Goal: Information Seeking & Learning: Learn about a topic

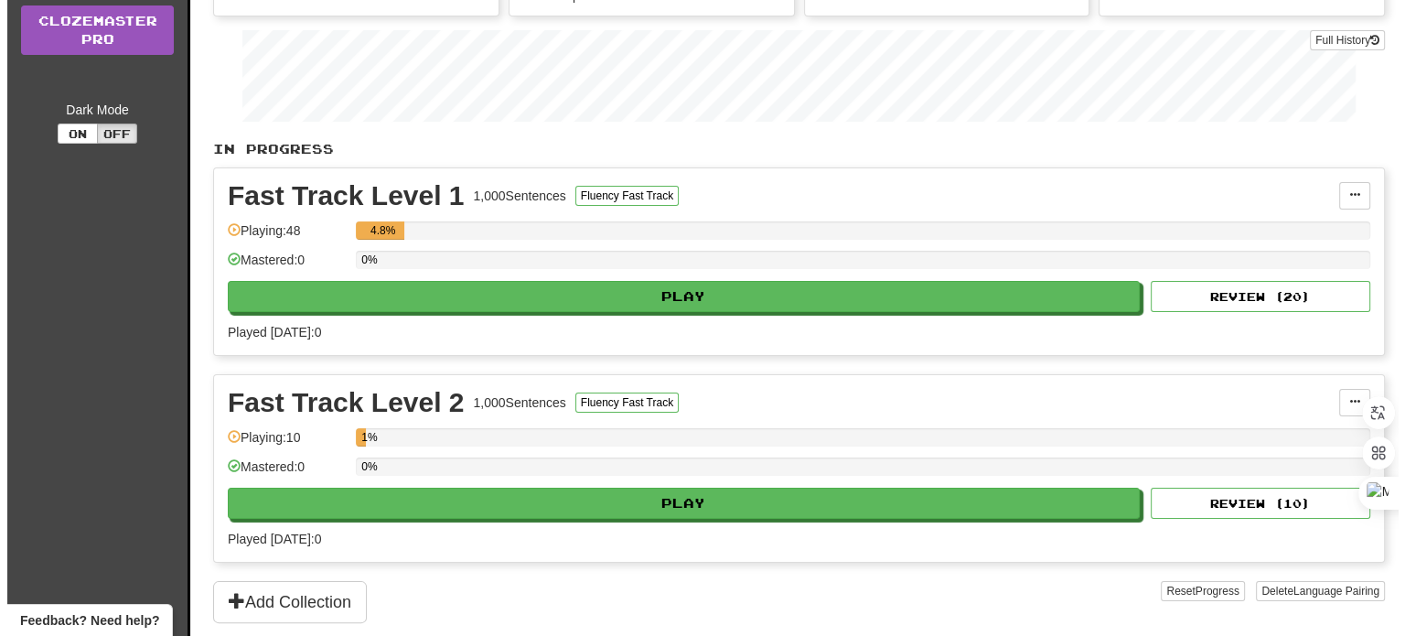
scroll to position [264, 0]
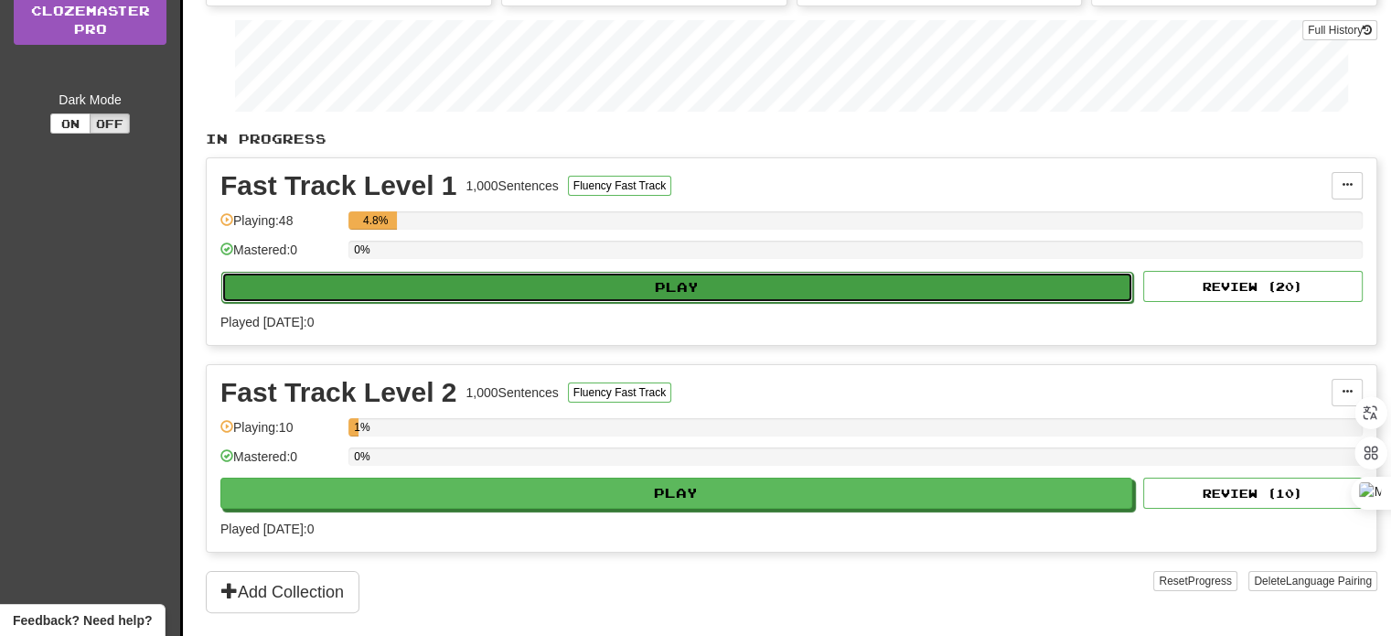
click at [673, 281] on button "Play" at bounding box center [677, 287] width 912 height 31
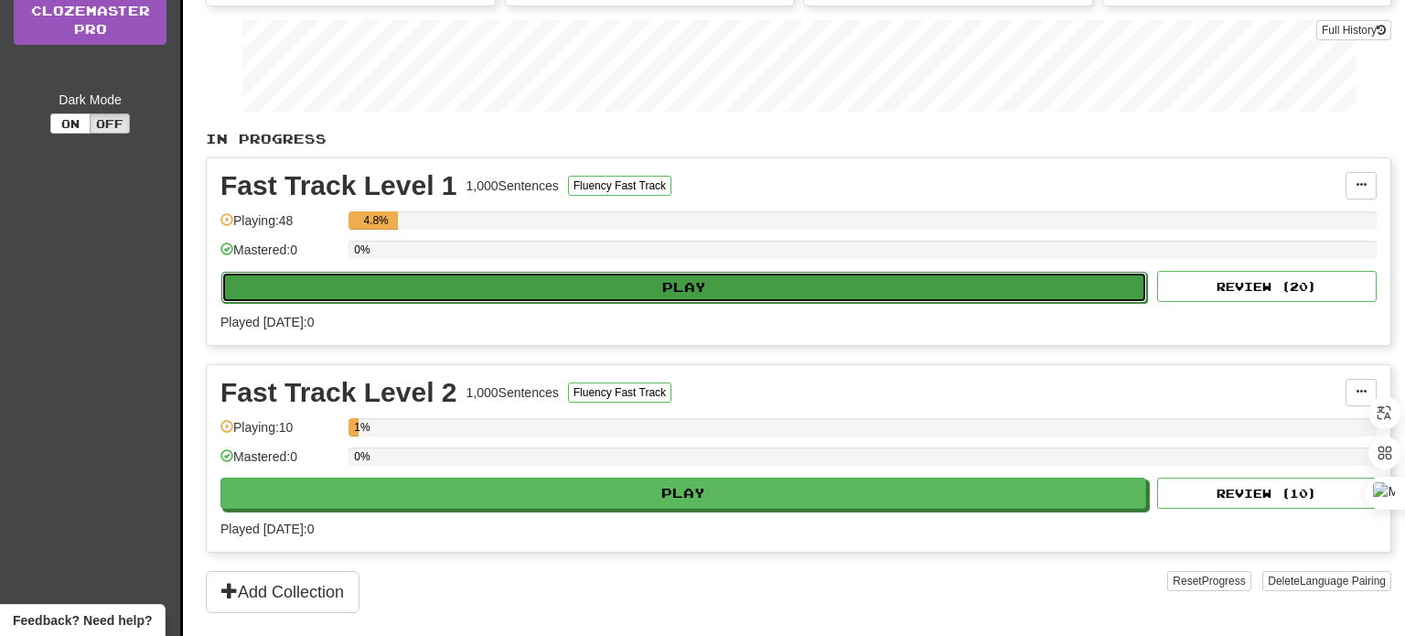
select select "**"
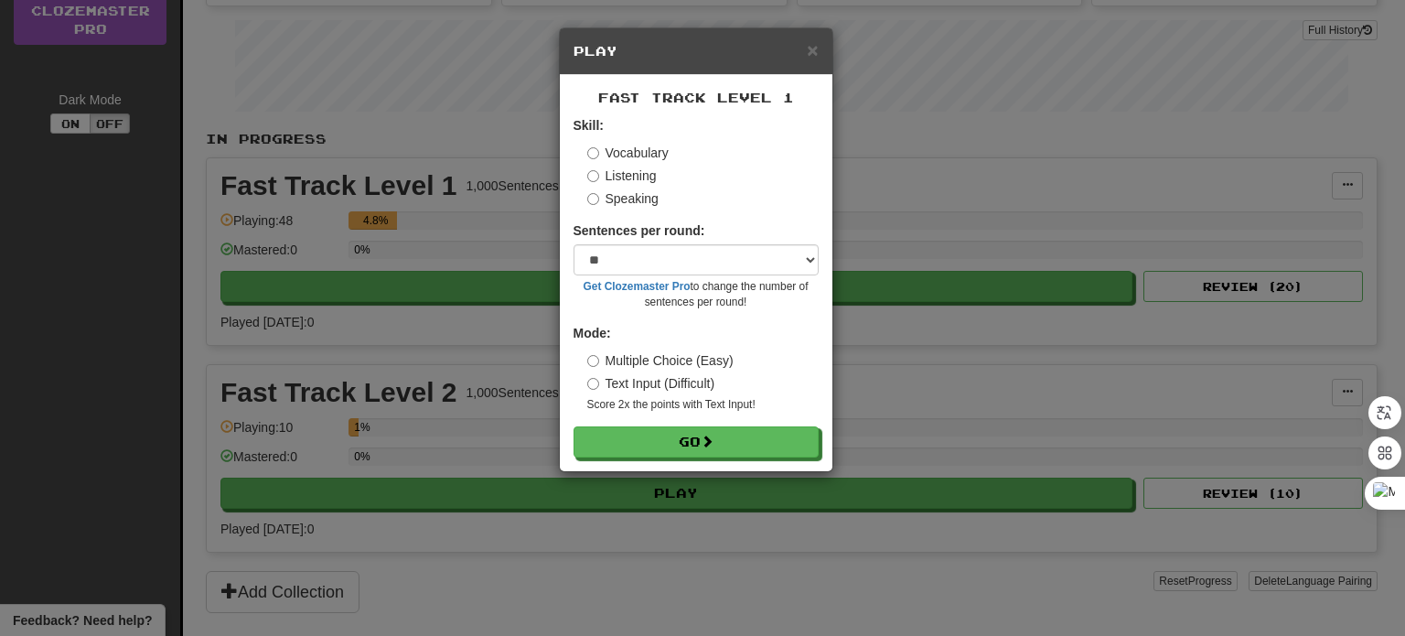
click at [629, 197] on label "Speaking" at bounding box center [622, 198] width 71 height 18
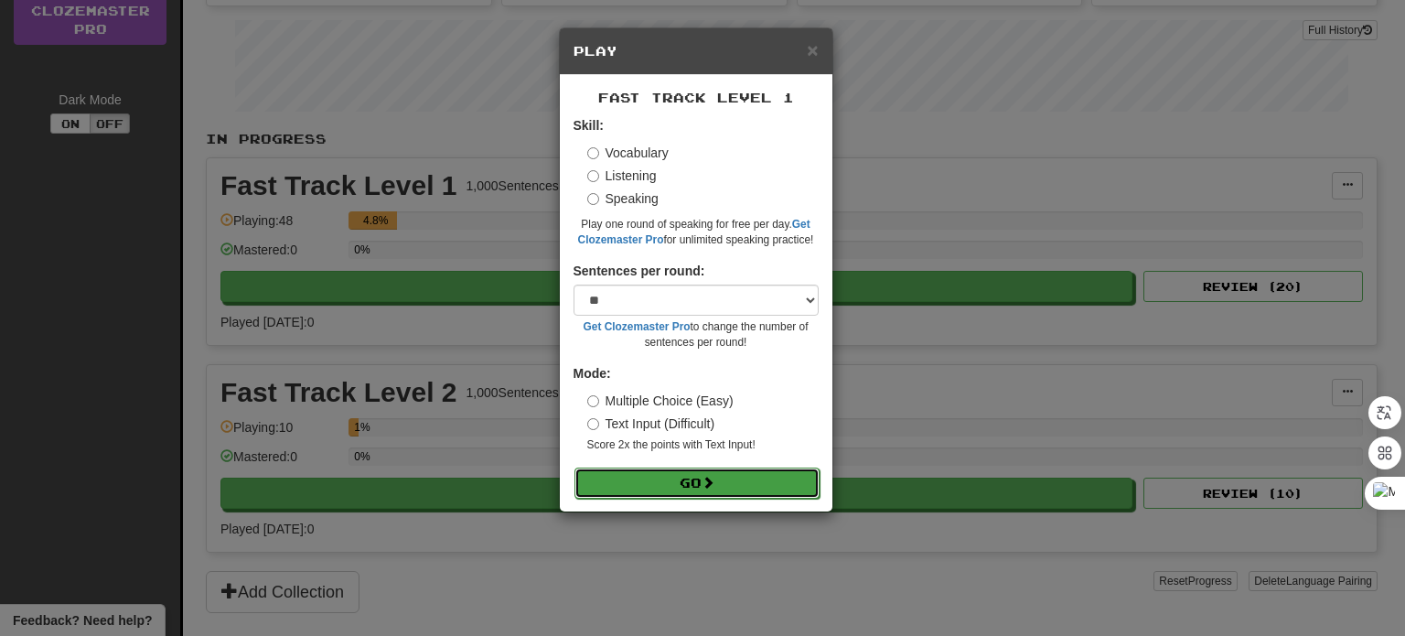
click at [695, 475] on button "Go" at bounding box center [696, 482] width 245 height 31
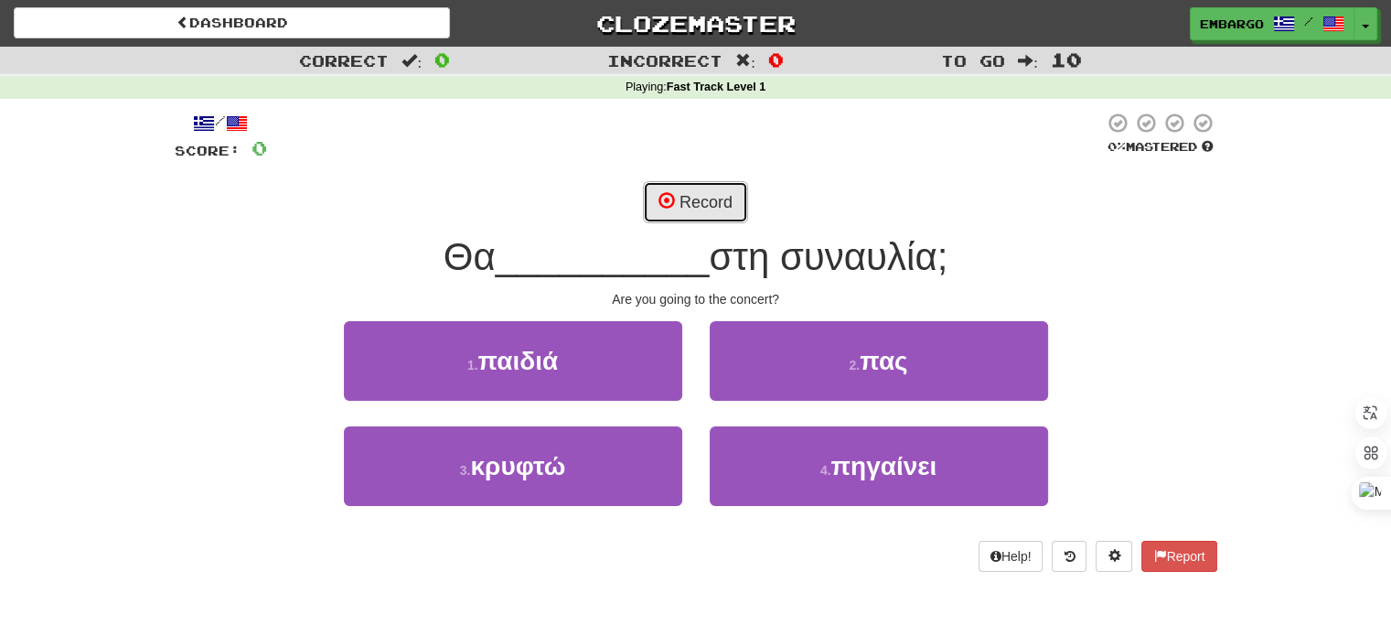
click at [712, 201] on button "Record" at bounding box center [695, 202] width 105 height 42
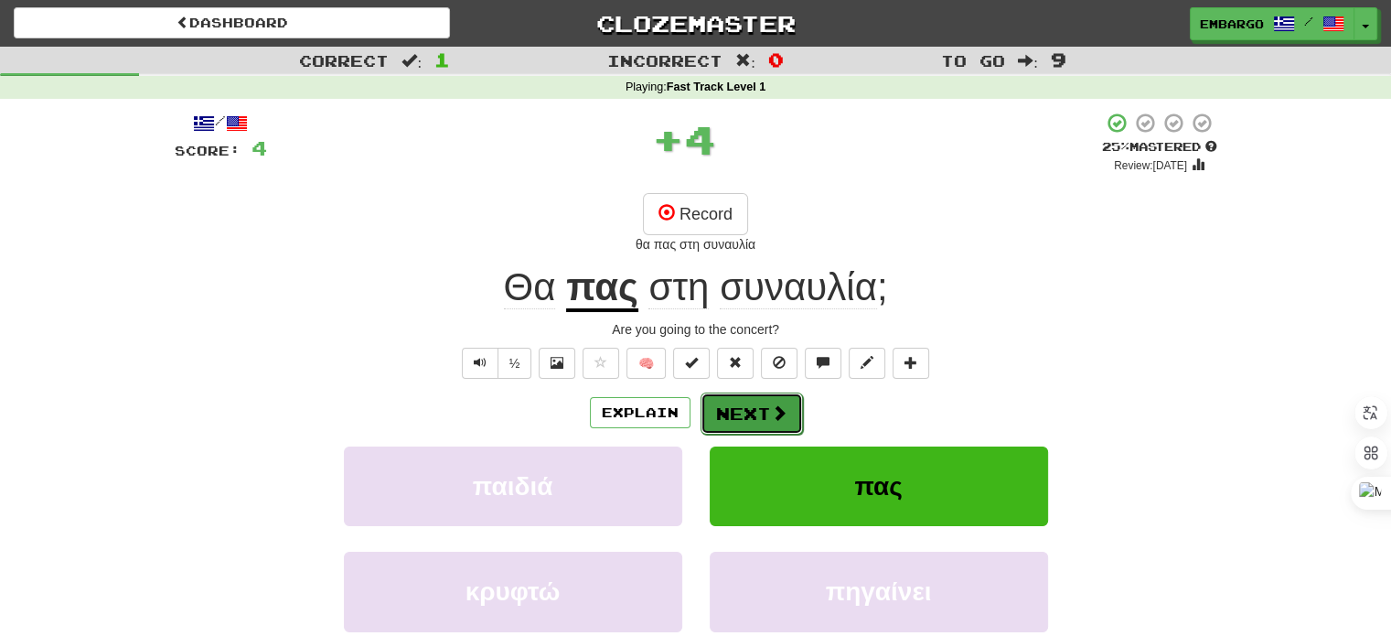
click at [782, 412] on span at bounding box center [779, 412] width 16 height 16
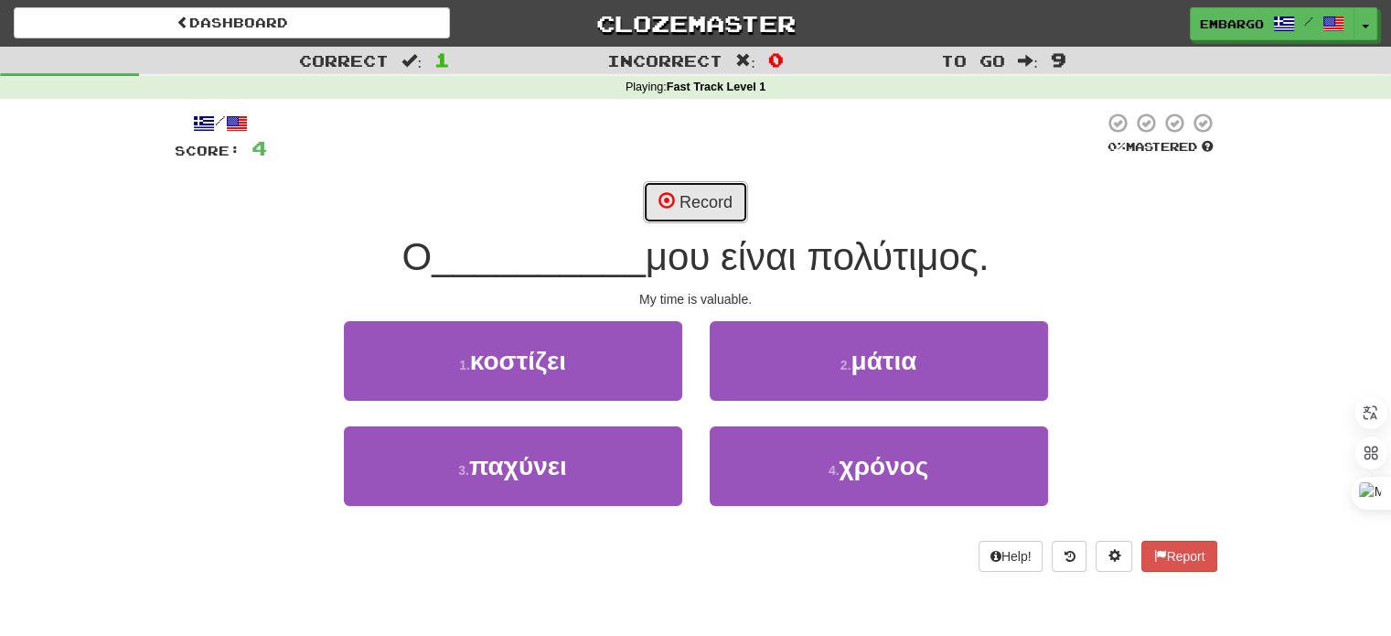
click at [695, 192] on button "Record" at bounding box center [695, 202] width 105 height 42
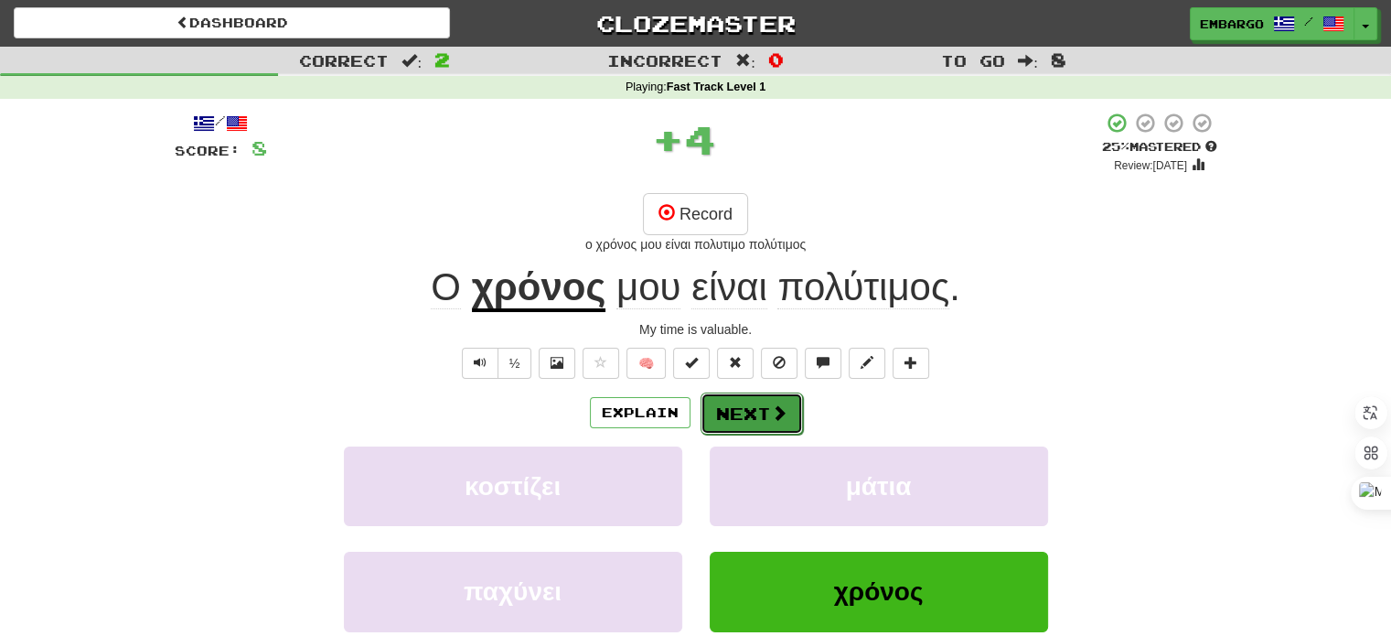
click at [739, 407] on button "Next" at bounding box center [752, 413] width 102 height 42
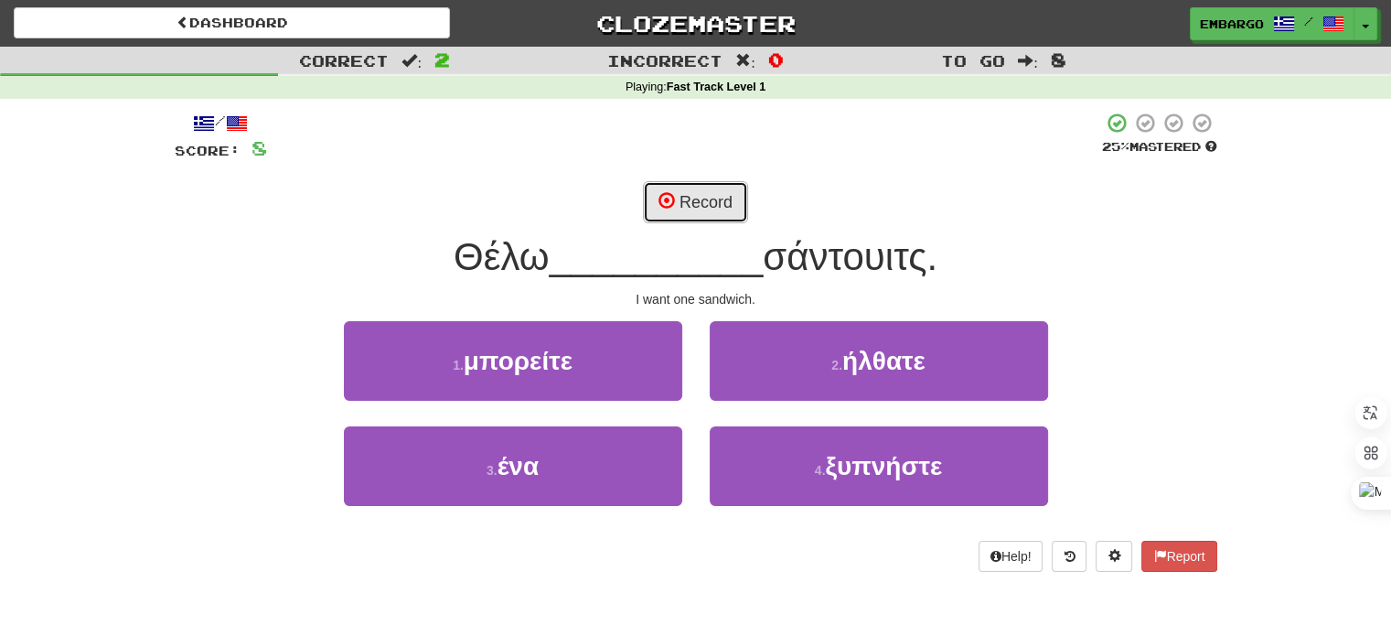
click at [668, 185] on button "Record" at bounding box center [695, 202] width 105 height 42
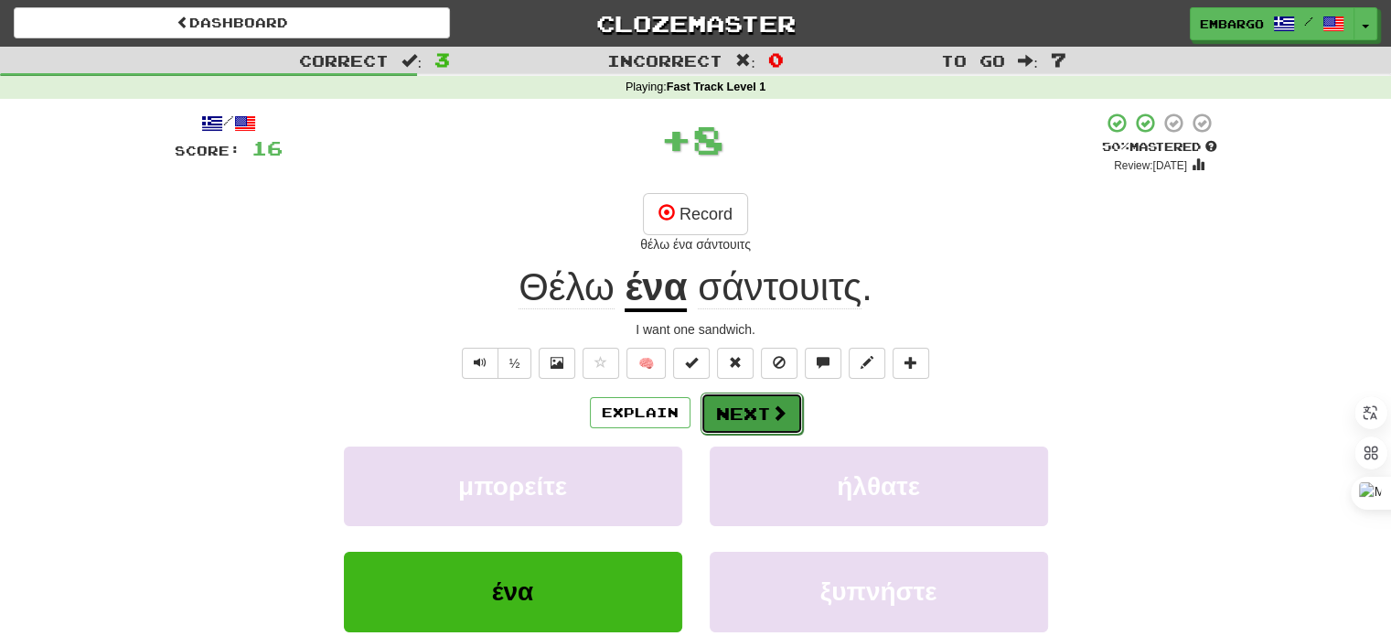
click at [786, 420] on button "Next" at bounding box center [752, 413] width 102 height 42
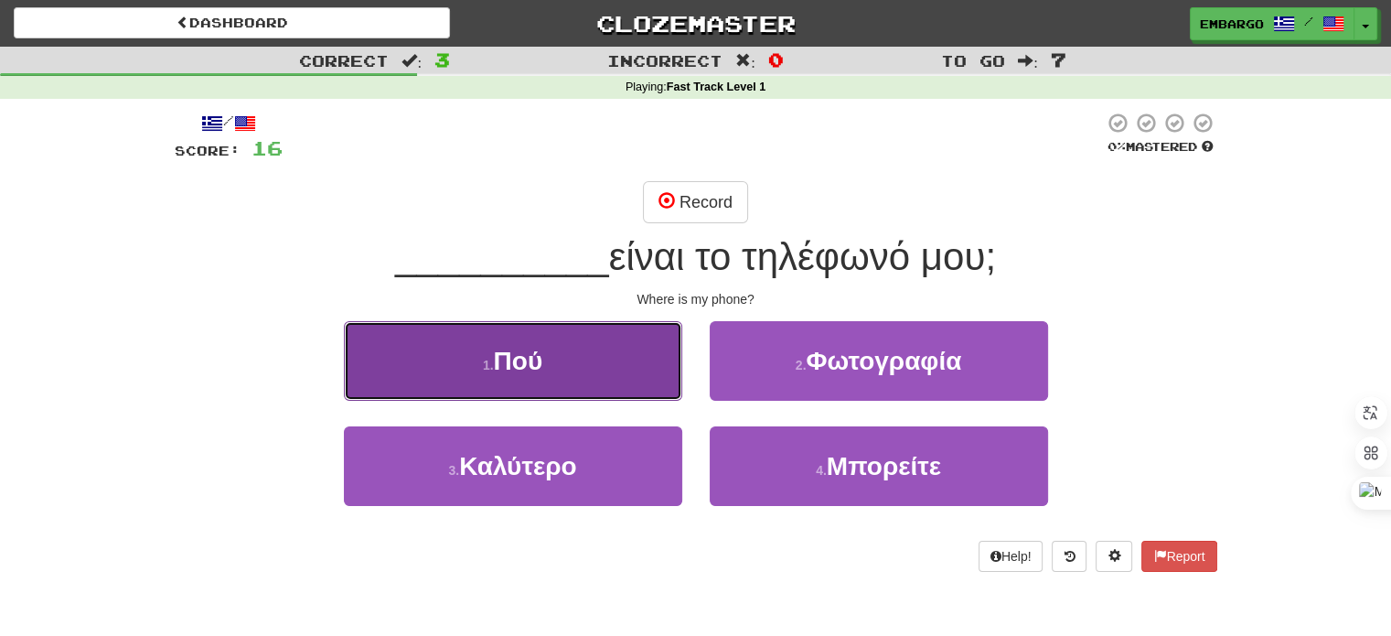
click at [573, 359] on button "1 . Πού" at bounding box center [513, 361] width 338 height 80
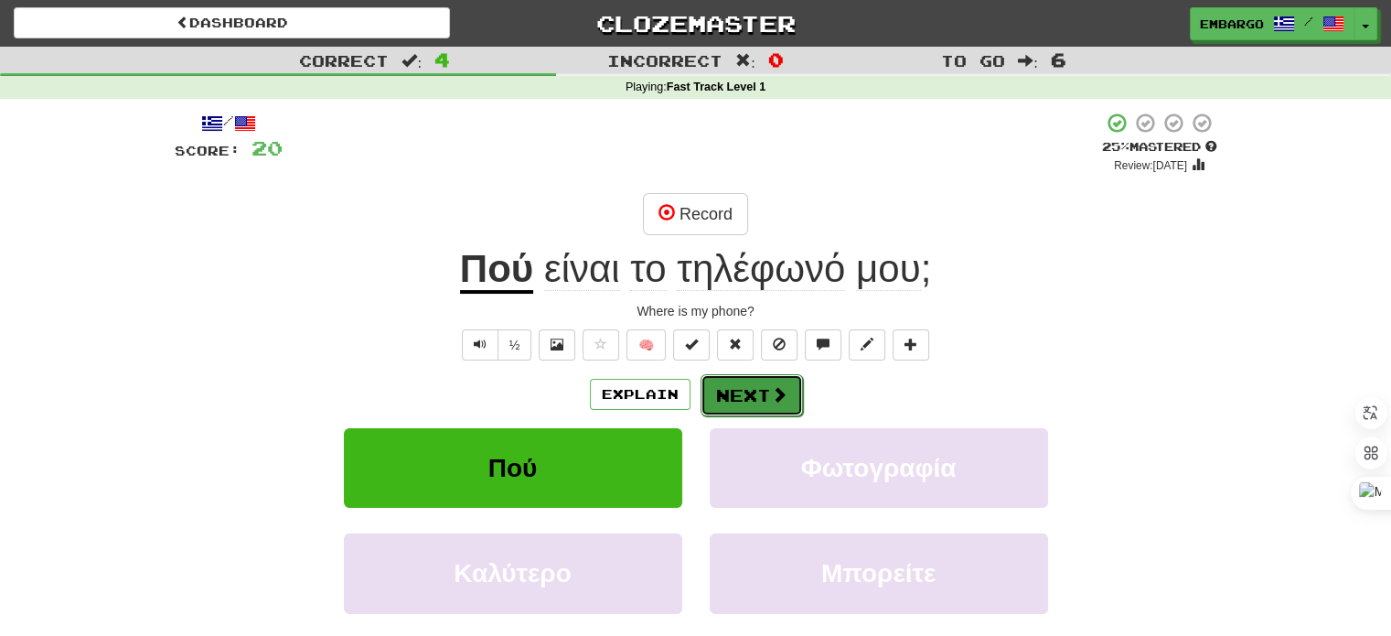
click at [743, 391] on button "Next" at bounding box center [752, 395] width 102 height 42
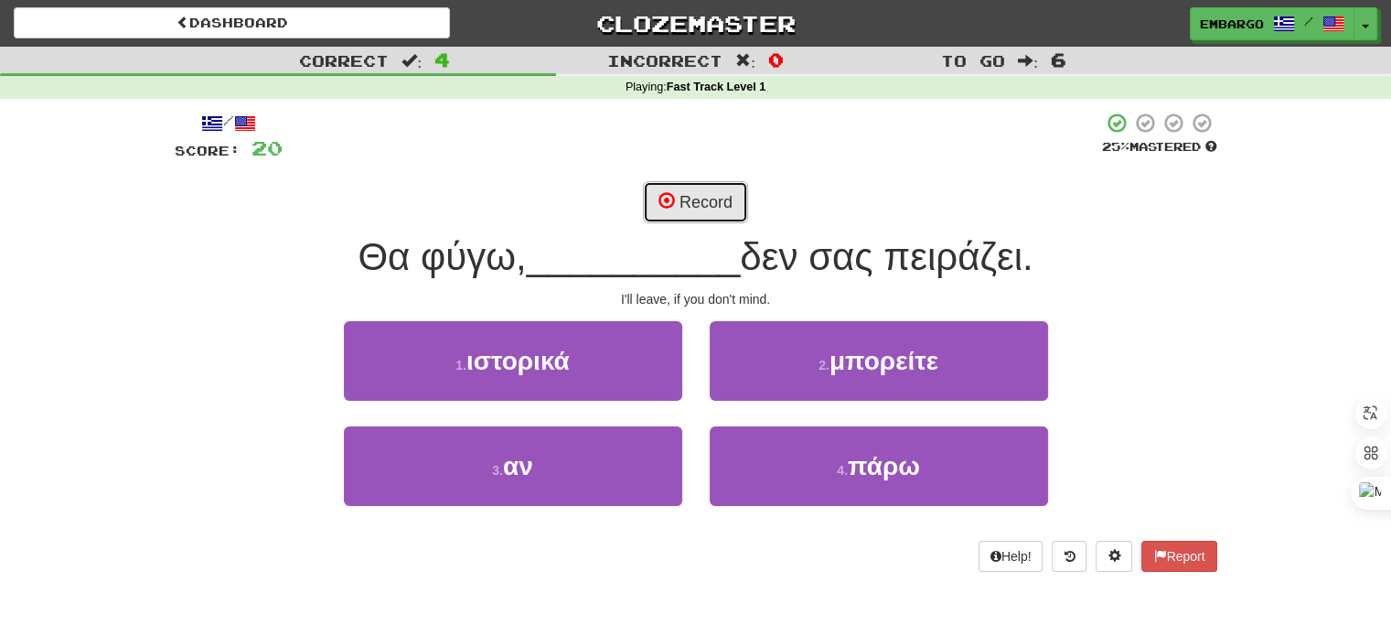
click at [703, 191] on button "Record" at bounding box center [695, 202] width 105 height 42
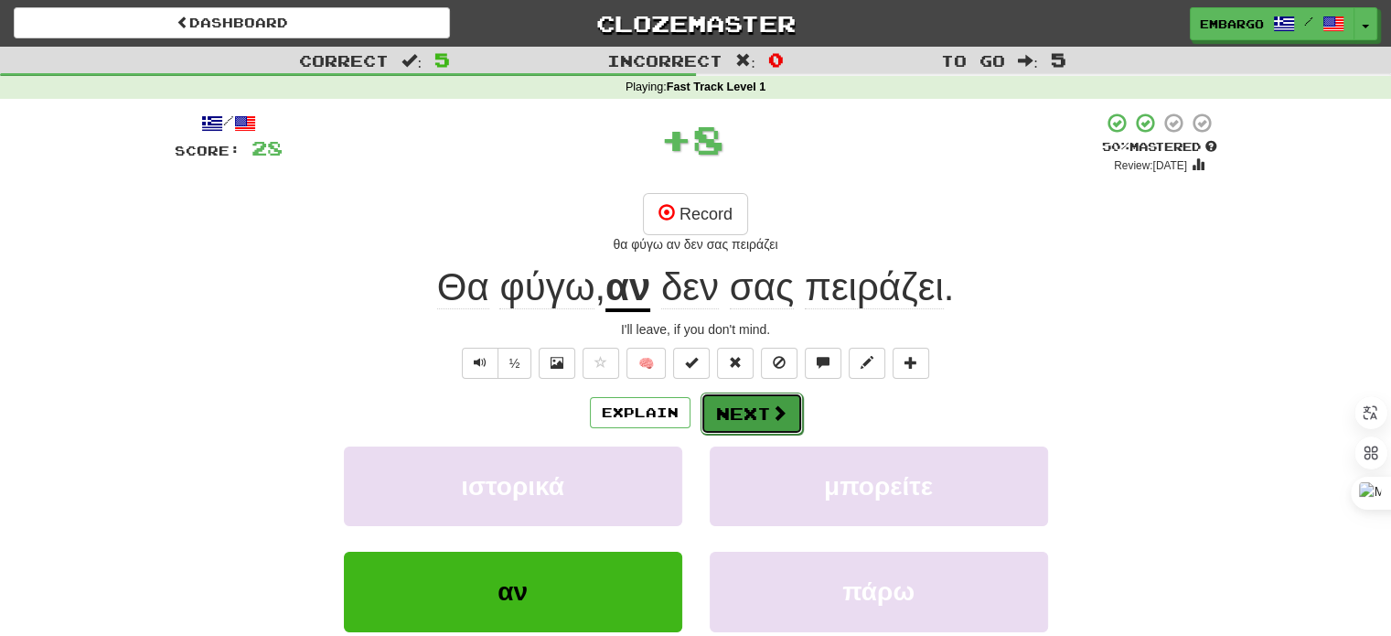
click at [735, 412] on button "Next" at bounding box center [752, 413] width 102 height 42
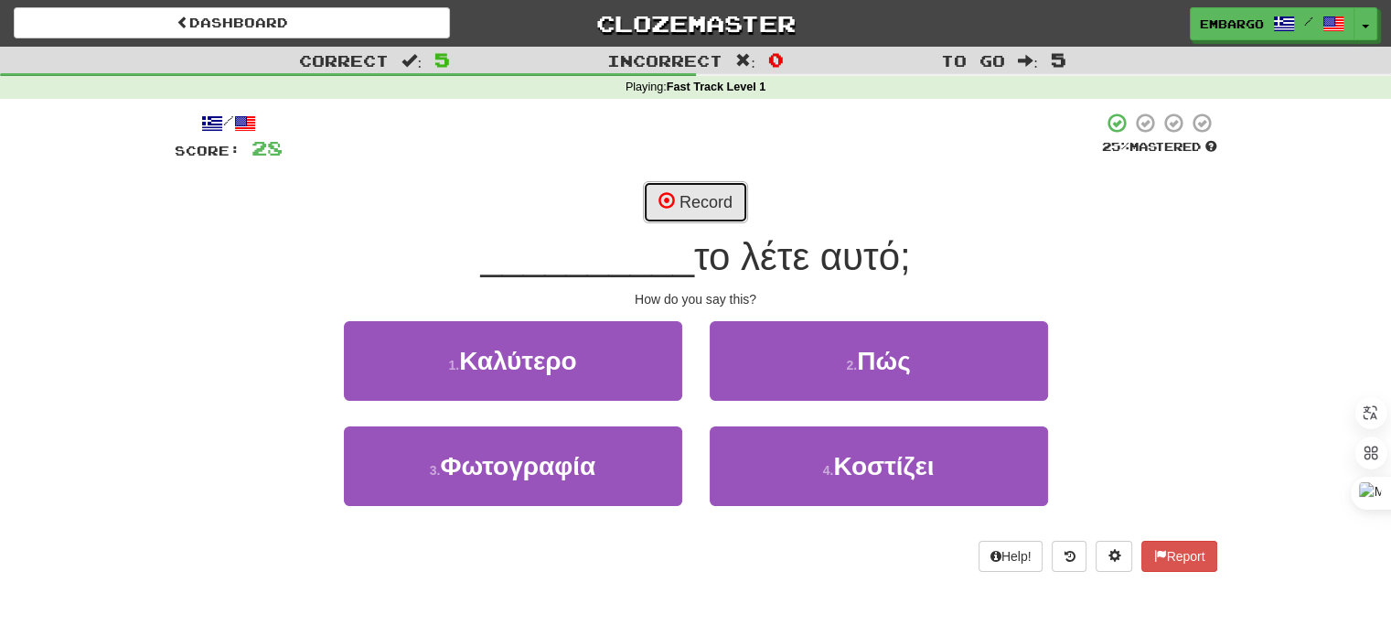
click at [702, 205] on button "Record" at bounding box center [695, 202] width 105 height 42
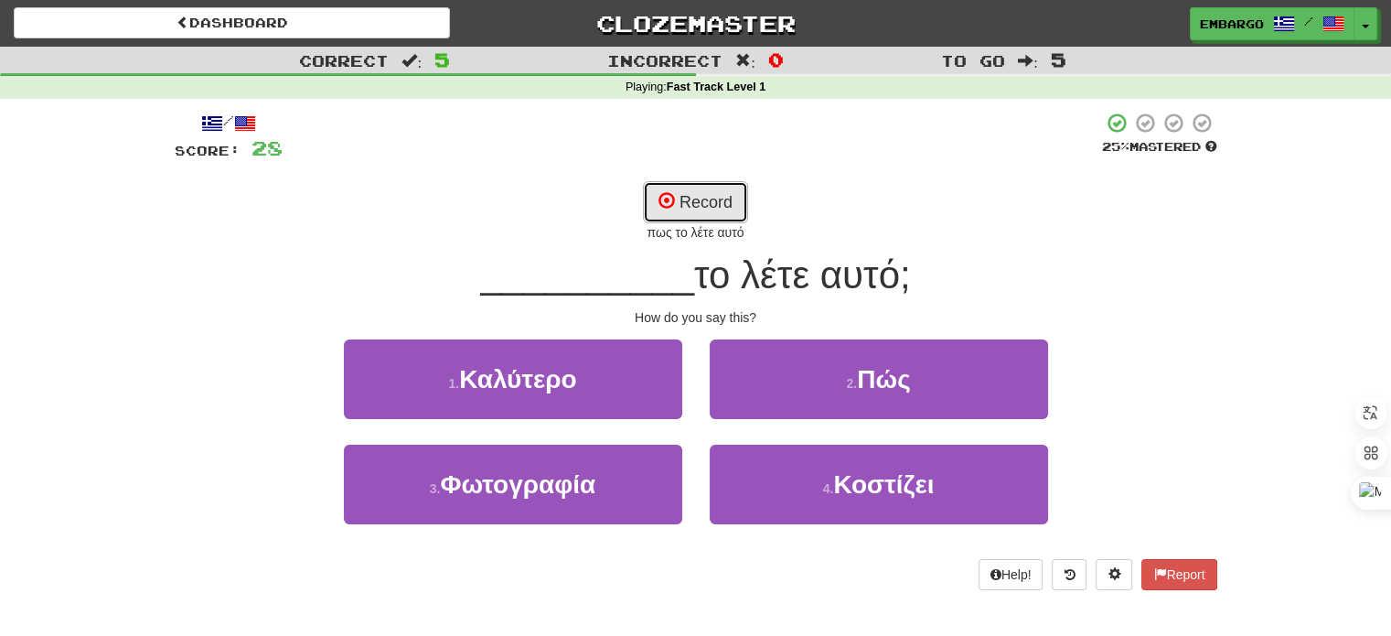
click at [702, 205] on button "Record" at bounding box center [695, 202] width 105 height 42
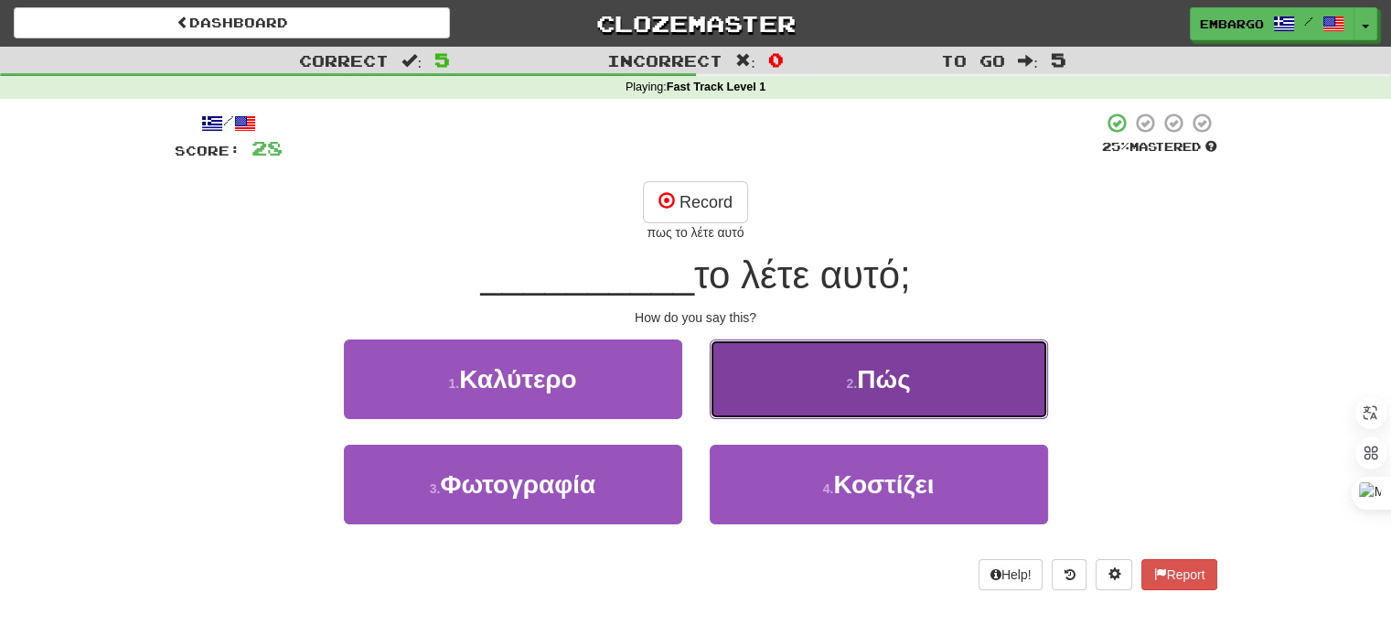
click at [785, 358] on button "2 . Πώς" at bounding box center [879, 379] width 338 height 80
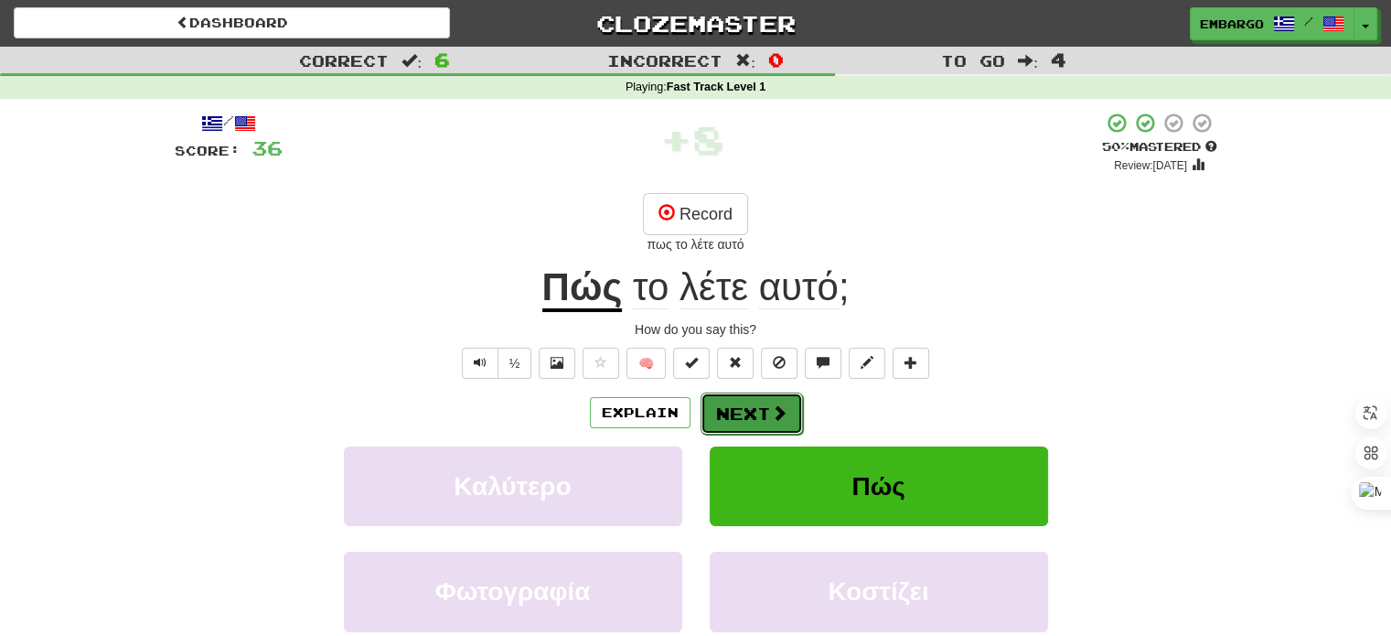
click at [759, 402] on button "Next" at bounding box center [752, 413] width 102 height 42
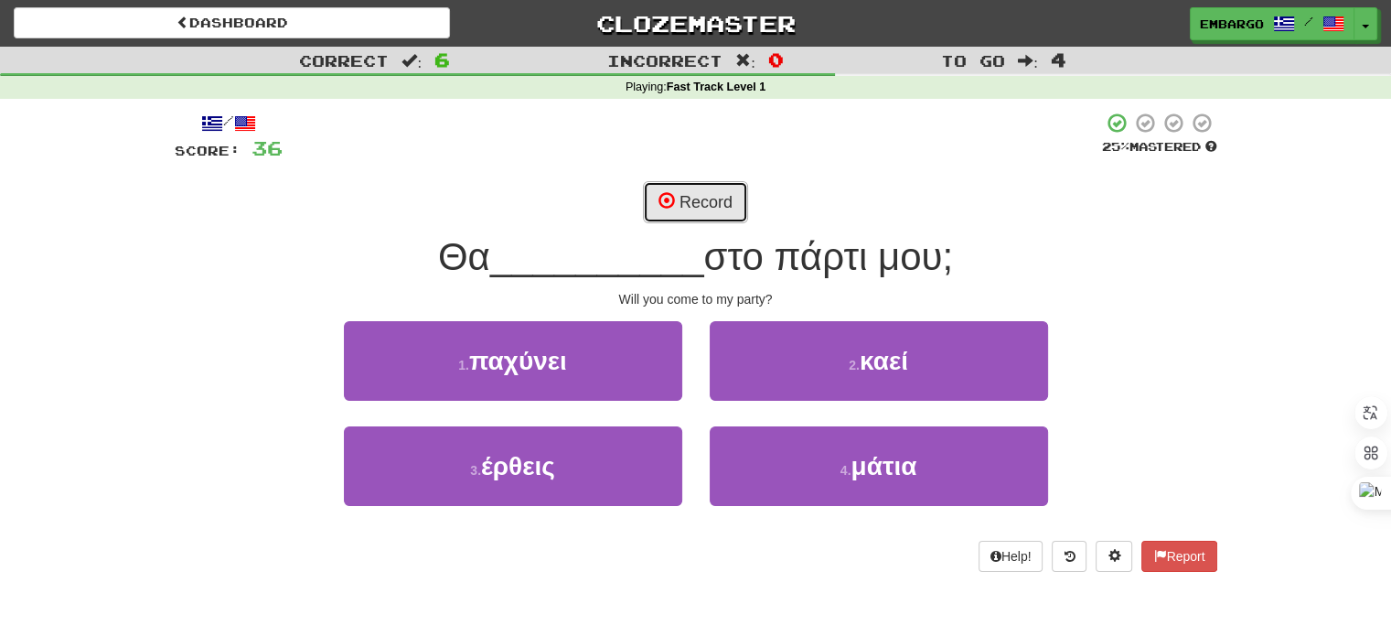
click at [724, 197] on button "Record" at bounding box center [695, 202] width 105 height 42
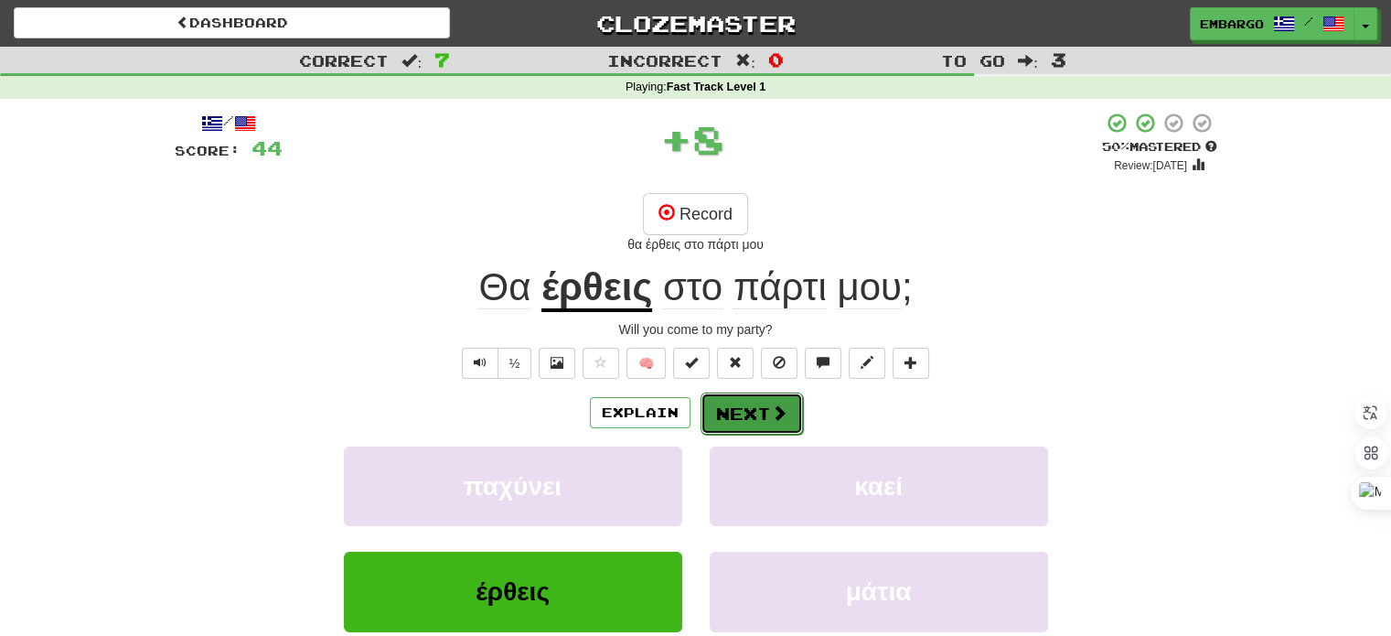
click at [771, 412] on span at bounding box center [779, 412] width 16 height 16
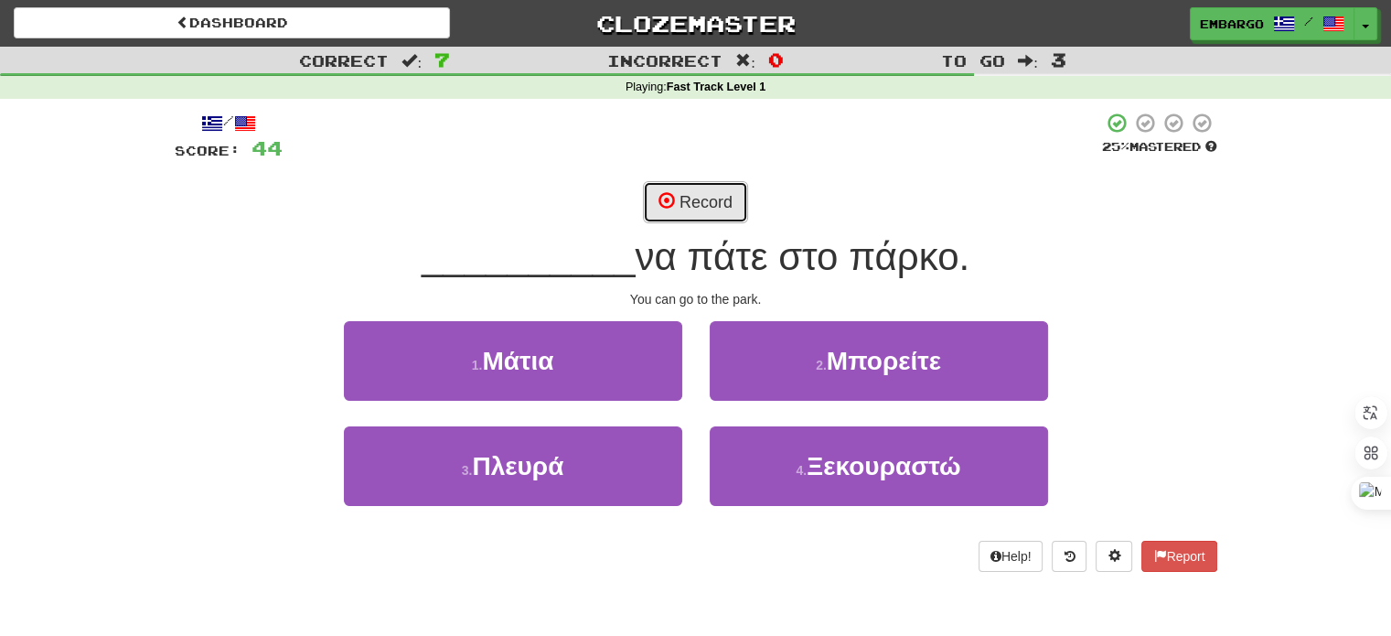
click at [712, 196] on button "Record" at bounding box center [695, 202] width 105 height 42
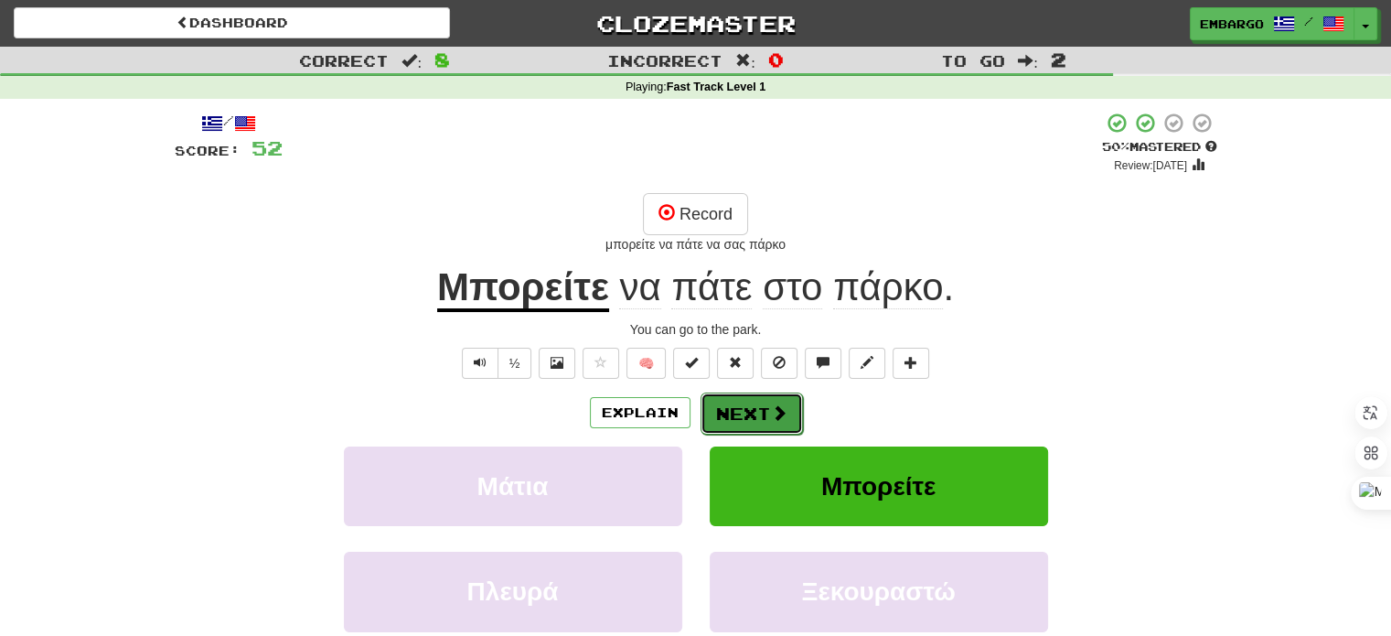
click at [777, 401] on button "Next" at bounding box center [752, 413] width 102 height 42
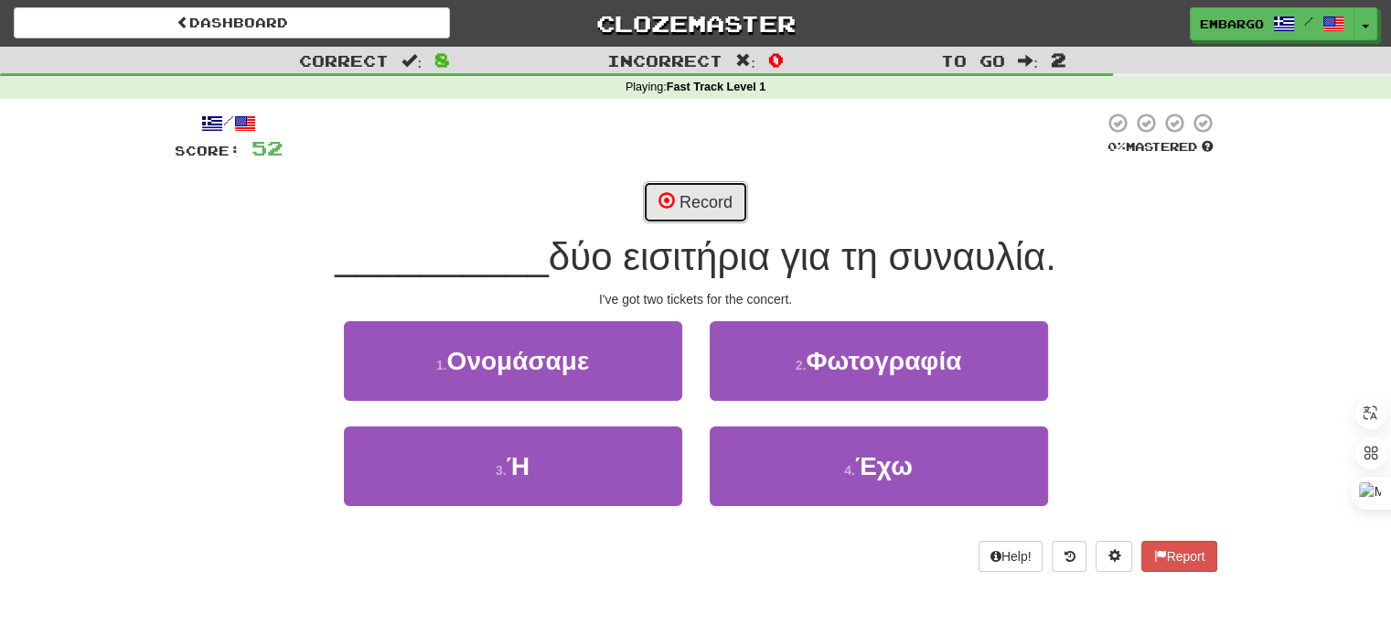
click at [717, 201] on button "Record" at bounding box center [695, 202] width 105 height 42
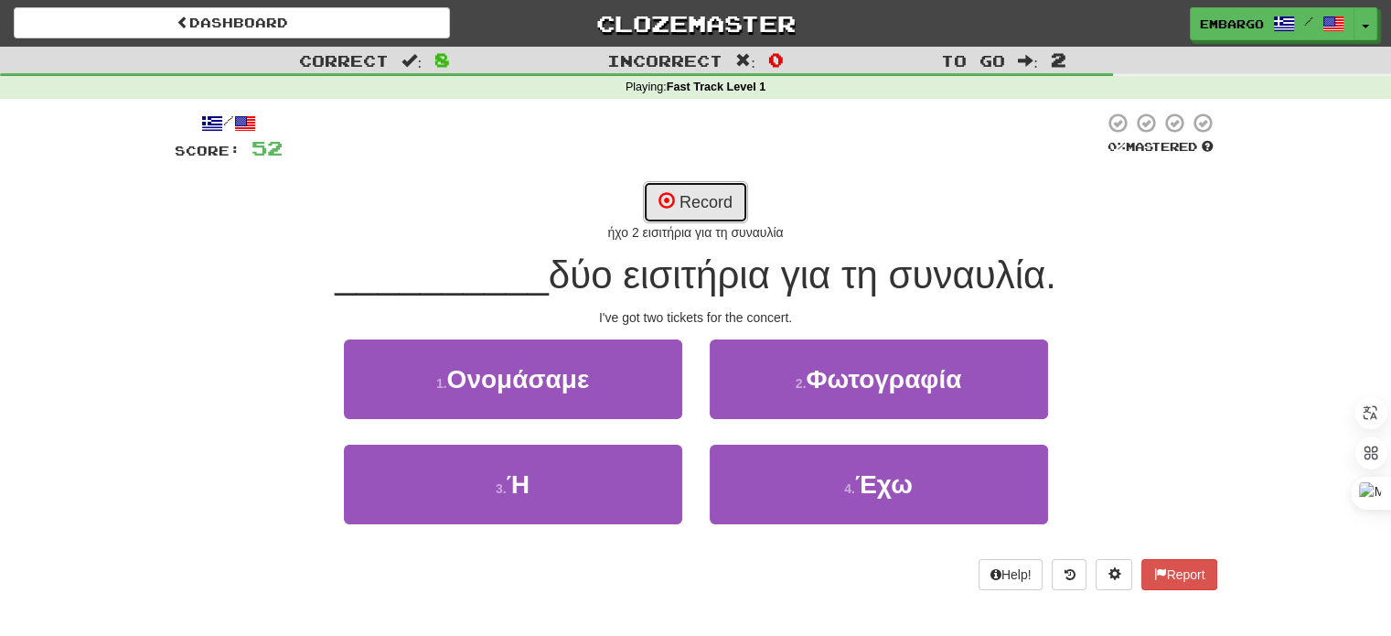
click at [717, 201] on button "Record" at bounding box center [695, 202] width 105 height 42
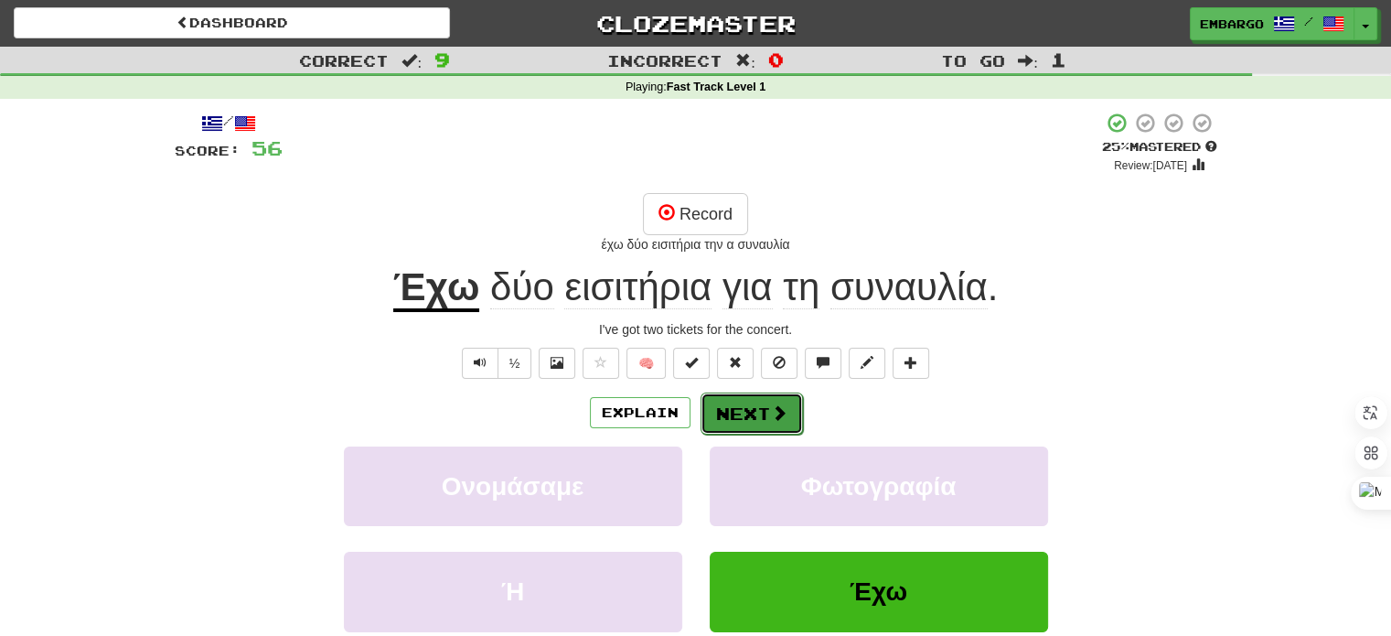
click at [772, 408] on span at bounding box center [779, 412] width 16 height 16
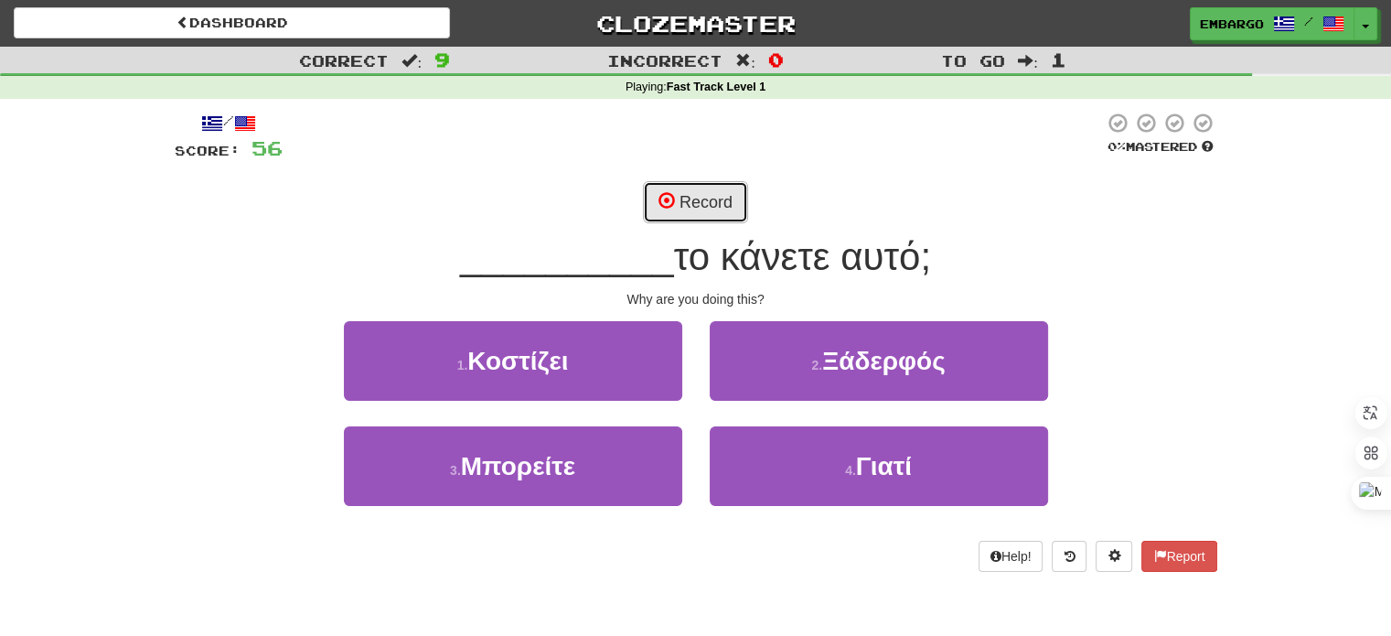
click at [681, 193] on button "Record" at bounding box center [695, 202] width 105 height 42
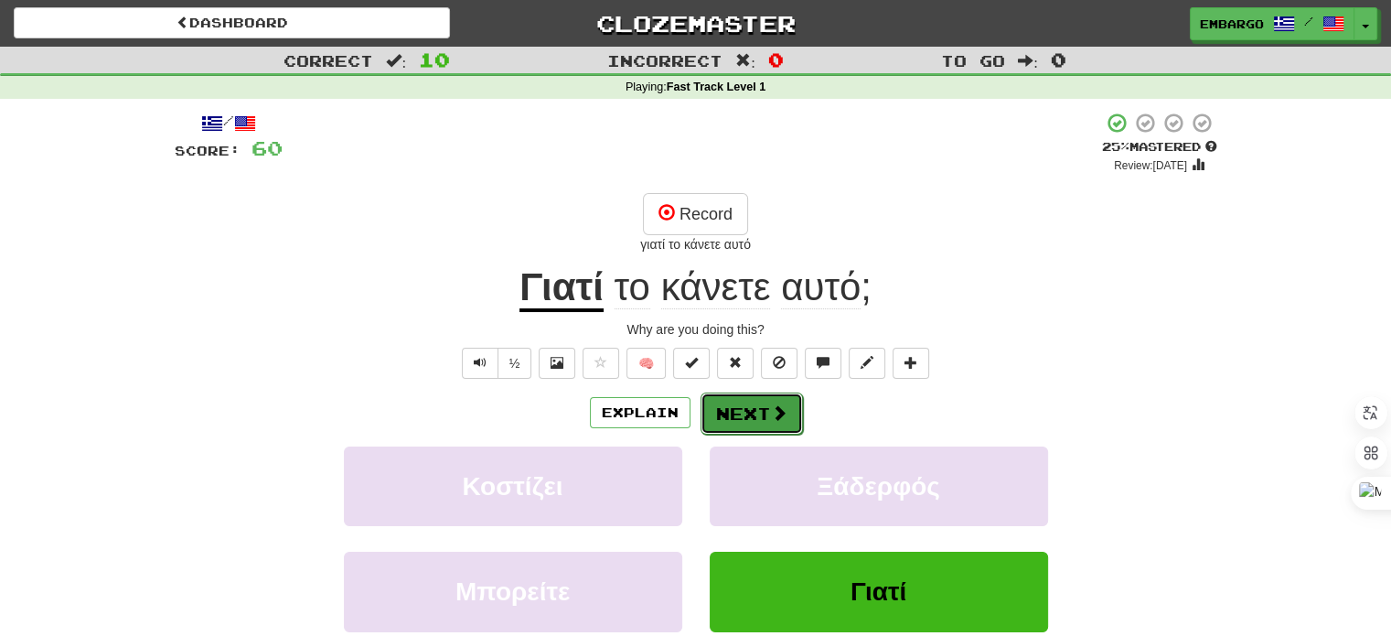
click at [743, 410] on button "Next" at bounding box center [752, 413] width 102 height 42
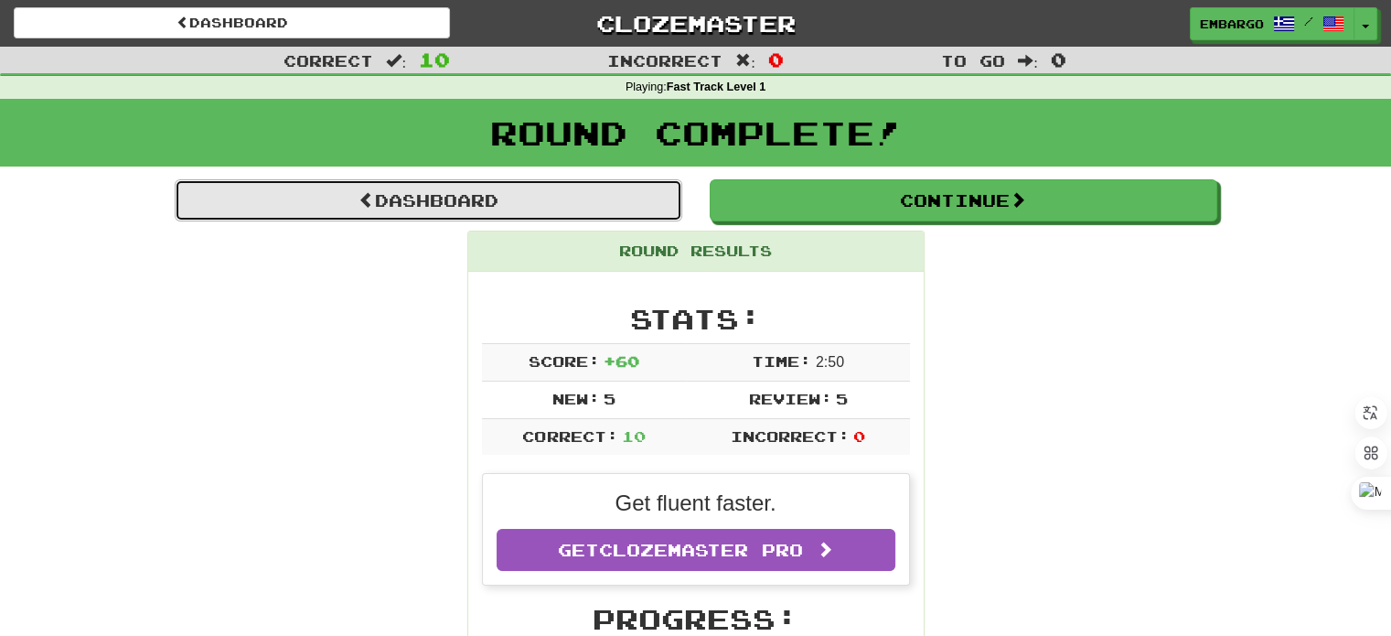
click at [465, 204] on link "Dashboard" at bounding box center [429, 200] width 508 height 42
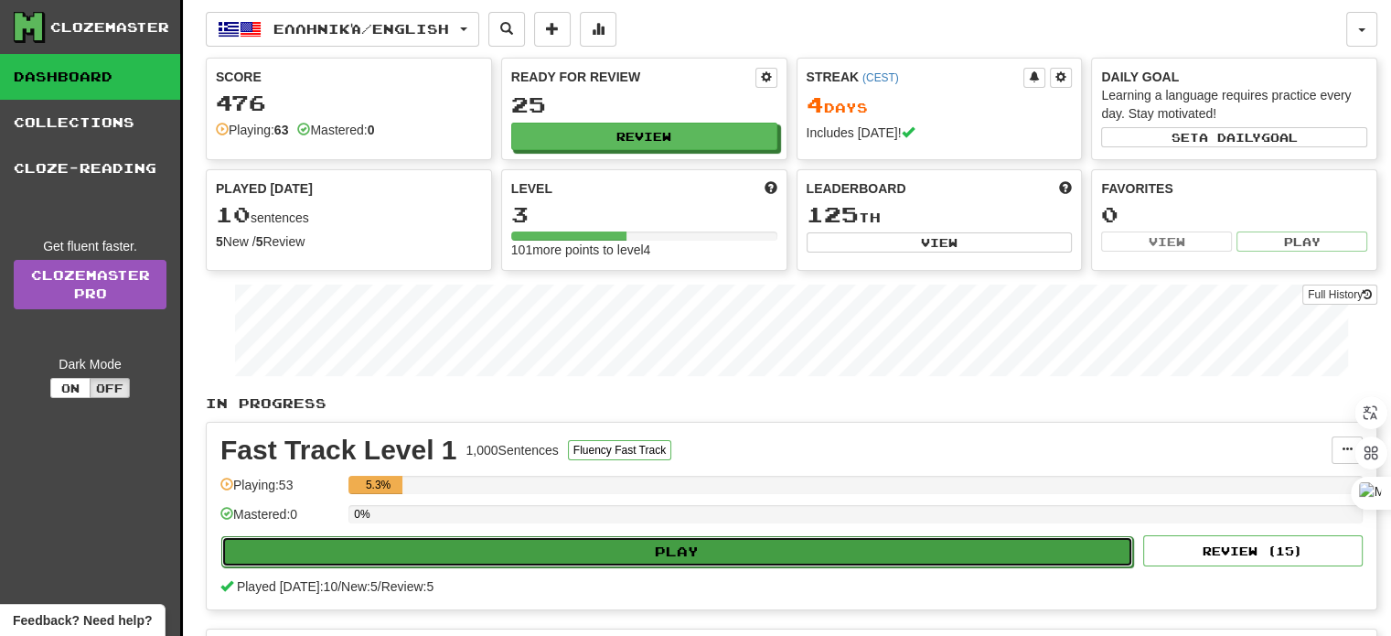
click at [687, 538] on button "Play" at bounding box center [677, 551] width 912 height 31
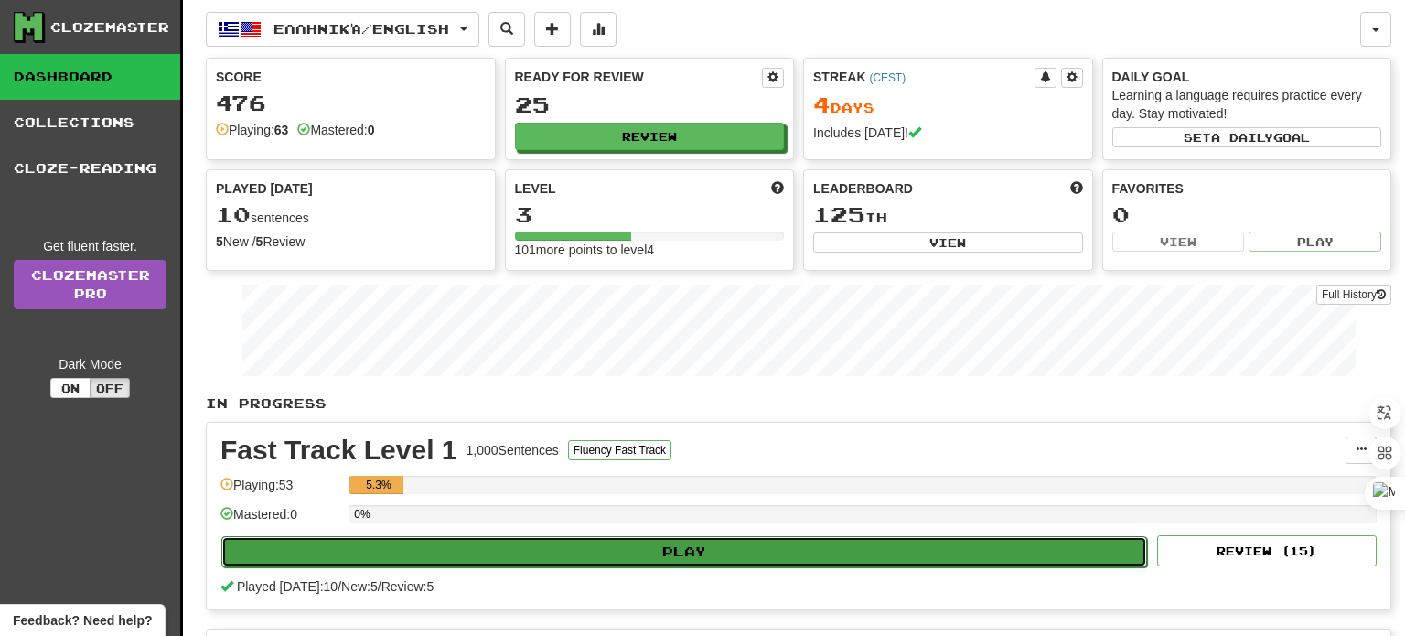
select select "**"
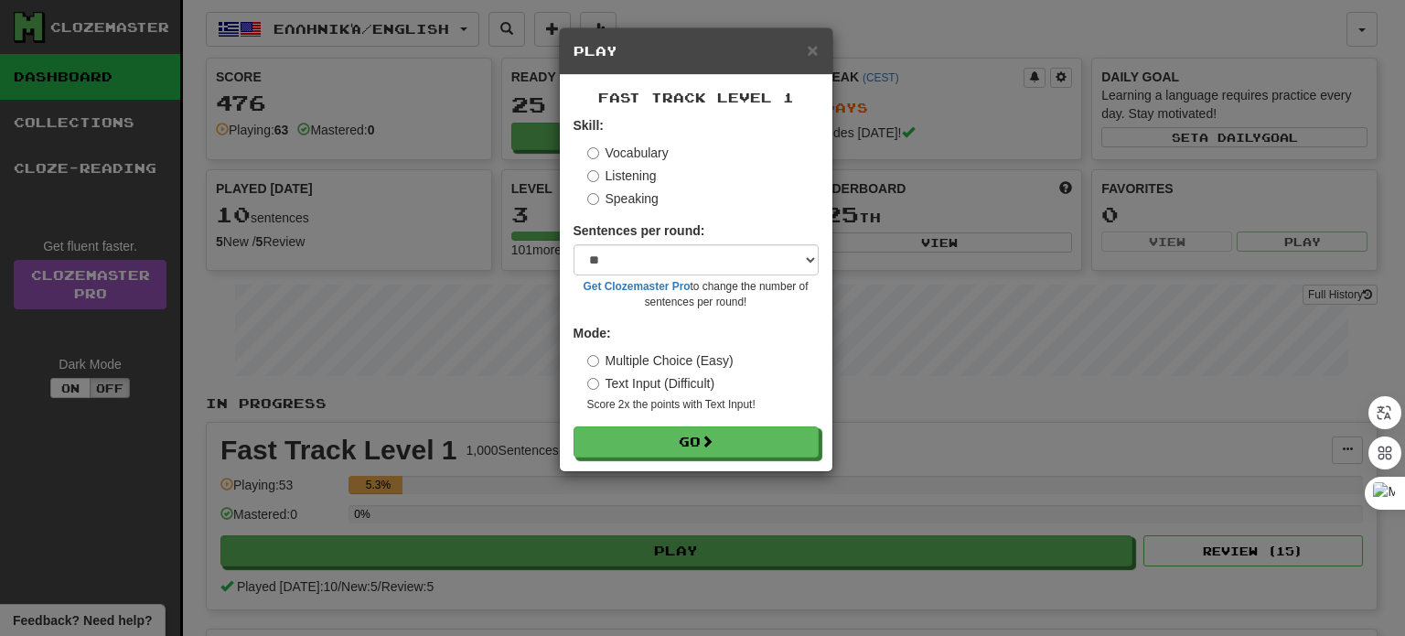
click at [617, 173] on label "Listening" at bounding box center [622, 175] width 70 height 18
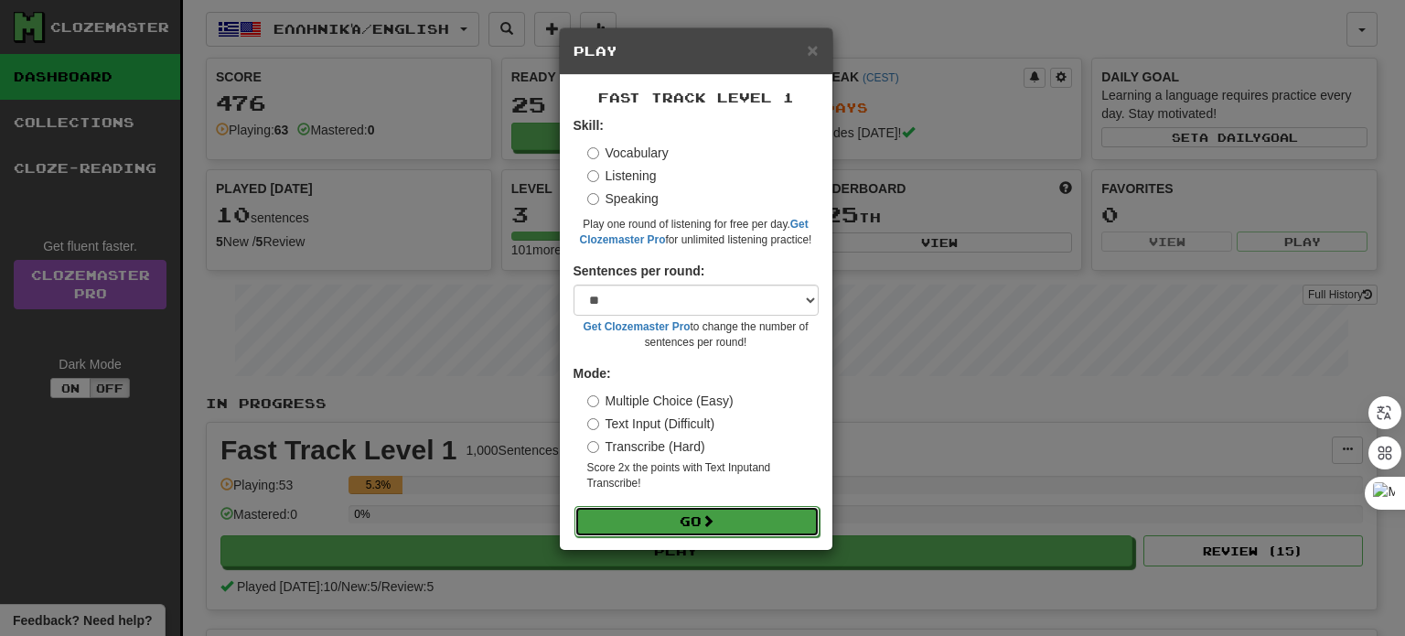
click at [697, 513] on button "Go" at bounding box center [696, 521] width 245 height 31
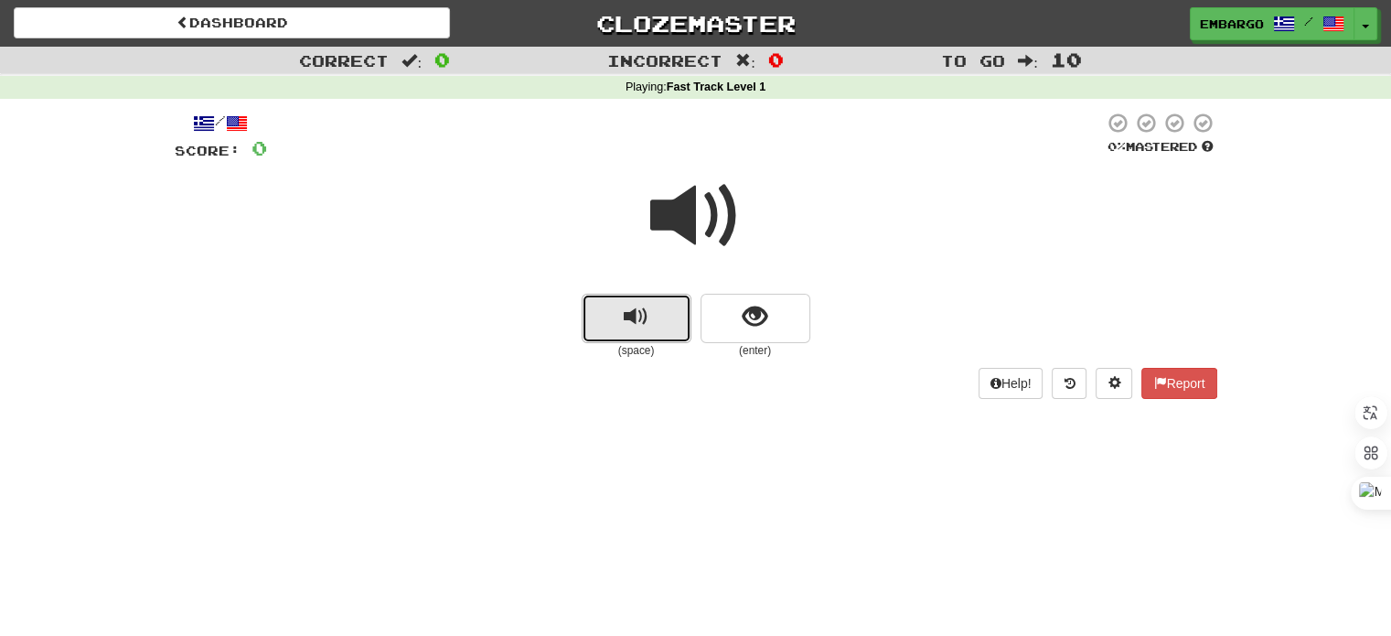
click at [638, 310] on span "replay audio" at bounding box center [636, 317] width 25 height 25
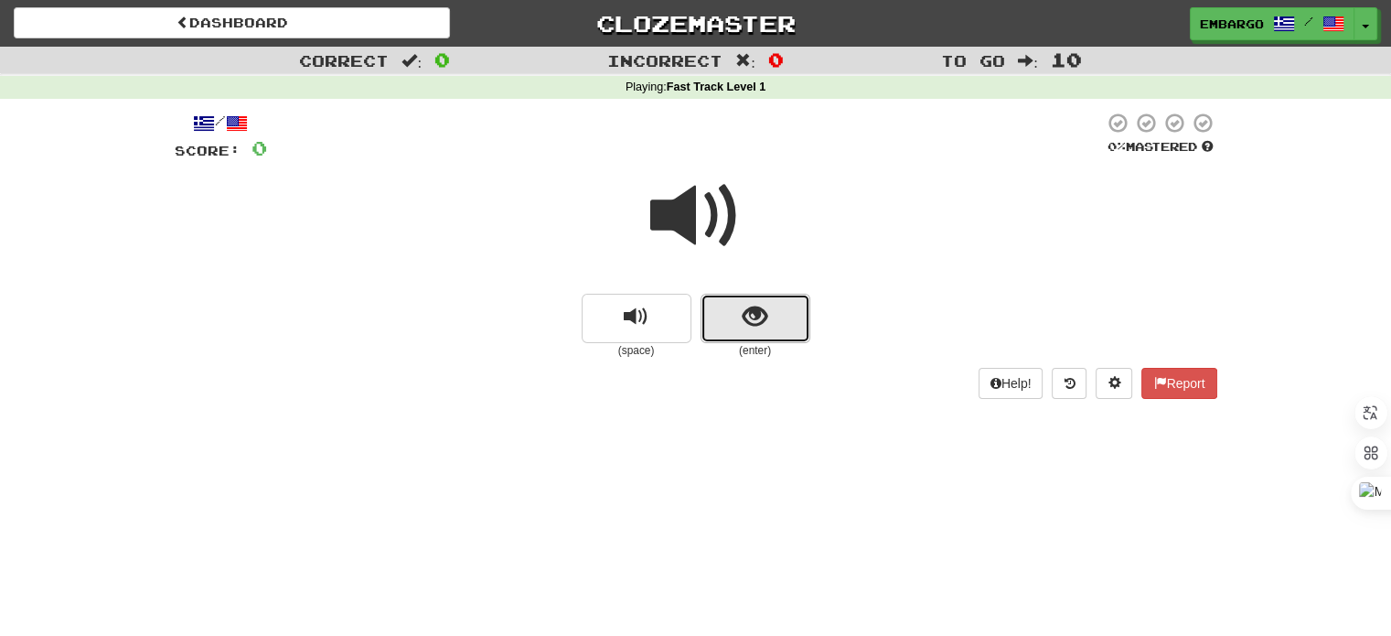
click at [760, 305] on span "show sentence" at bounding box center [755, 317] width 25 height 25
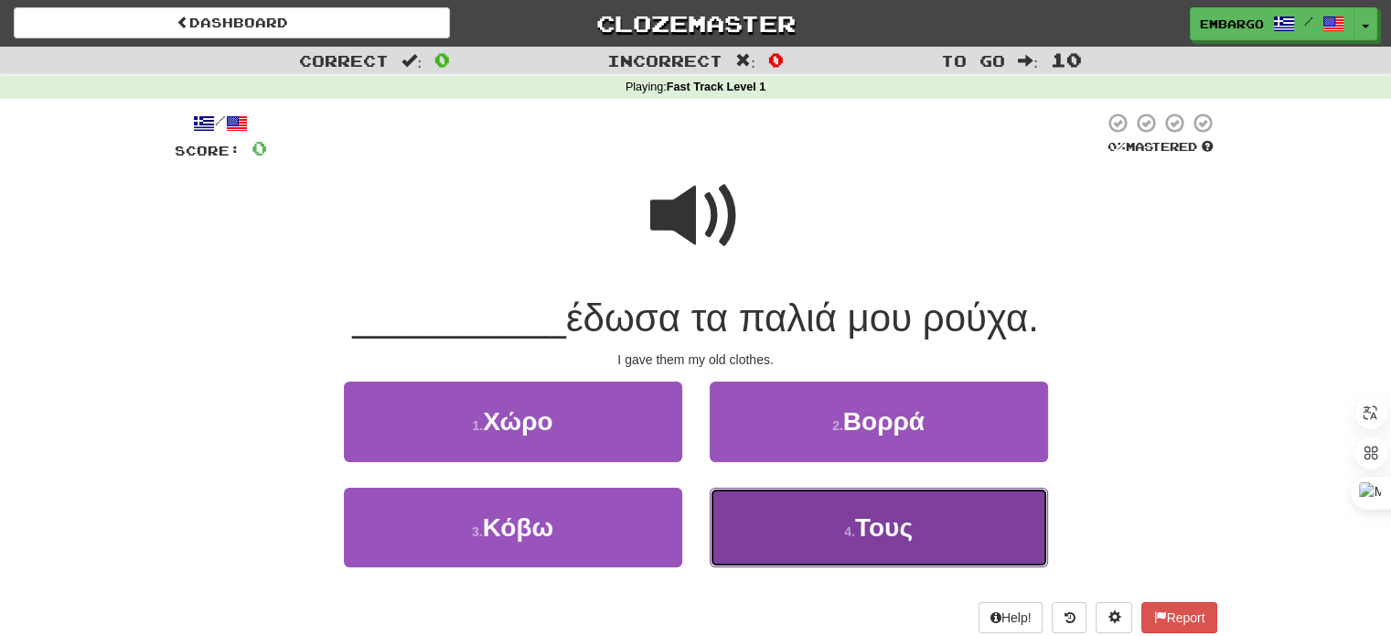
click at [834, 519] on button "4 . Τους" at bounding box center [879, 527] width 338 height 80
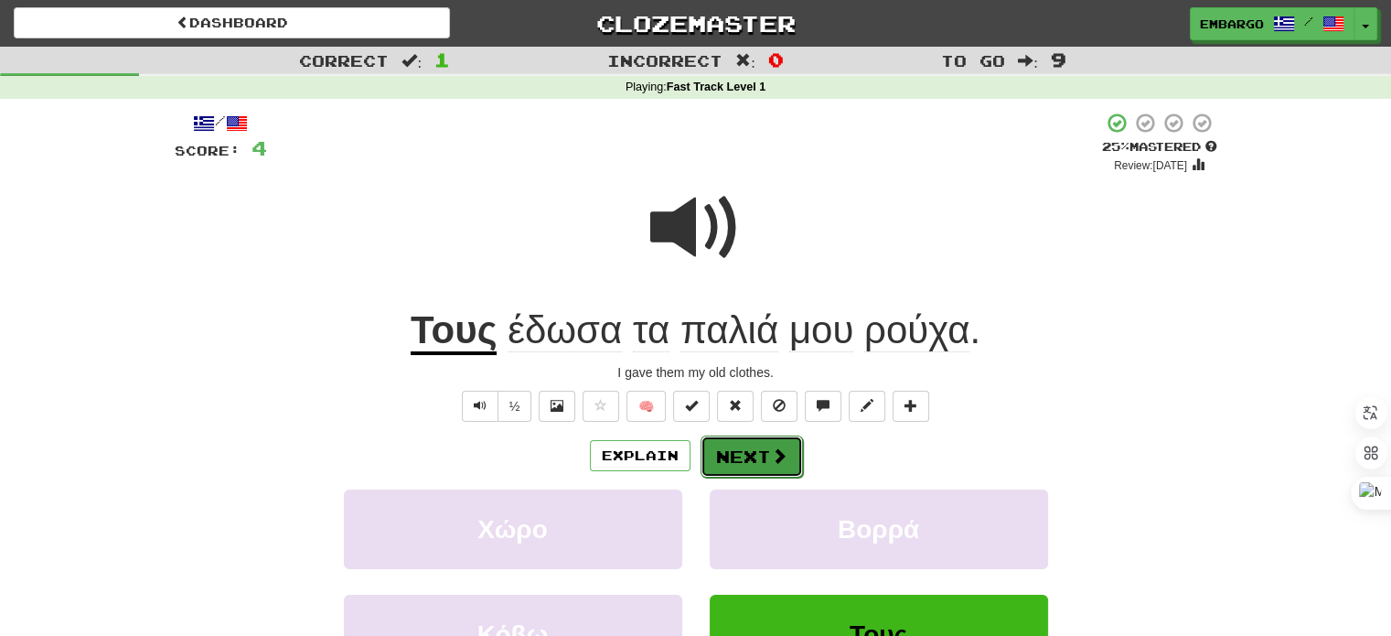
click at [728, 455] on button "Next" at bounding box center [752, 456] width 102 height 42
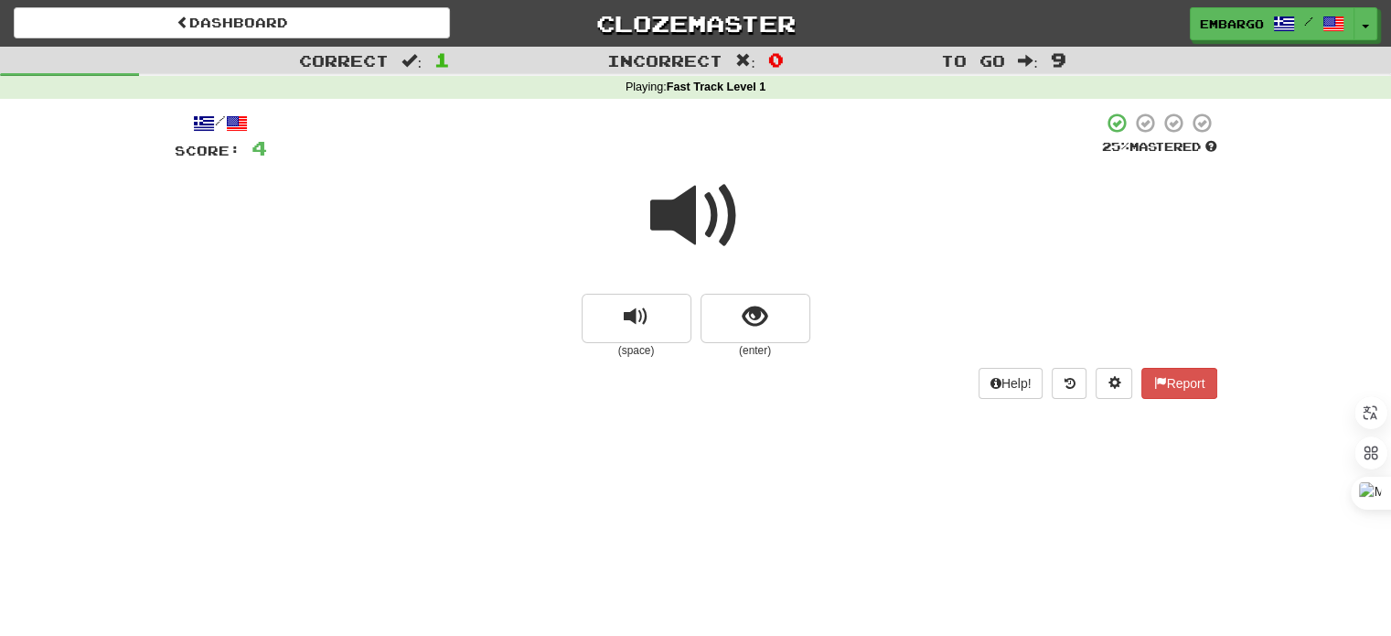
click at [679, 219] on span at bounding box center [695, 215] width 91 height 91
click at [745, 313] on span "show sentence" at bounding box center [755, 317] width 25 height 25
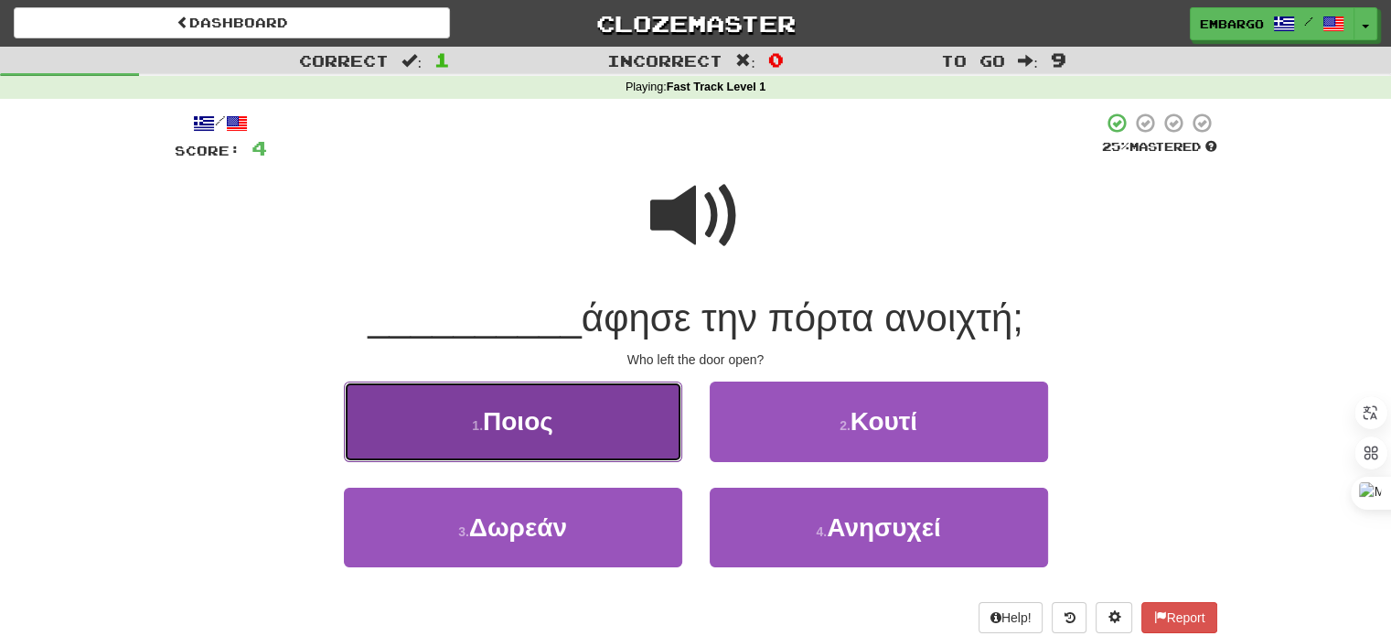
click at [583, 433] on button "1 . Ποιος" at bounding box center [513, 421] width 338 height 80
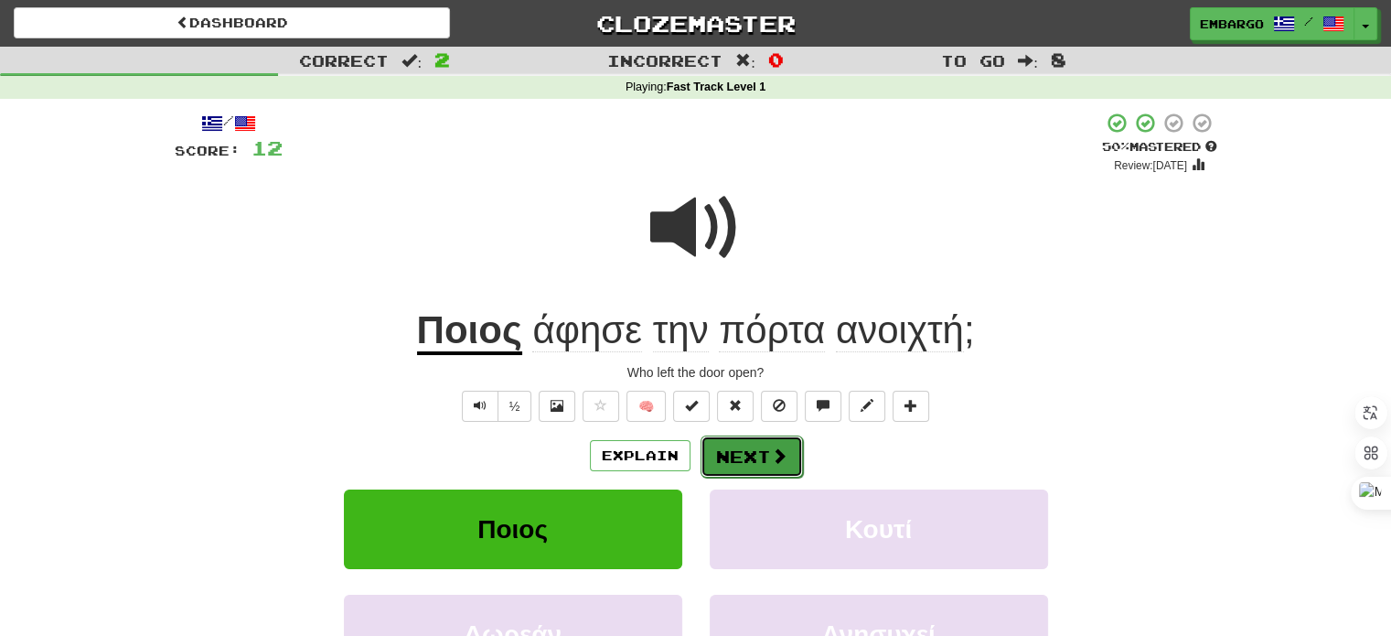
click at [728, 455] on button "Next" at bounding box center [752, 456] width 102 height 42
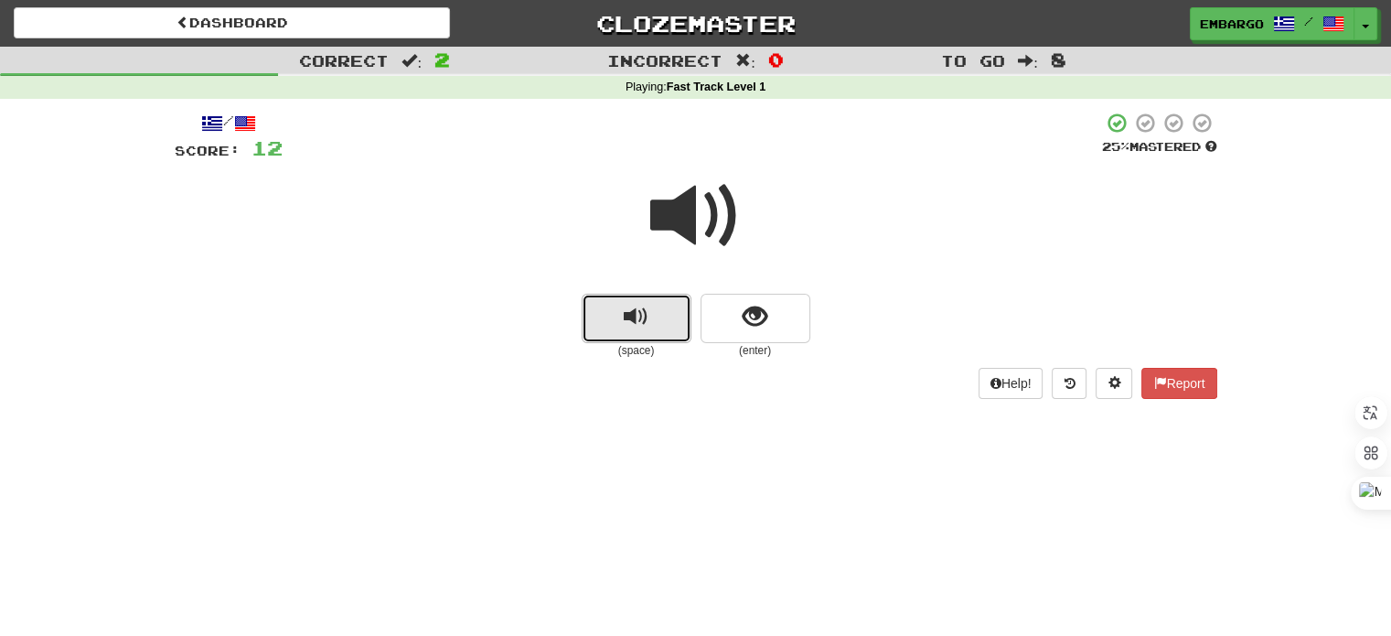
click at [662, 315] on button "replay audio" at bounding box center [637, 318] width 110 height 49
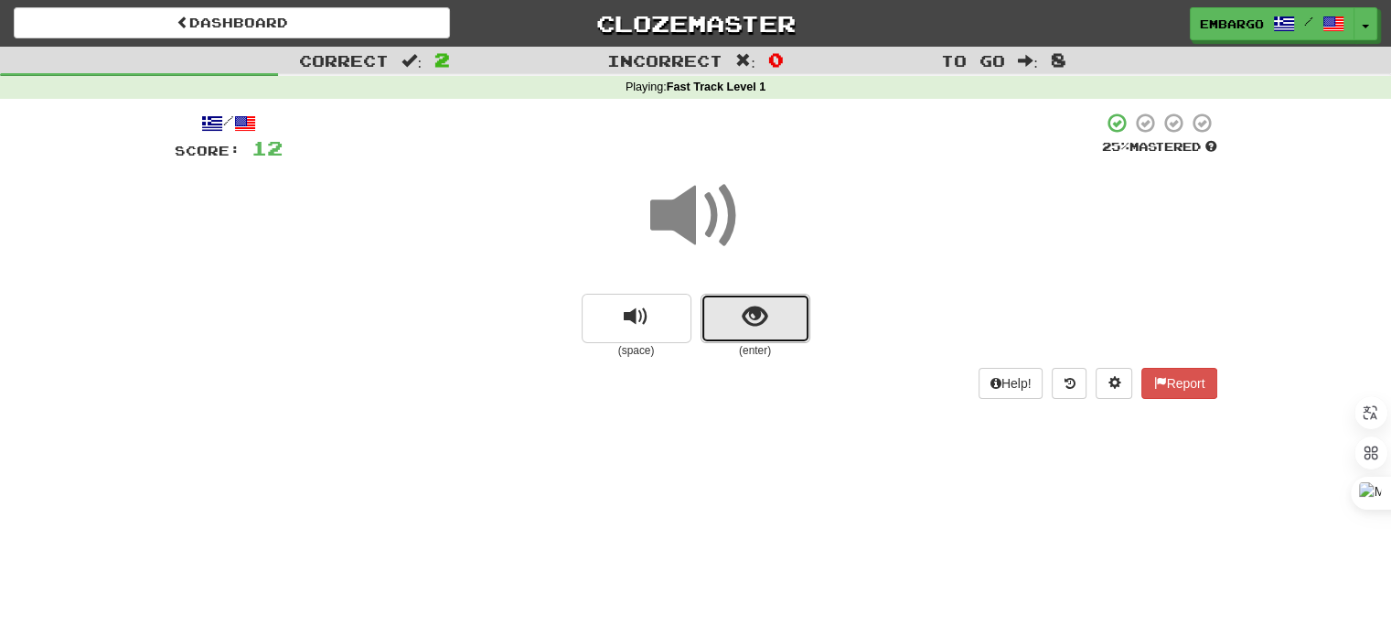
click at [730, 314] on button "show sentence" at bounding box center [756, 318] width 110 height 49
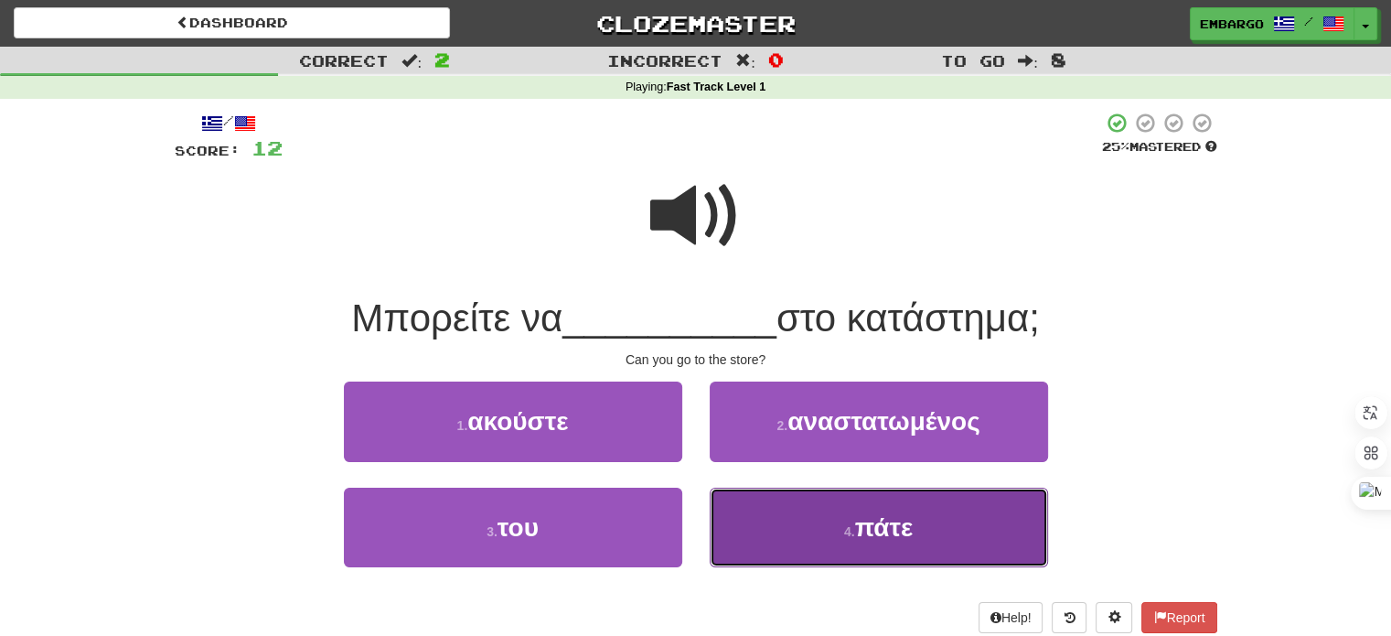
click at [849, 509] on button "4 . πάτε" at bounding box center [879, 527] width 338 height 80
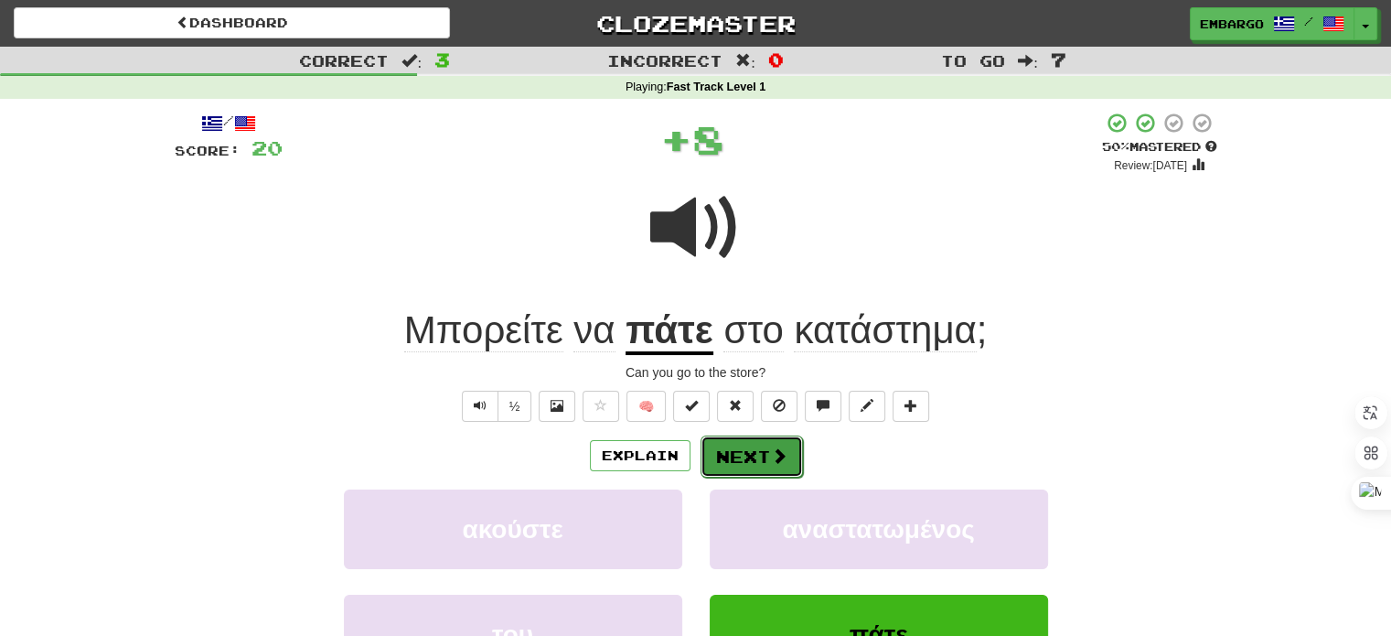
click at [762, 453] on button "Next" at bounding box center [752, 456] width 102 height 42
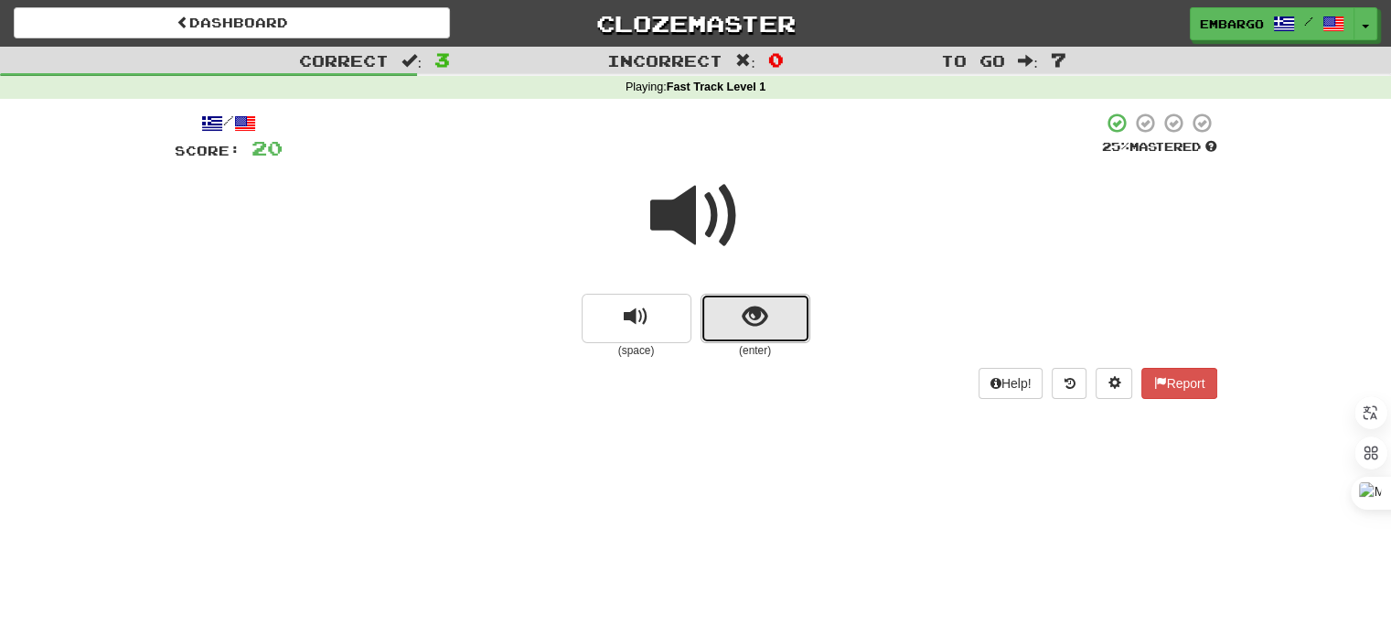
click at [748, 326] on span "show sentence" at bounding box center [755, 317] width 25 height 25
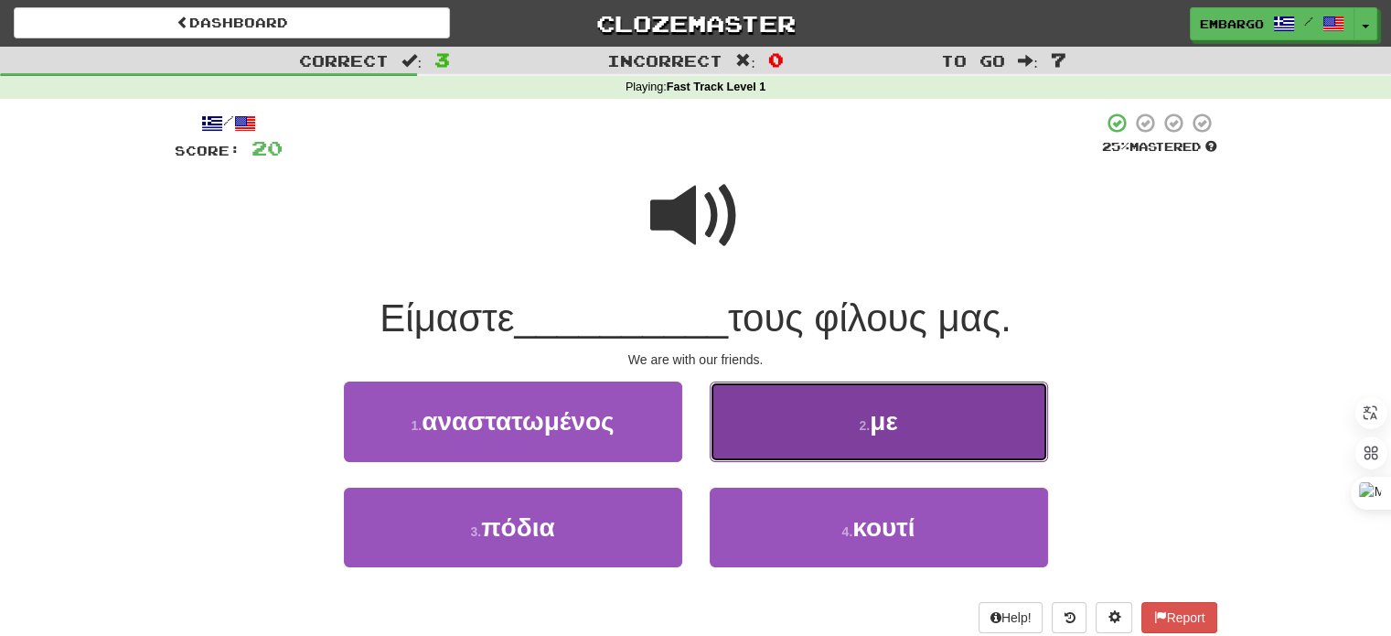
click at [805, 434] on button "2 . με" at bounding box center [879, 421] width 338 height 80
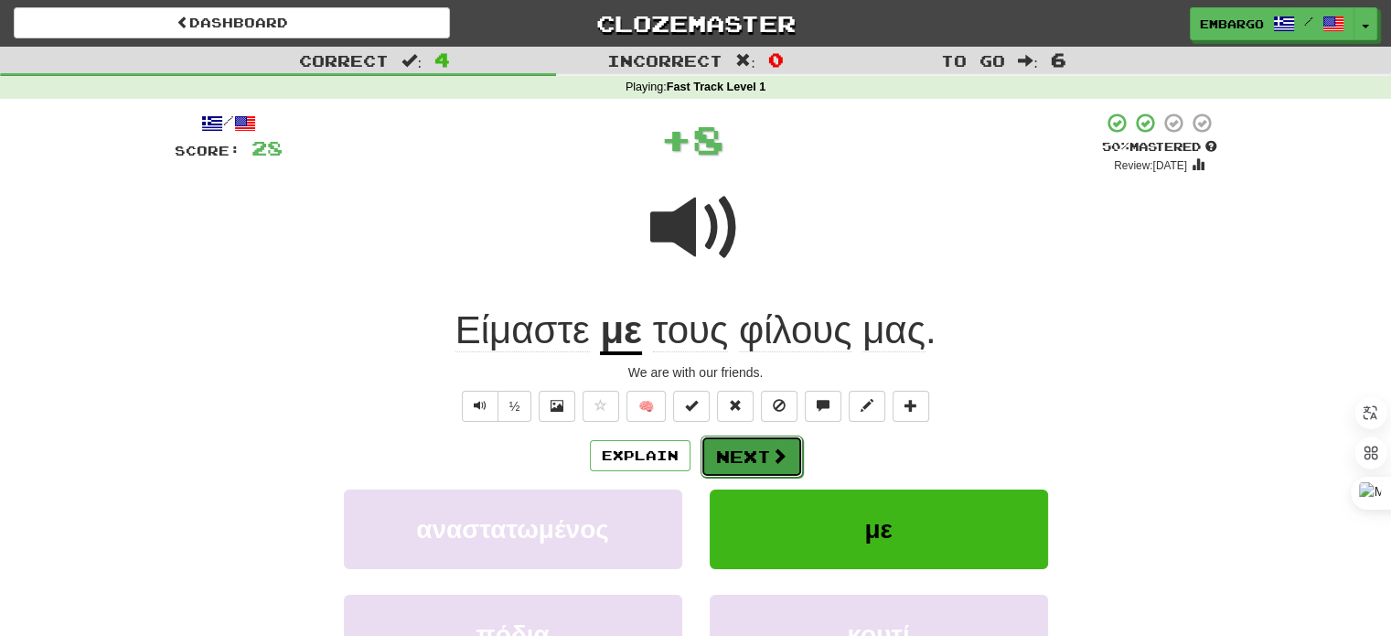
click at [762, 452] on button "Next" at bounding box center [752, 456] width 102 height 42
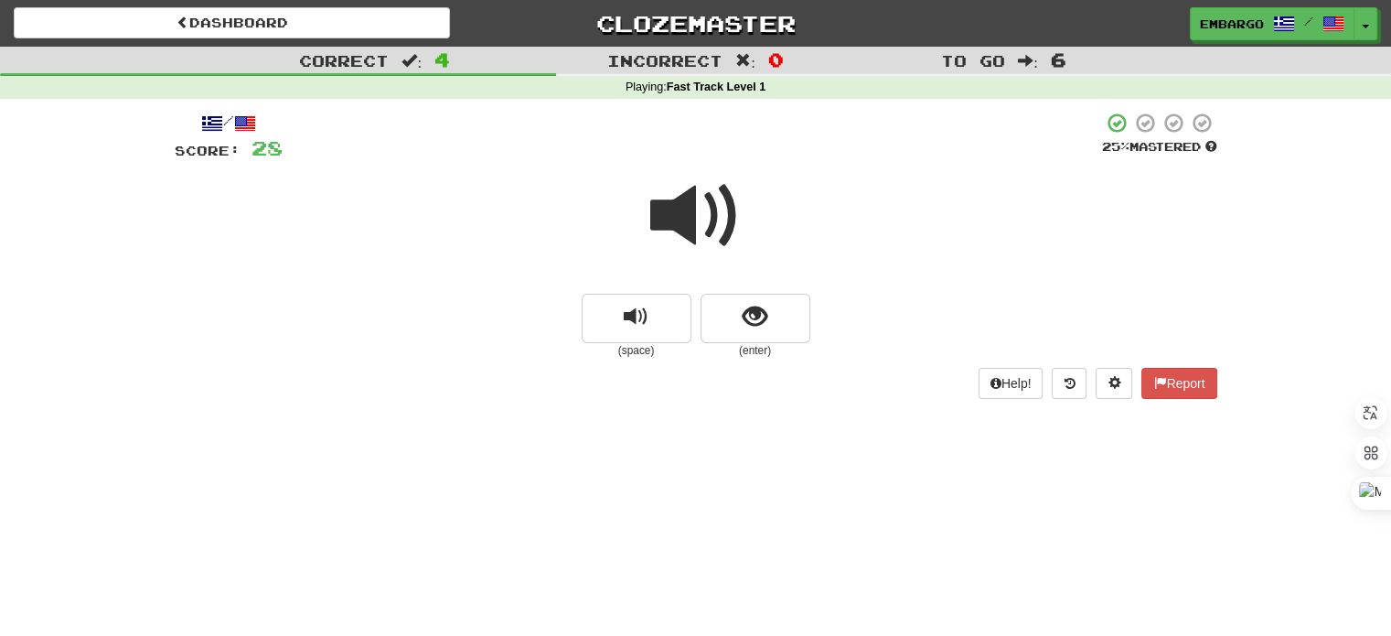
click at [688, 219] on span at bounding box center [695, 215] width 91 height 91
click at [757, 311] on span "show sentence" at bounding box center [755, 317] width 25 height 25
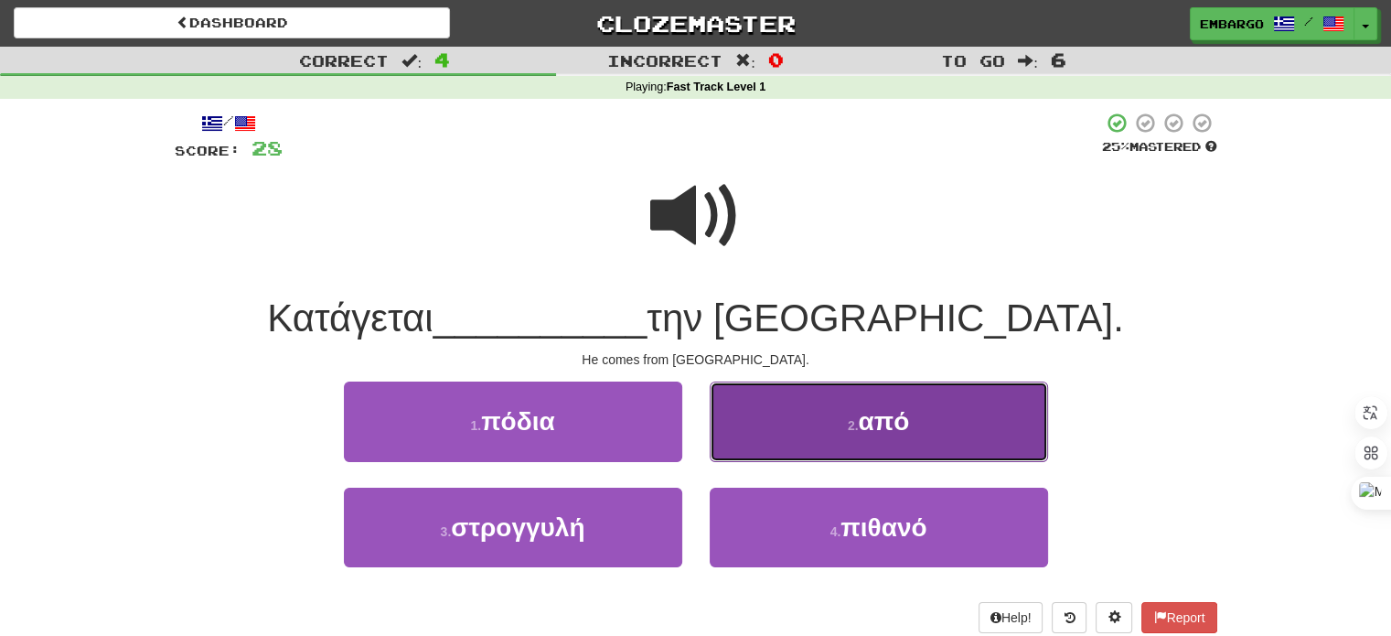
click at [773, 434] on button "2 . από" at bounding box center [879, 421] width 338 height 80
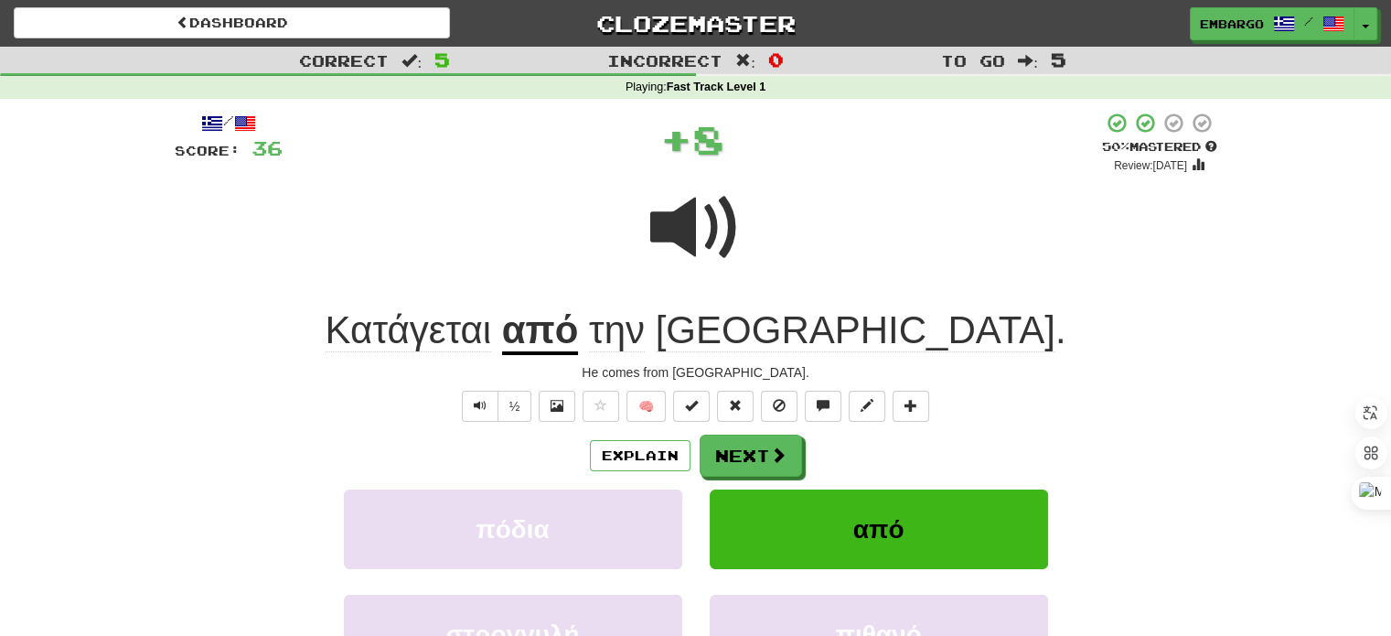
click at [773, 434] on div "Explain Next" at bounding box center [696, 455] width 1043 height 42
click at [762, 453] on button "Next" at bounding box center [752, 456] width 102 height 42
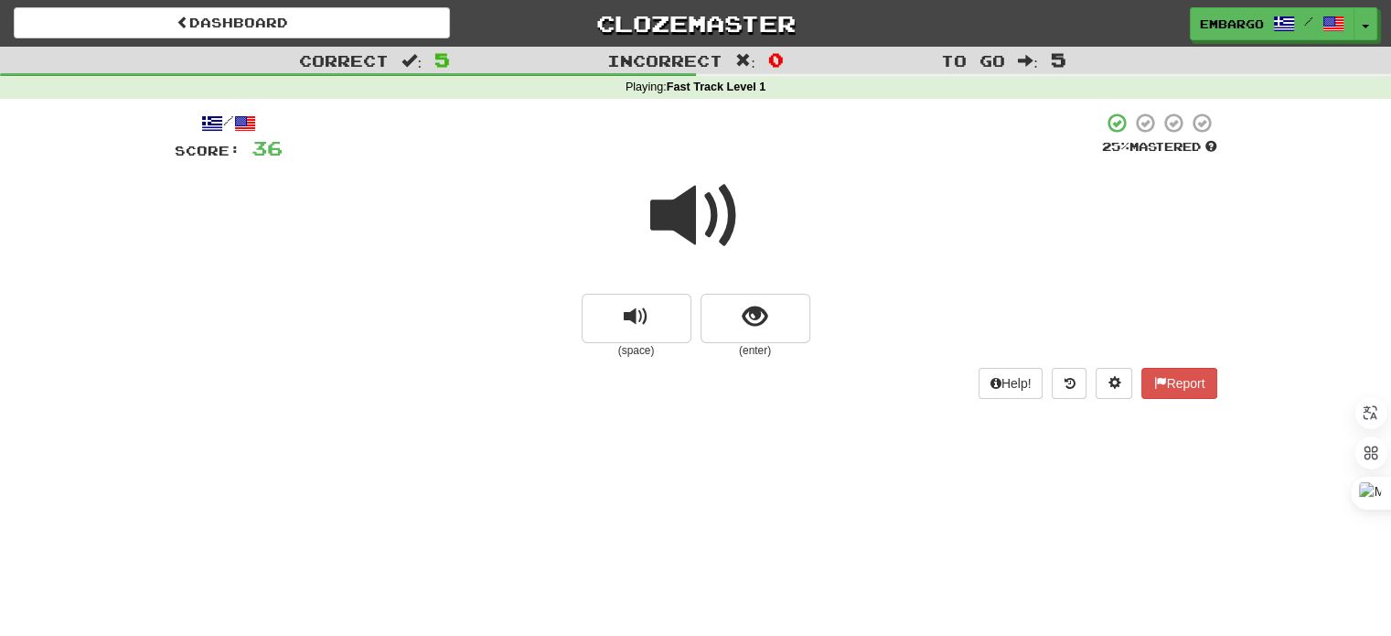
click at [694, 203] on span at bounding box center [695, 215] width 91 height 91
click at [754, 305] on span "show sentence" at bounding box center [755, 317] width 25 height 25
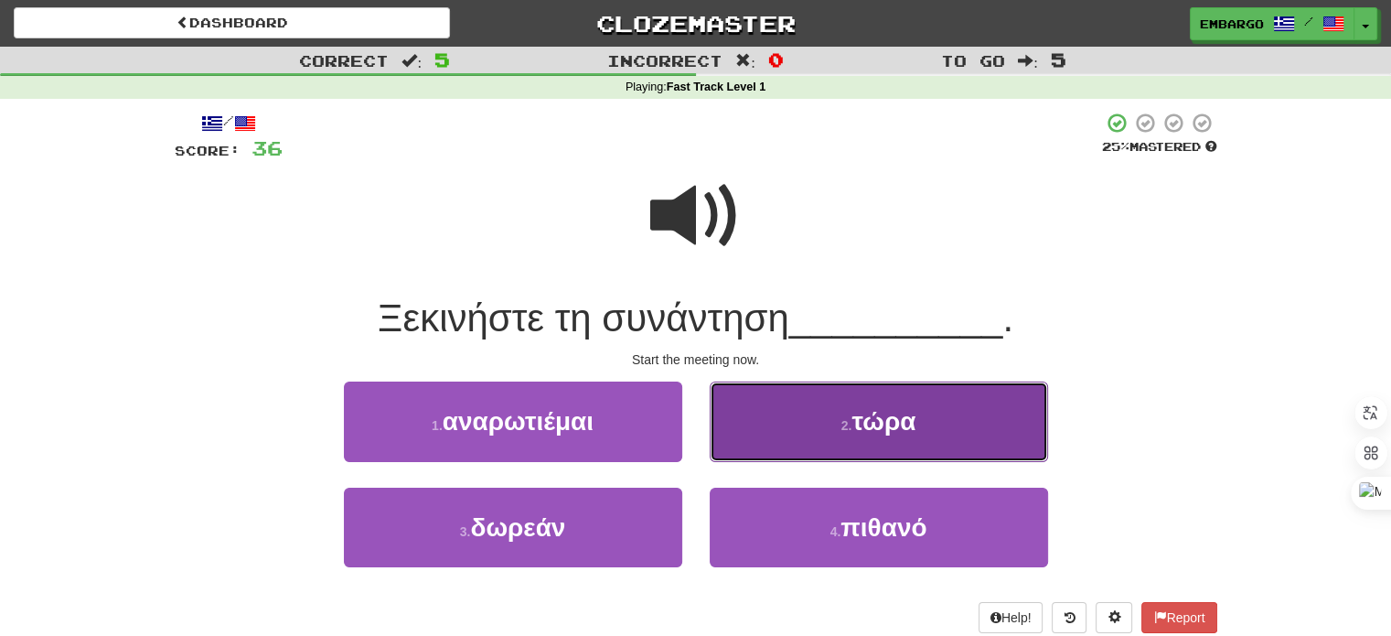
click at [851, 436] on button "2 . τώρα" at bounding box center [879, 421] width 338 height 80
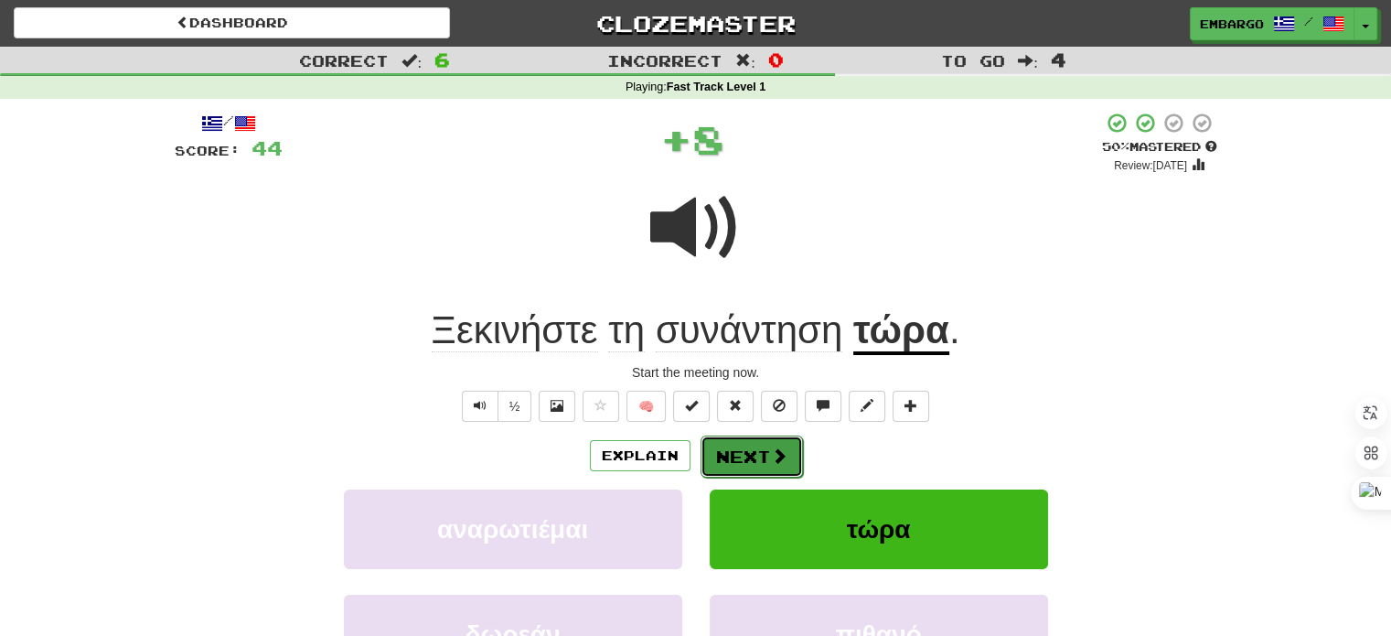
click at [765, 445] on button "Next" at bounding box center [752, 456] width 102 height 42
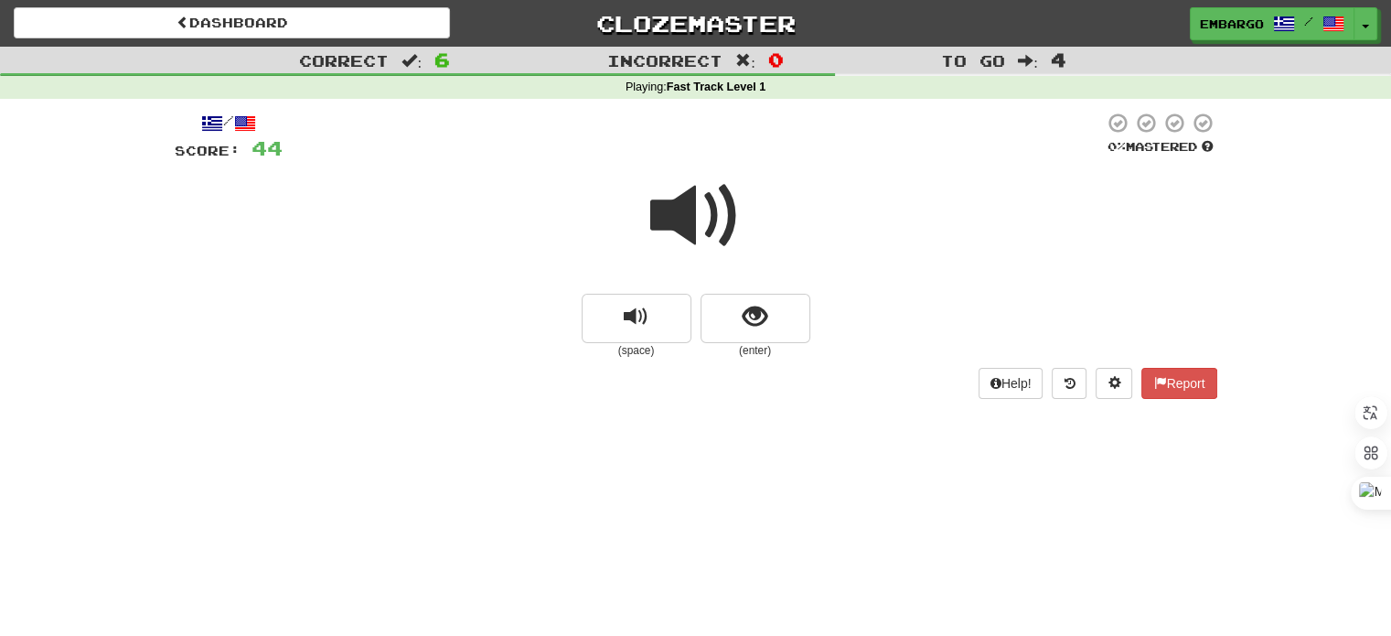
click at [701, 215] on span at bounding box center [695, 215] width 91 height 91
click at [750, 305] on span "show sentence" at bounding box center [755, 317] width 25 height 25
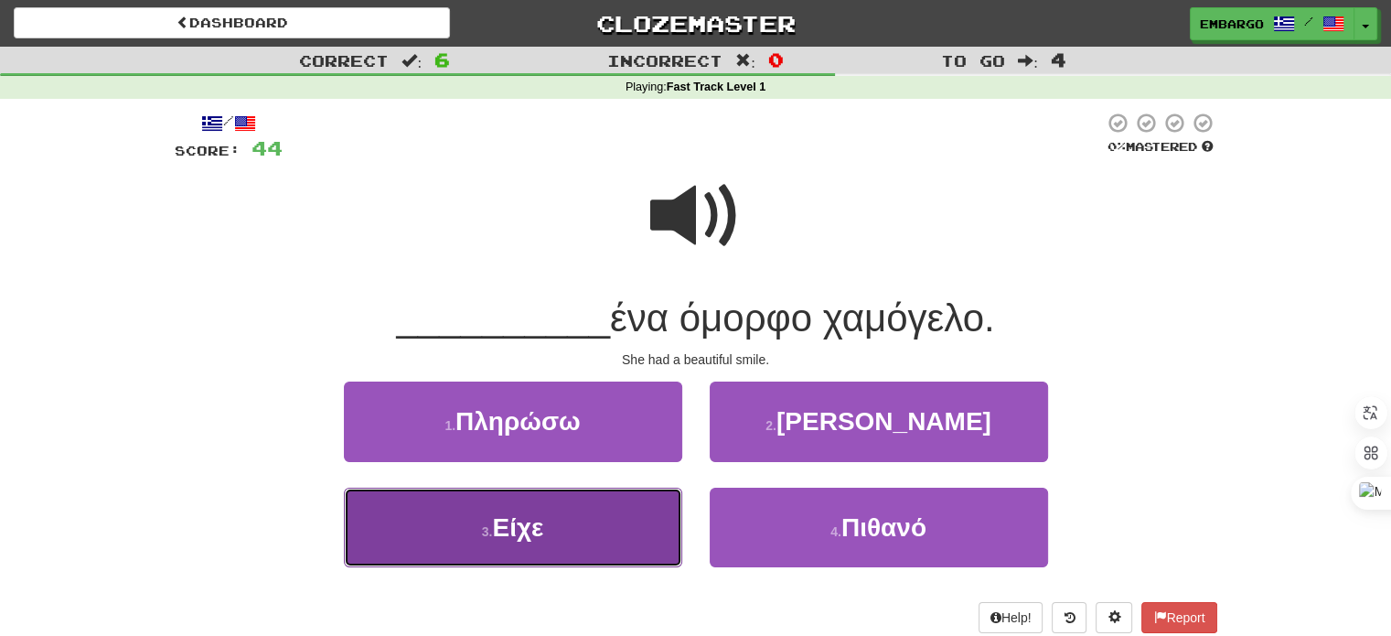
click at [573, 519] on button "3 . Είχε" at bounding box center [513, 527] width 338 height 80
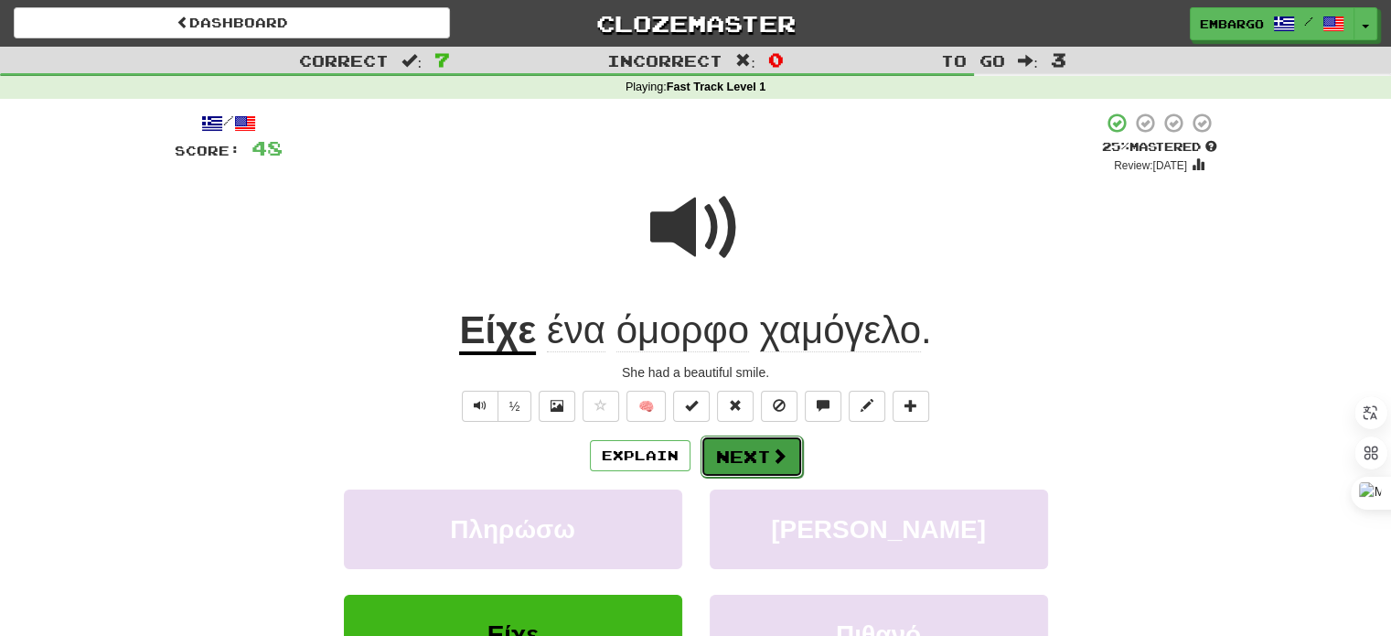
click at [758, 445] on button "Next" at bounding box center [752, 456] width 102 height 42
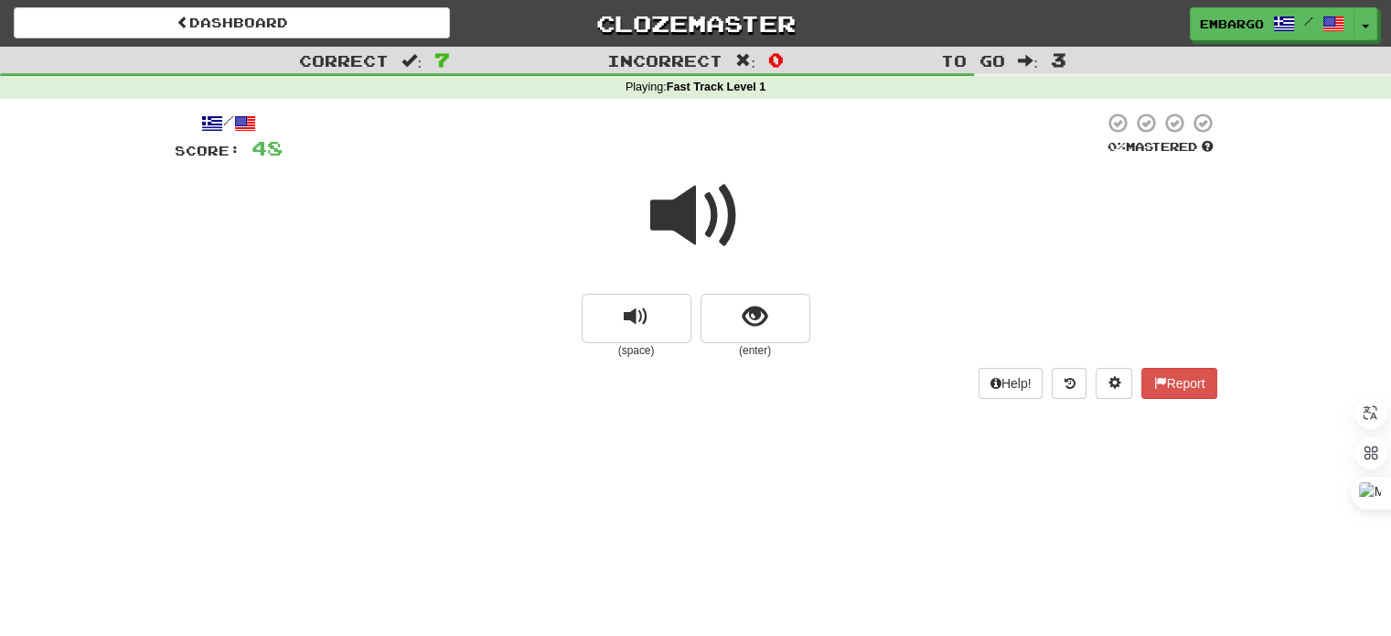
click at [686, 221] on span at bounding box center [695, 215] width 91 height 91
click at [761, 310] on span "show sentence" at bounding box center [755, 317] width 25 height 25
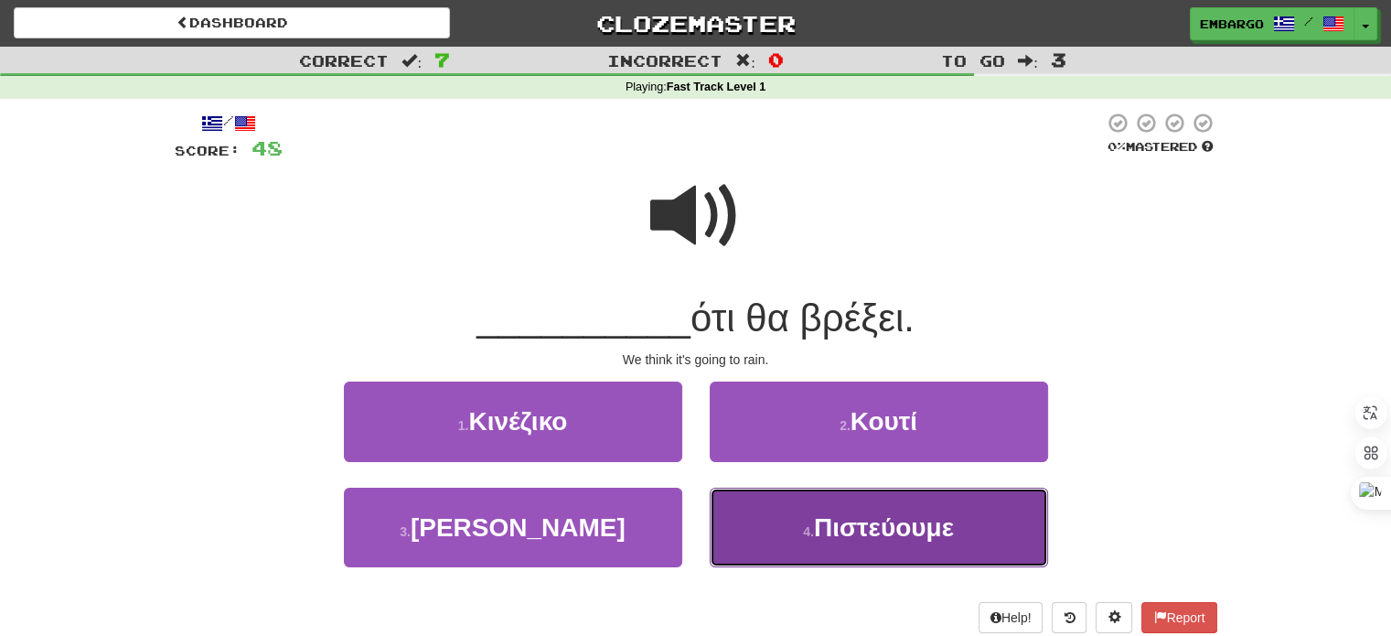
click at [802, 508] on button "4 . Πιστεύουμε" at bounding box center [879, 527] width 338 height 80
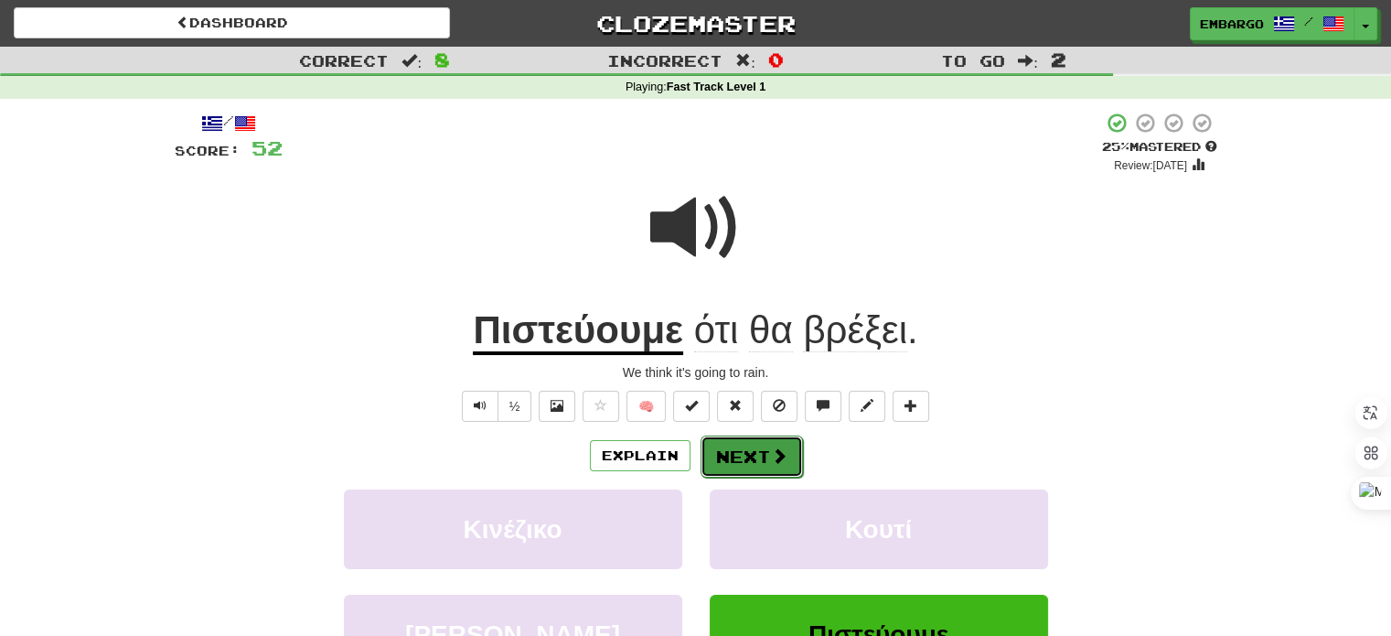
click at [745, 449] on button "Next" at bounding box center [752, 456] width 102 height 42
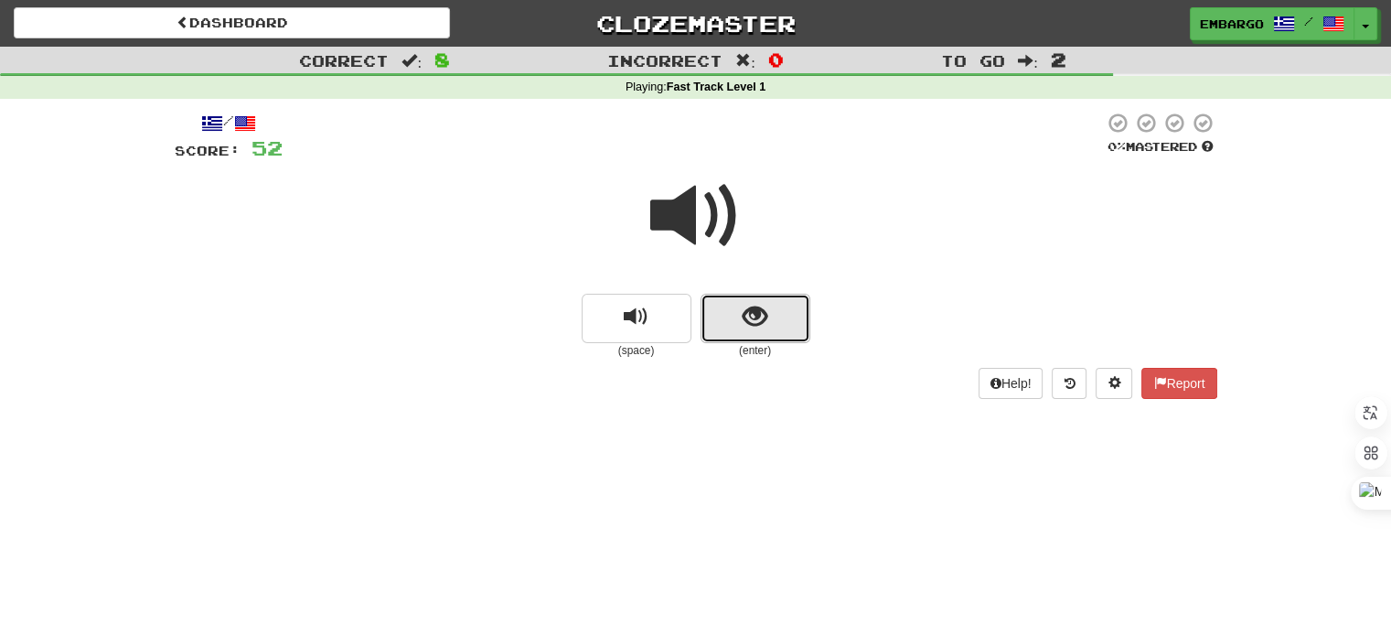
click at [754, 315] on span "show sentence" at bounding box center [755, 317] width 25 height 25
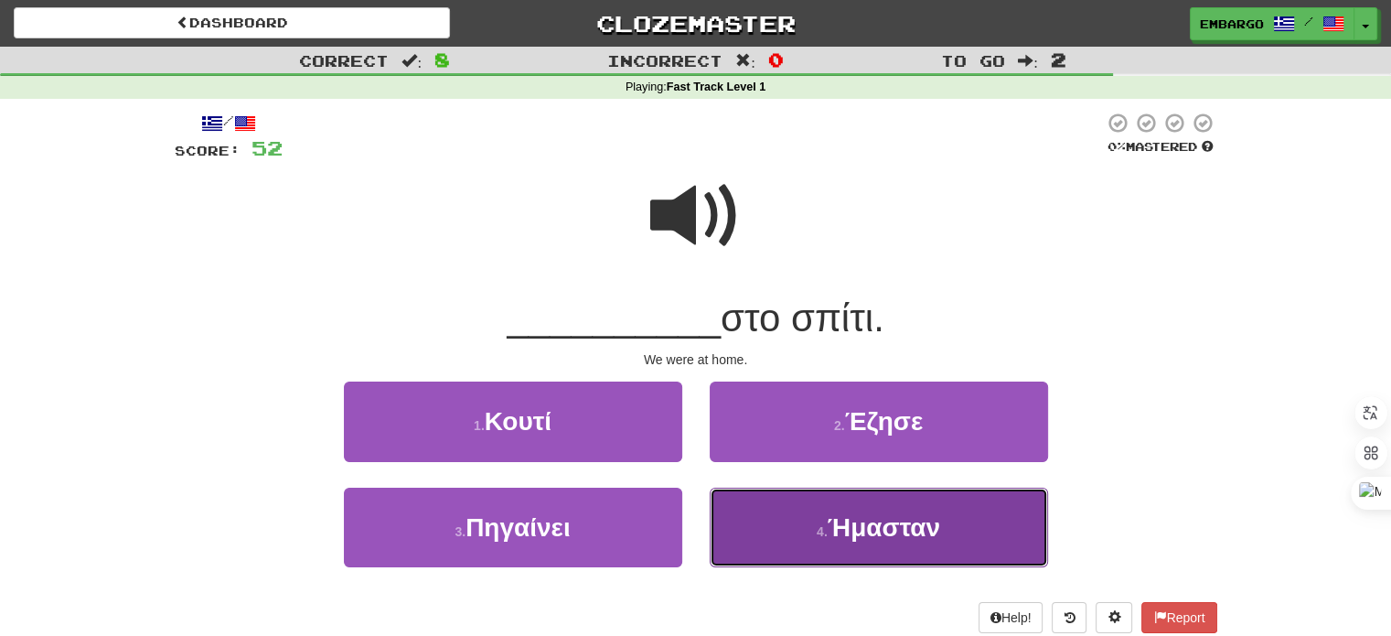
click at [783, 534] on button "4 . Ήμασταν" at bounding box center [879, 527] width 338 height 80
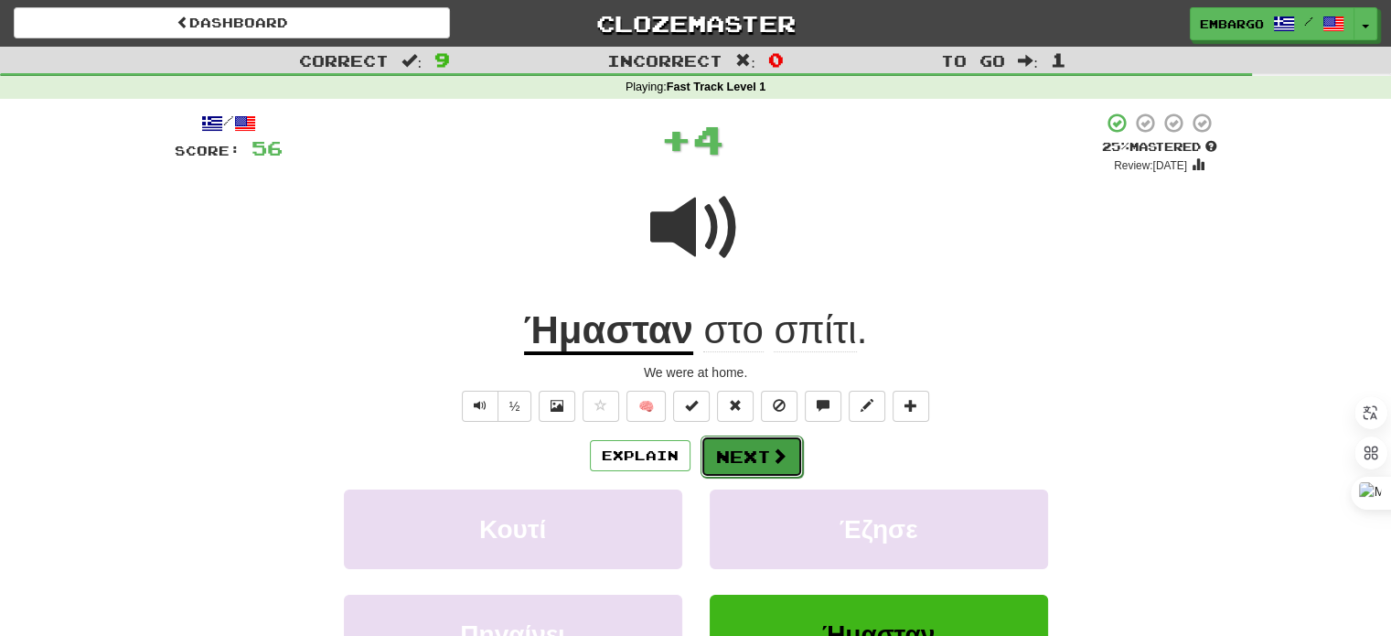
click at [762, 458] on button "Next" at bounding box center [752, 456] width 102 height 42
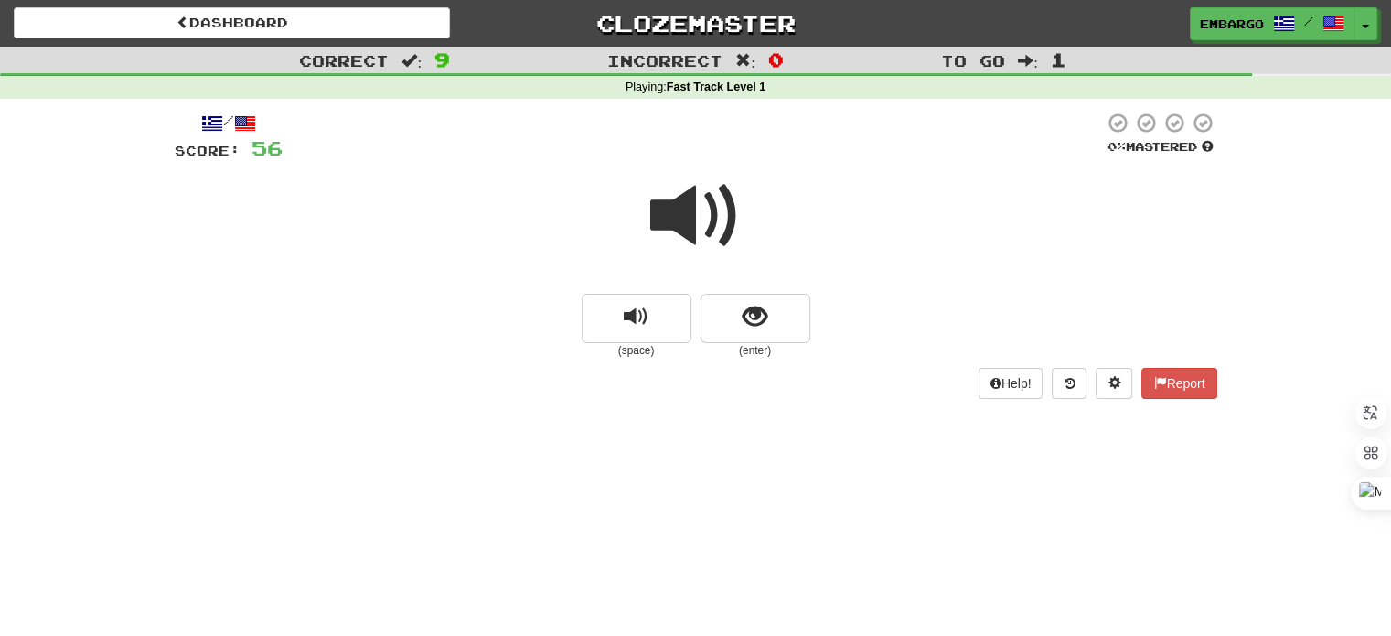
click at [677, 219] on span at bounding box center [695, 215] width 91 height 91
click at [734, 316] on button "show sentence" at bounding box center [756, 318] width 110 height 49
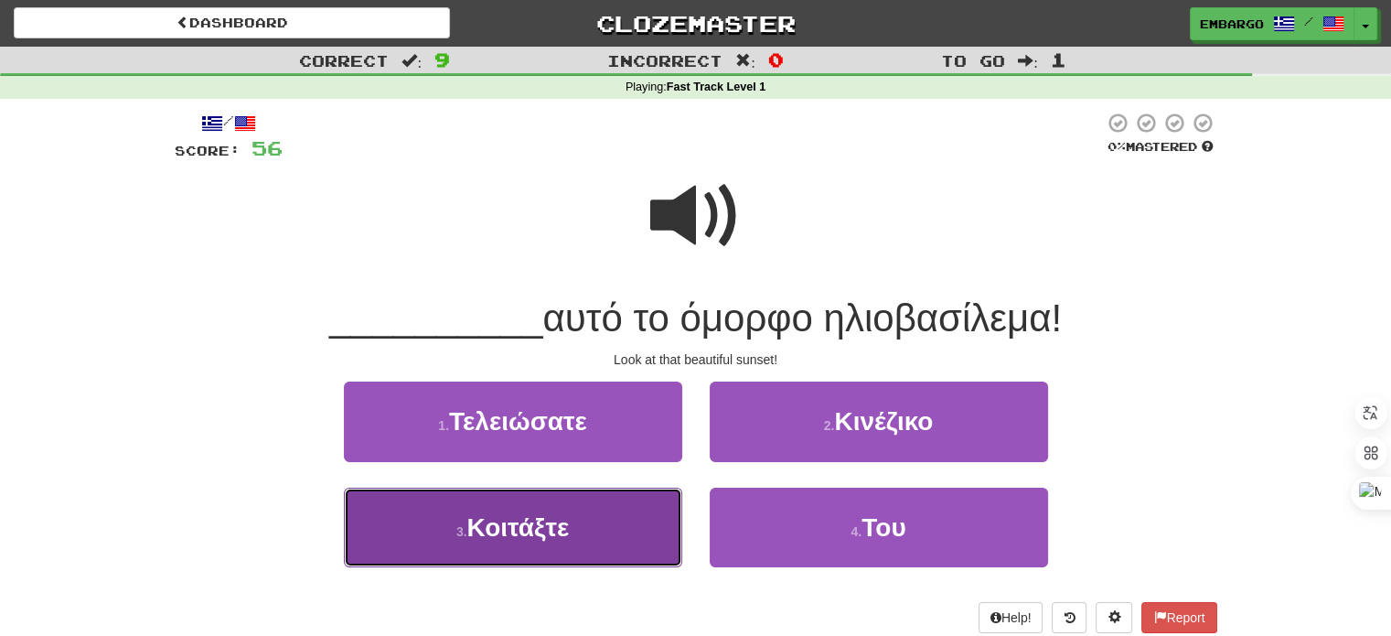
click at [621, 498] on button "3 . Κοιτάξτε" at bounding box center [513, 527] width 338 height 80
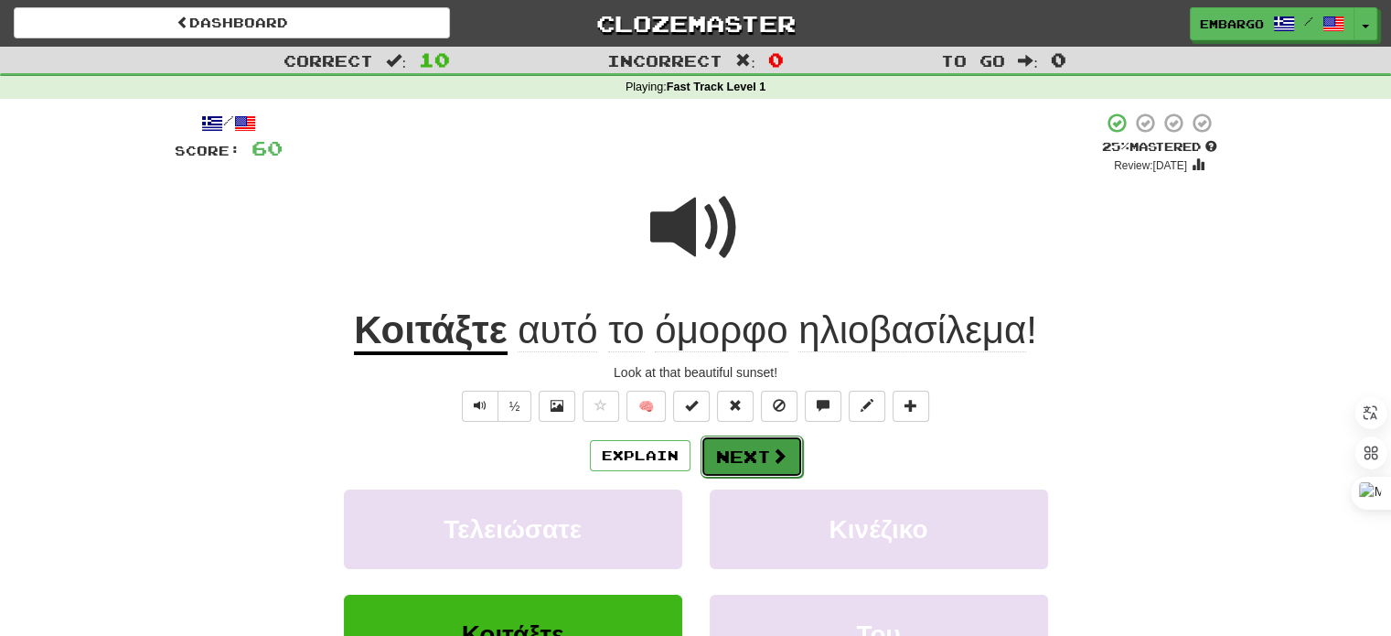
click at [742, 460] on button "Next" at bounding box center [752, 456] width 102 height 42
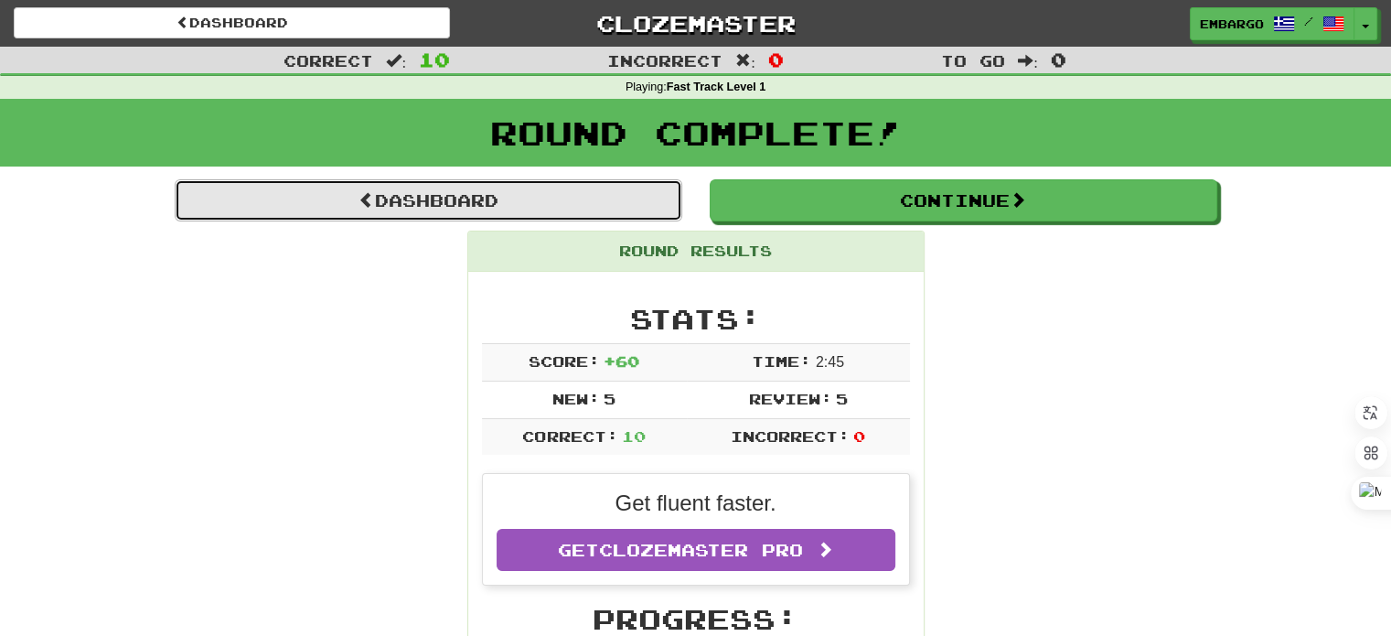
click at [337, 188] on link "Dashboard" at bounding box center [429, 200] width 508 height 42
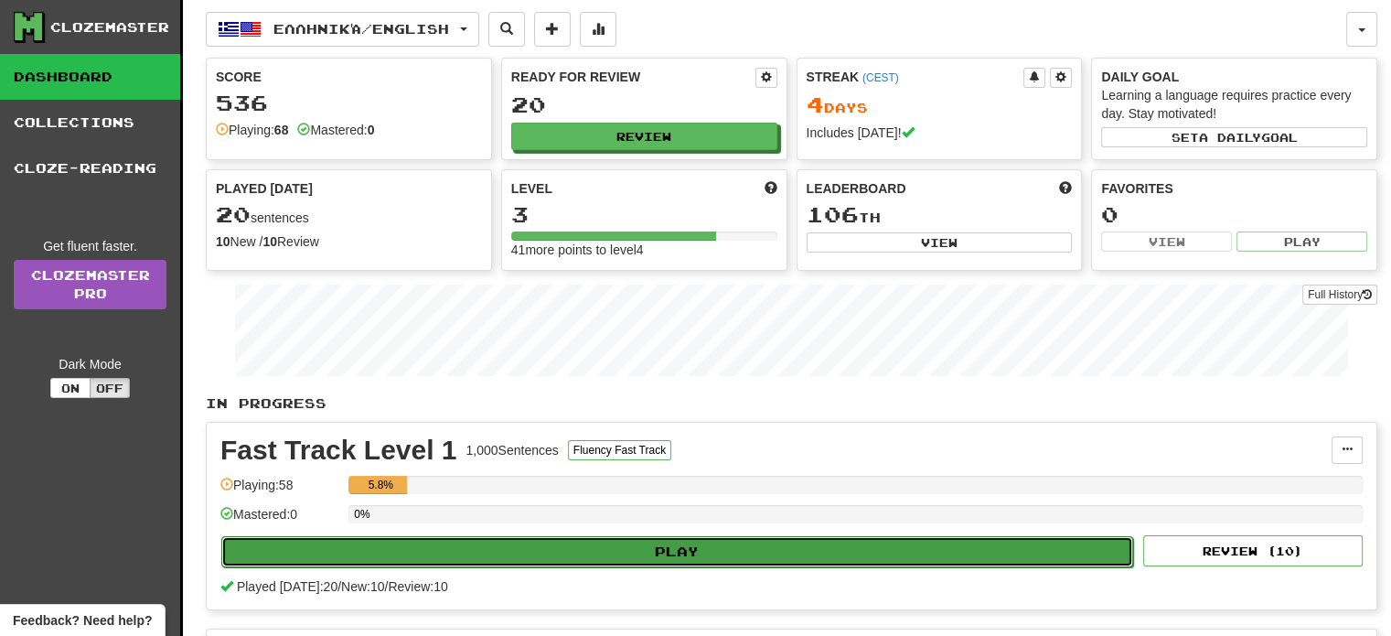
click at [691, 548] on button "Play" at bounding box center [677, 551] width 912 height 31
select select "**"
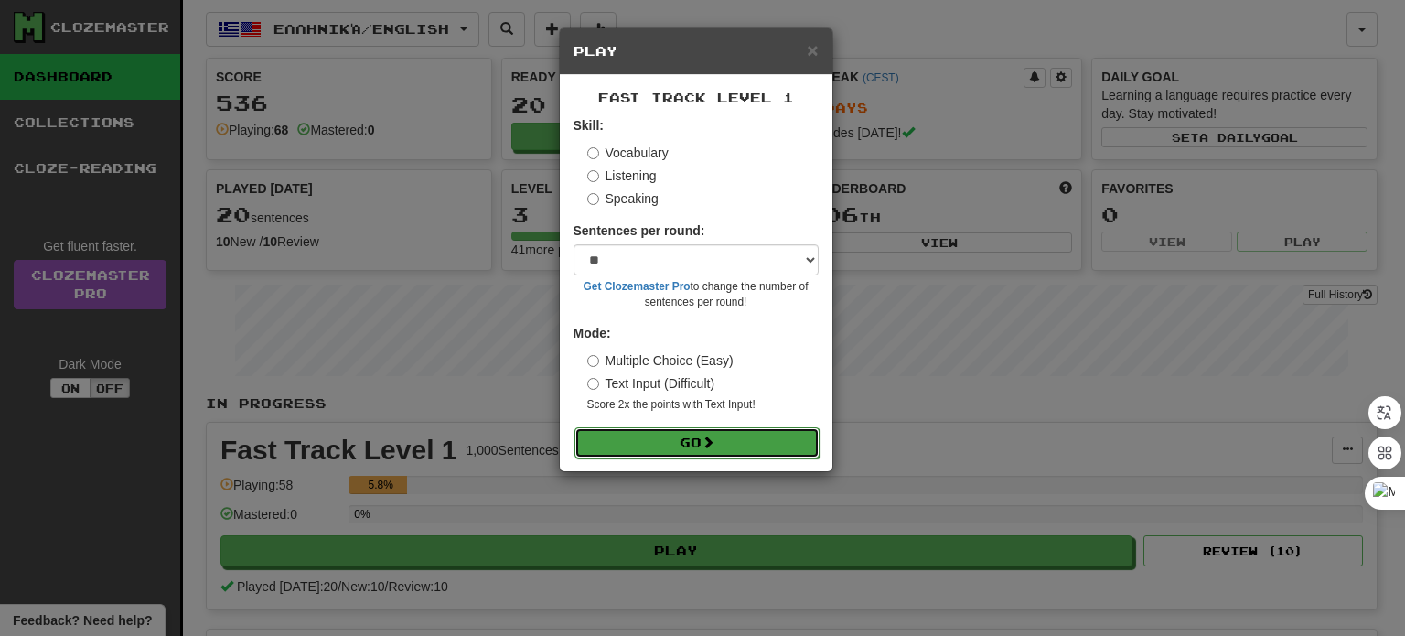
click at [679, 438] on button "Go" at bounding box center [696, 442] width 245 height 31
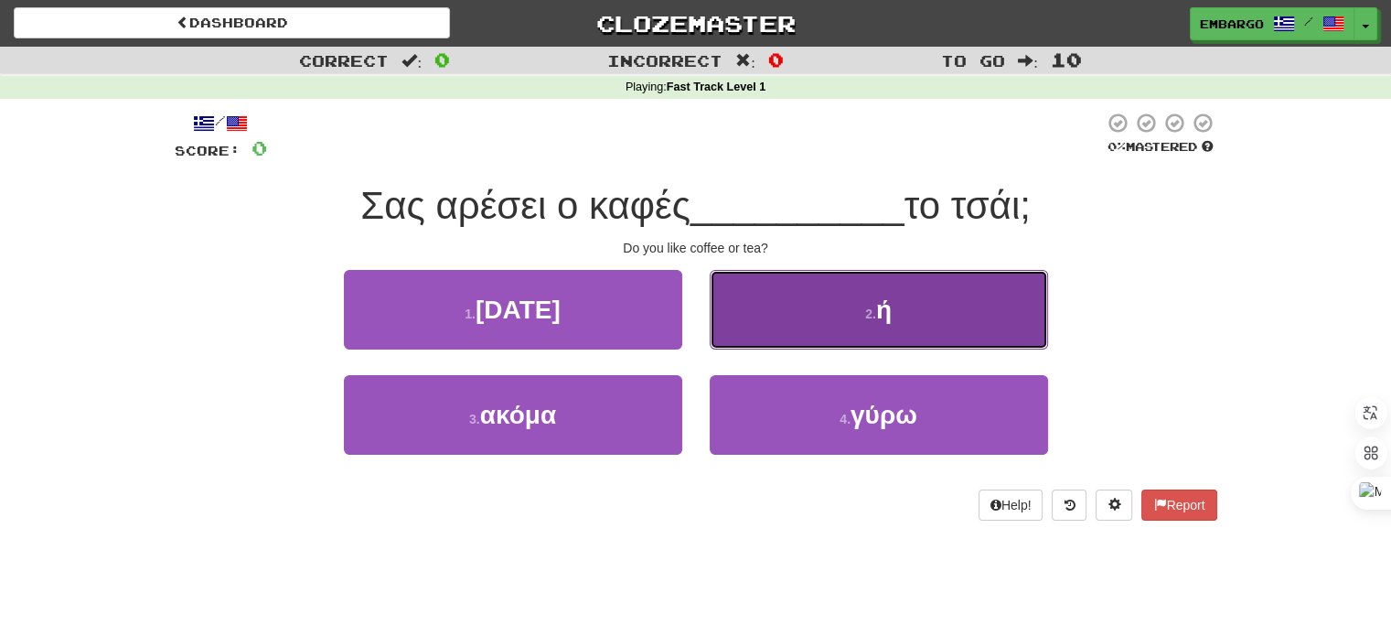
click at [788, 320] on button "2 . ή" at bounding box center [879, 310] width 338 height 80
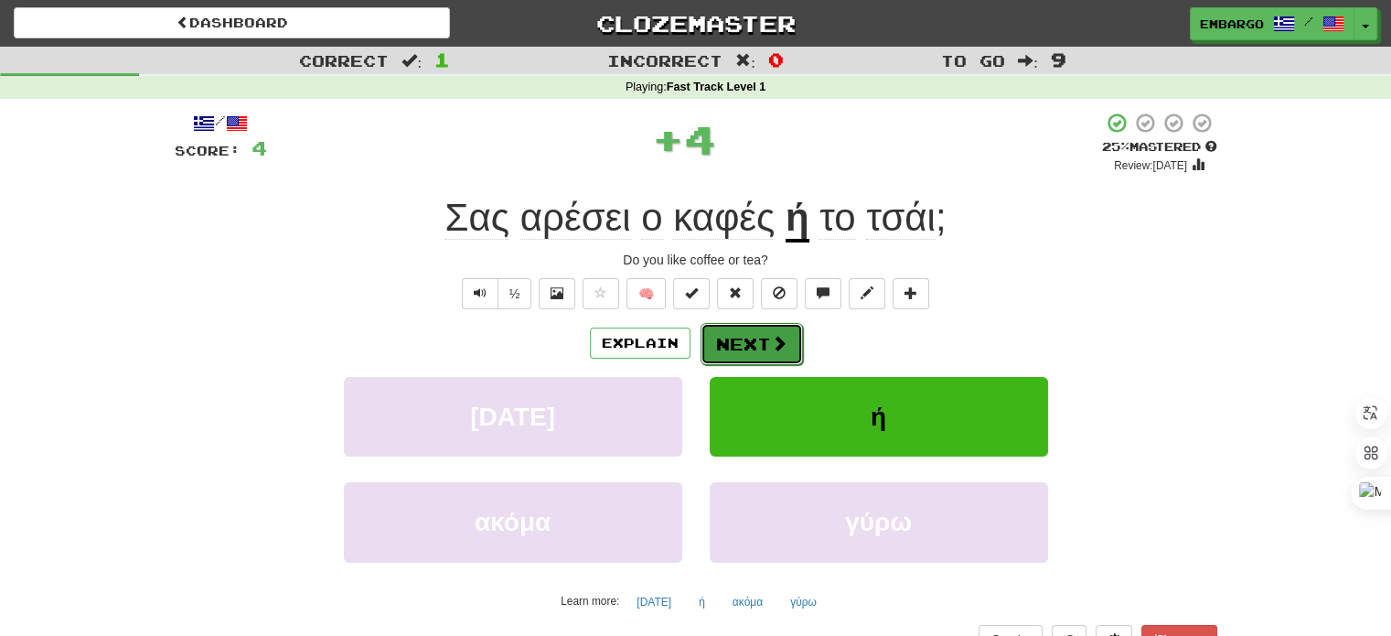
click at [744, 343] on button "Next" at bounding box center [752, 344] width 102 height 42
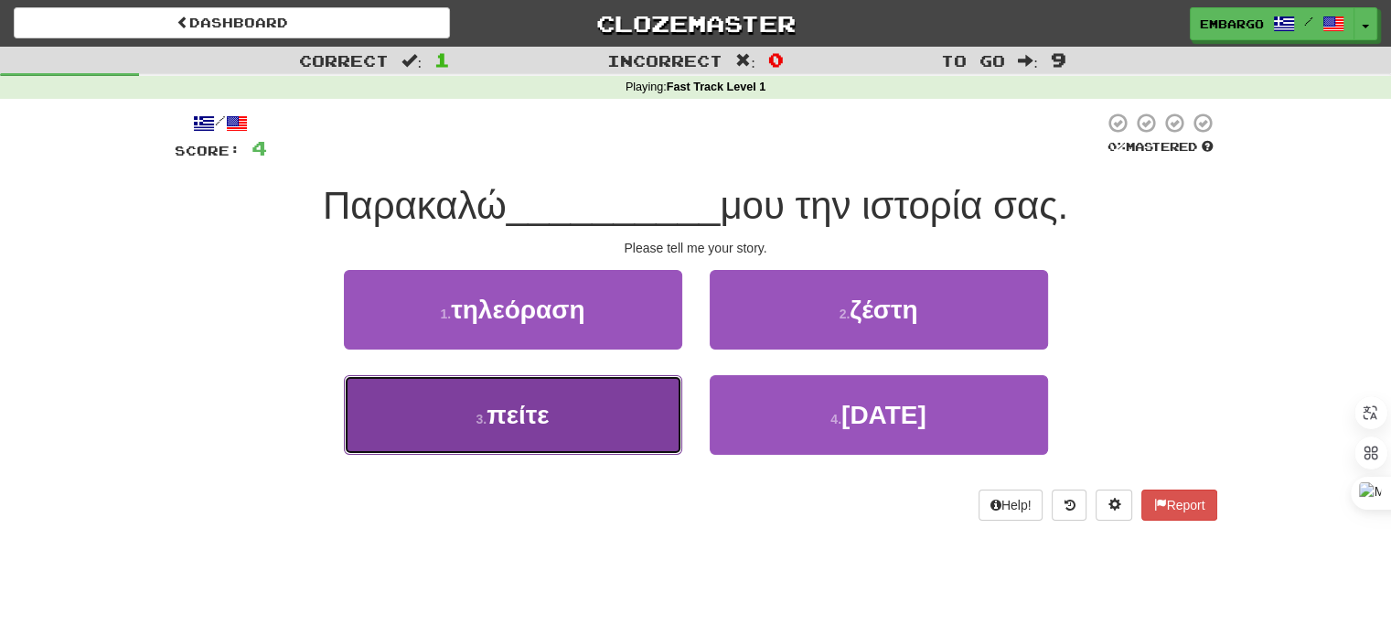
click at [541, 414] on span "πείτε" at bounding box center [518, 415] width 62 height 28
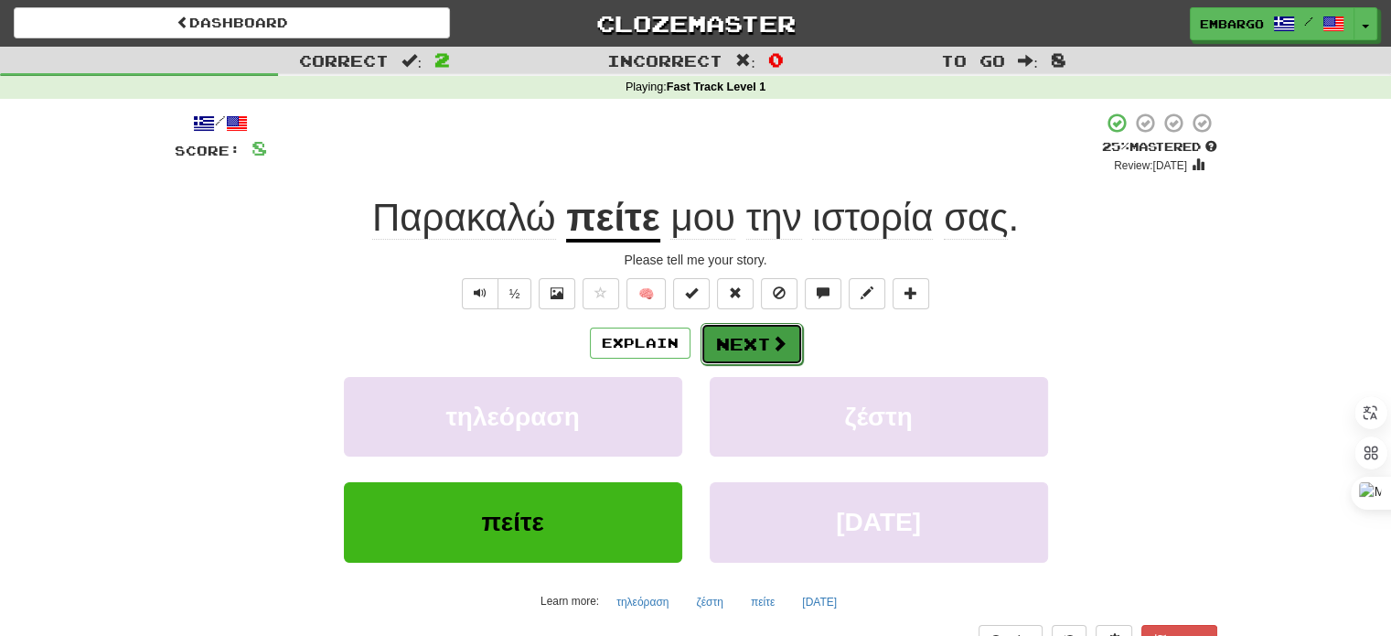
click at [766, 341] on button "Next" at bounding box center [752, 344] width 102 height 42
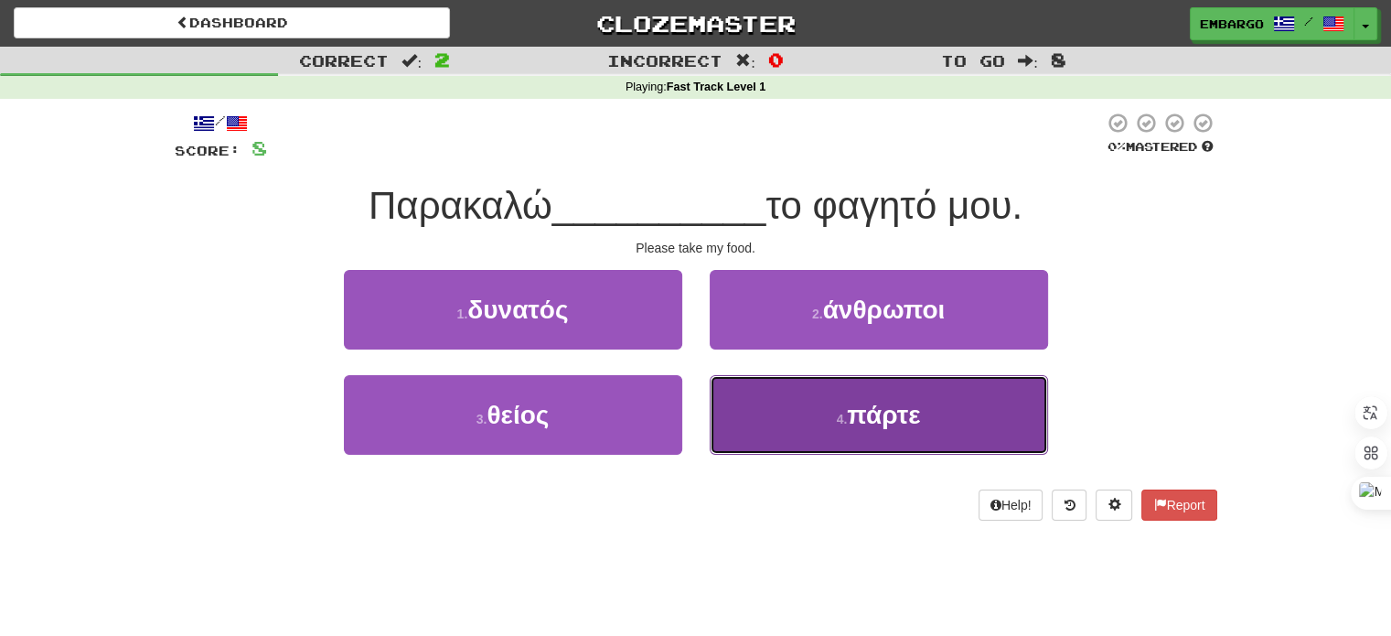
click at [765, 417] on button "4 . πάρτε" at bounding box center [879, 415] width 338 height 80
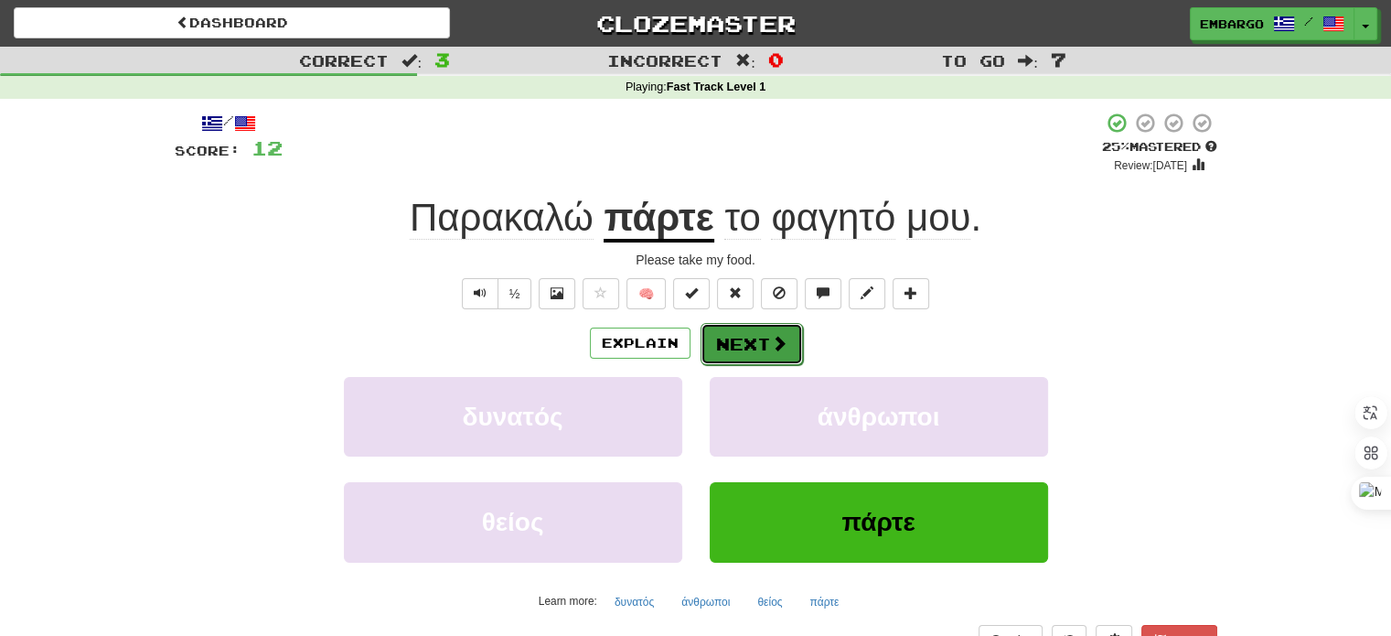
click at [721, 356] on button "Next" at bounding box center [752, 344] width 102 height 42
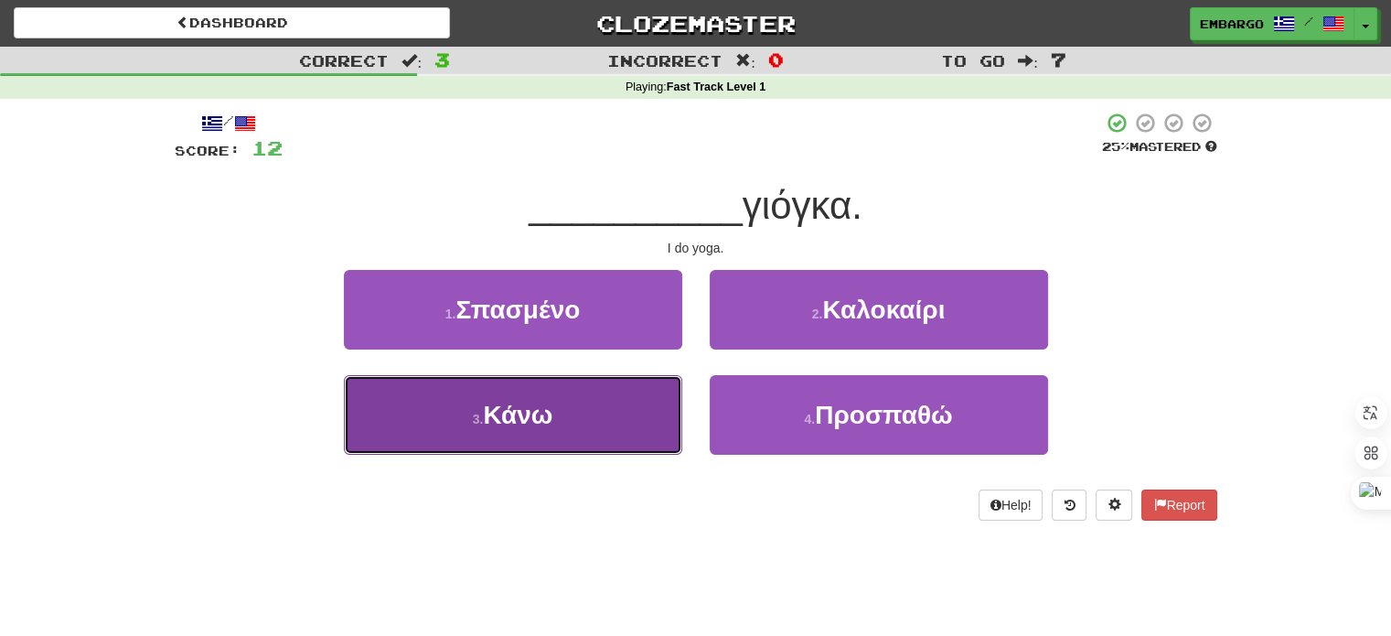
click at [622, 419] on button "3 . Κάνω" at bounding box center [513, 415] width 338 height 80
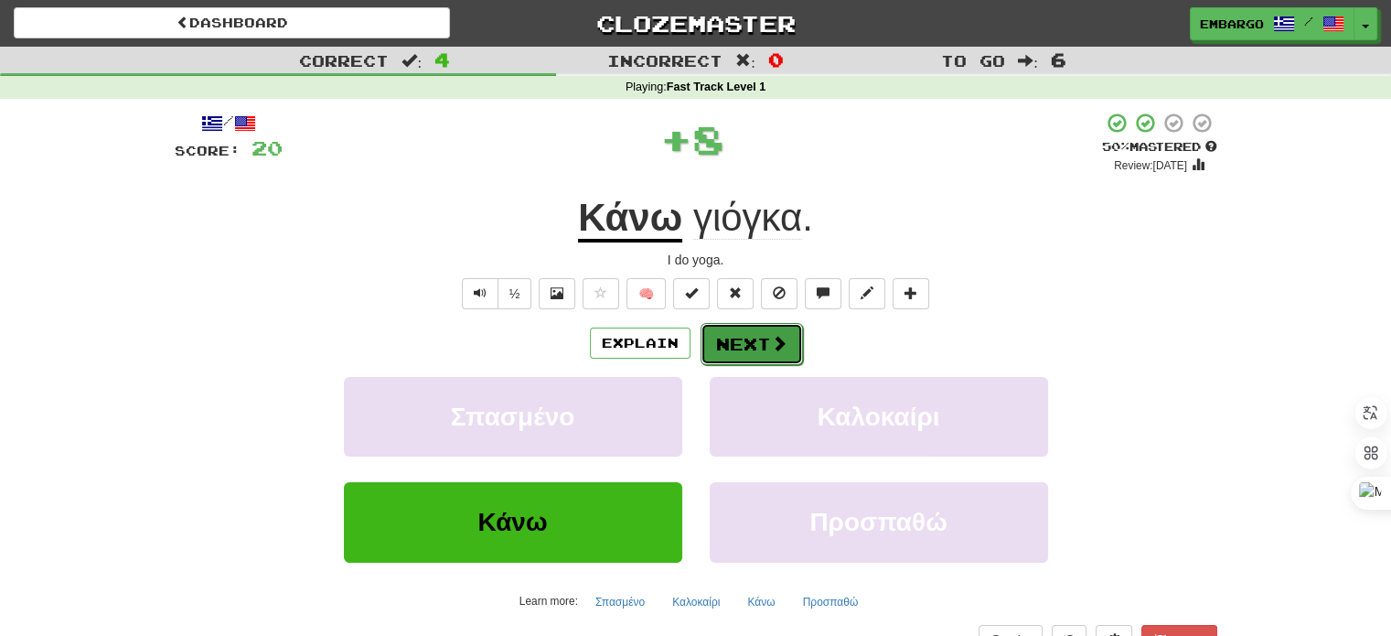
click at [729, 348] on button "Next" at bounding box center [752, 344] width 102 height 42
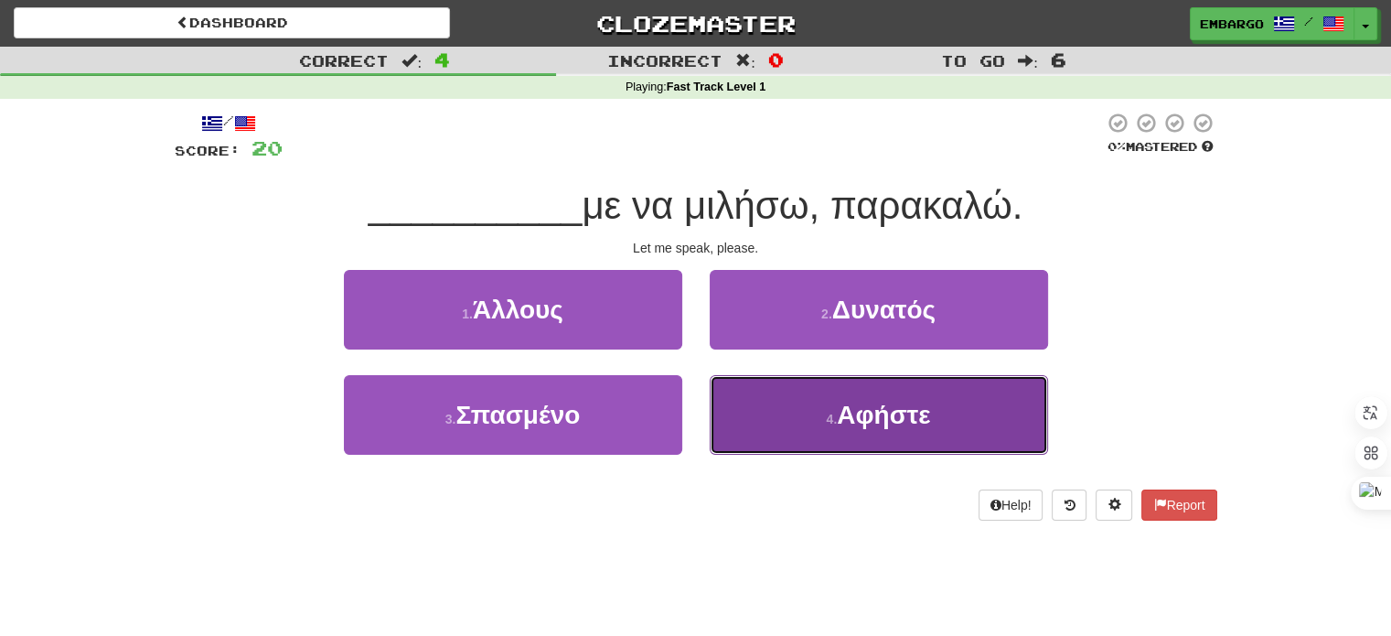
click at [840, 403] on span "Αφήστε" at bounding box center [883, 415] width 93 height 28
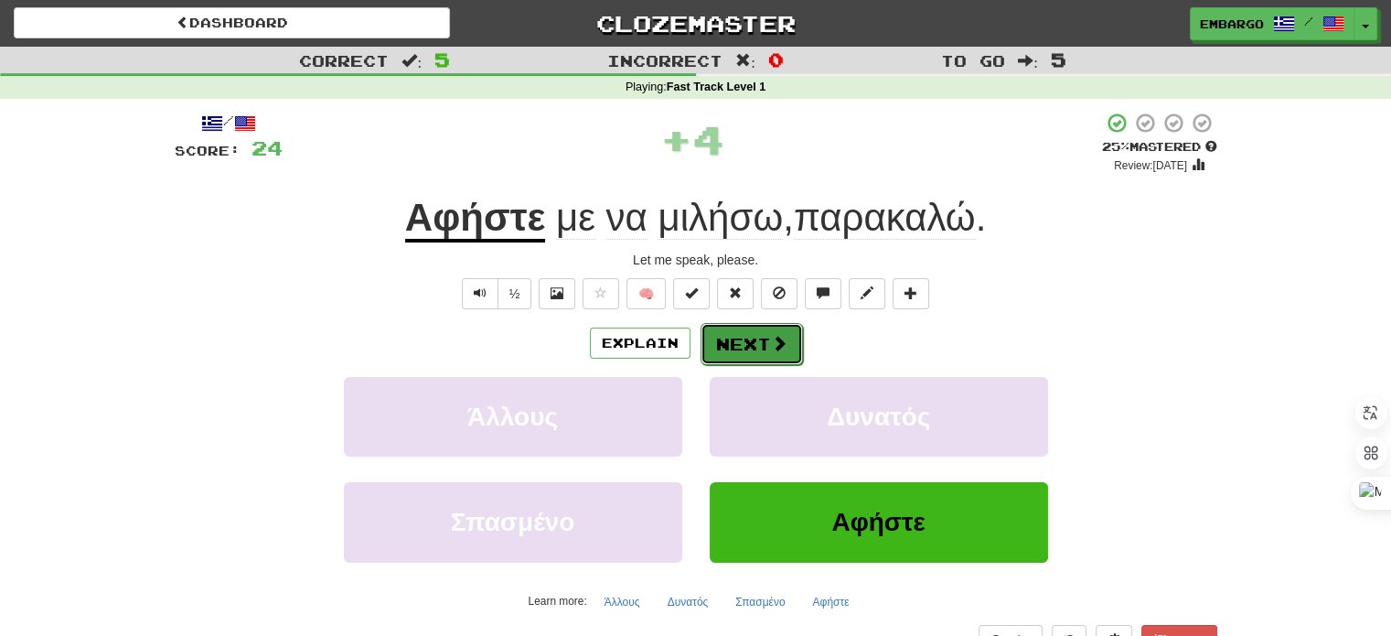
click at [723, 345] on button "Next" at bounding box center [752, 344] width 102 height 42
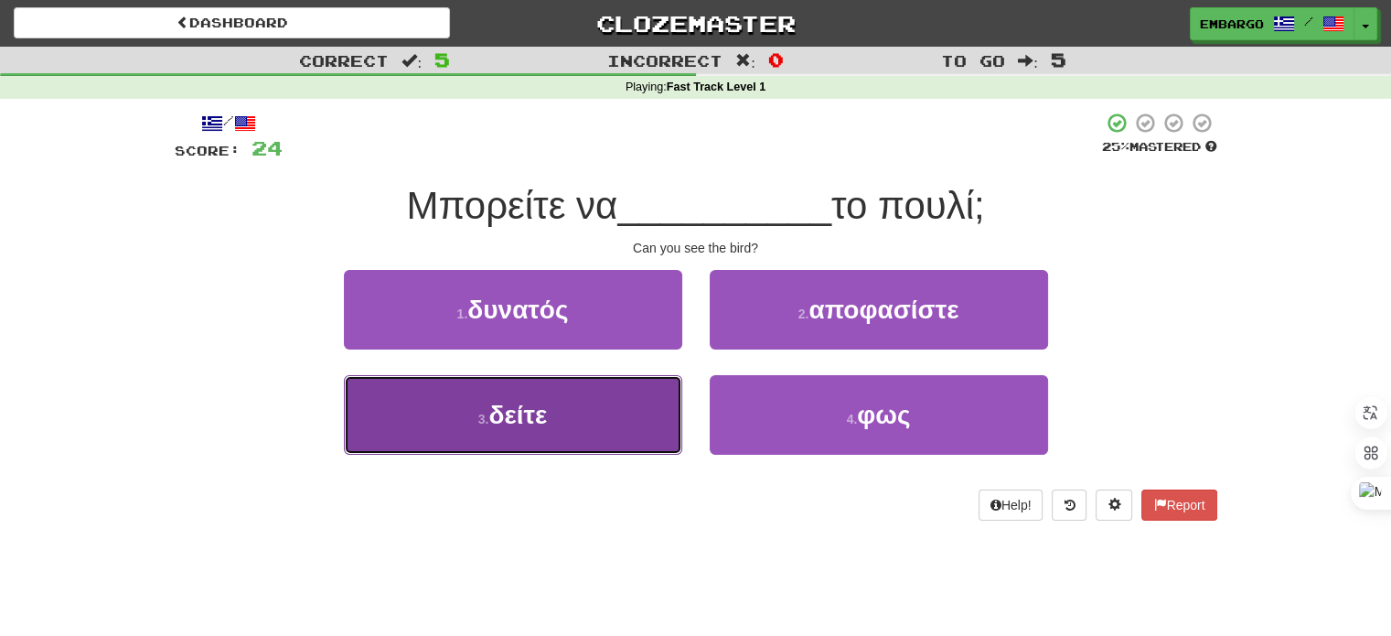
click at [579, 416] on button "3 . δείτε" at bounding box center [513, 415] width 338 height 80
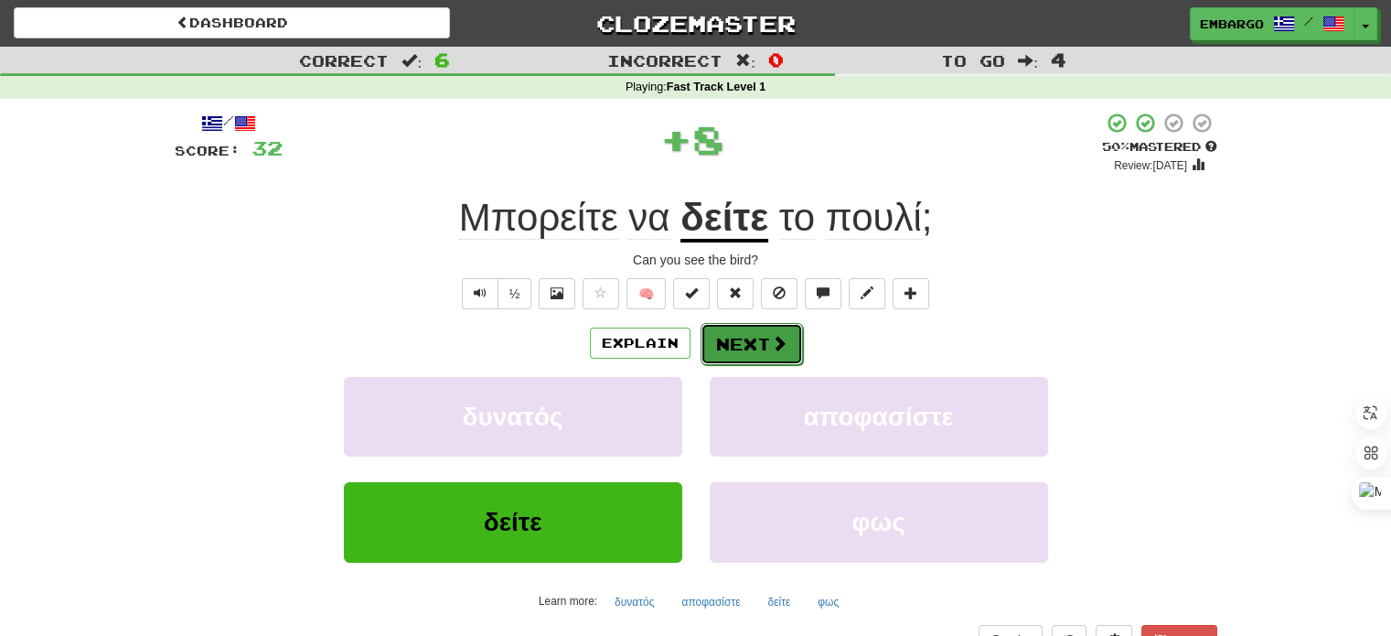
click at [725, 349] on button "Next" at bounding box center [752, 344] width 102 height 42
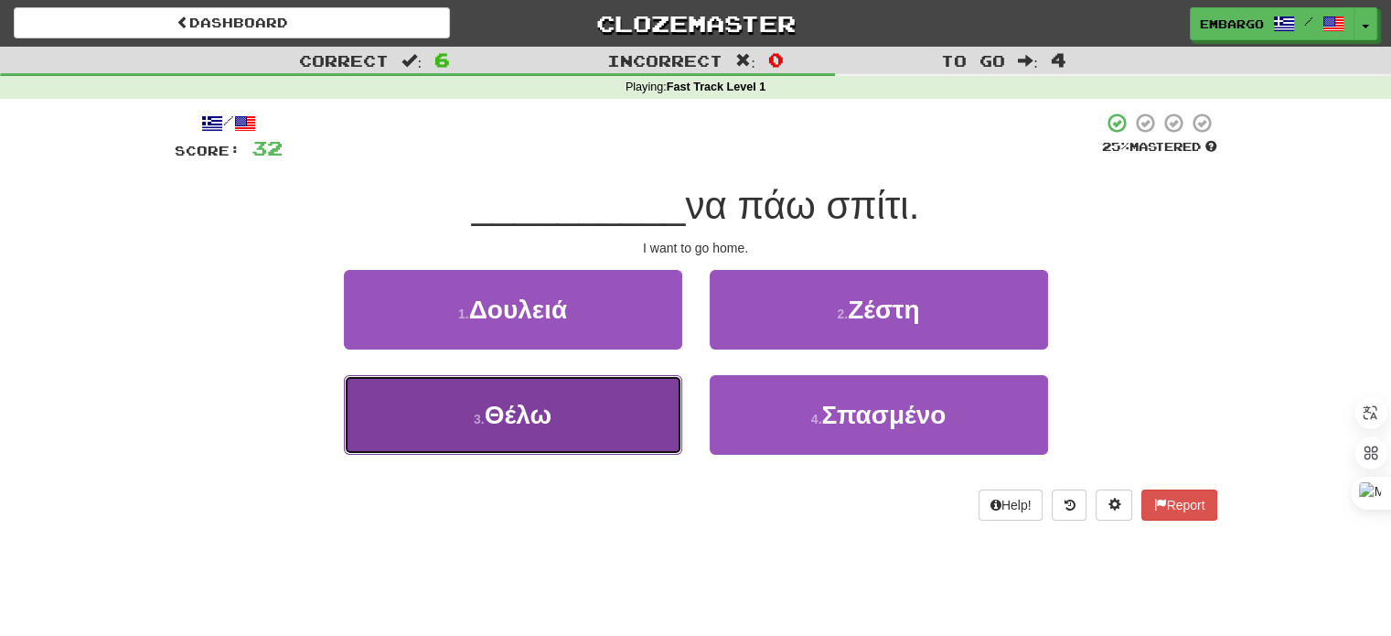
click at [579, 423] on button "3 . Θέλω" at bounding box center [513, 415] width 338 height 80
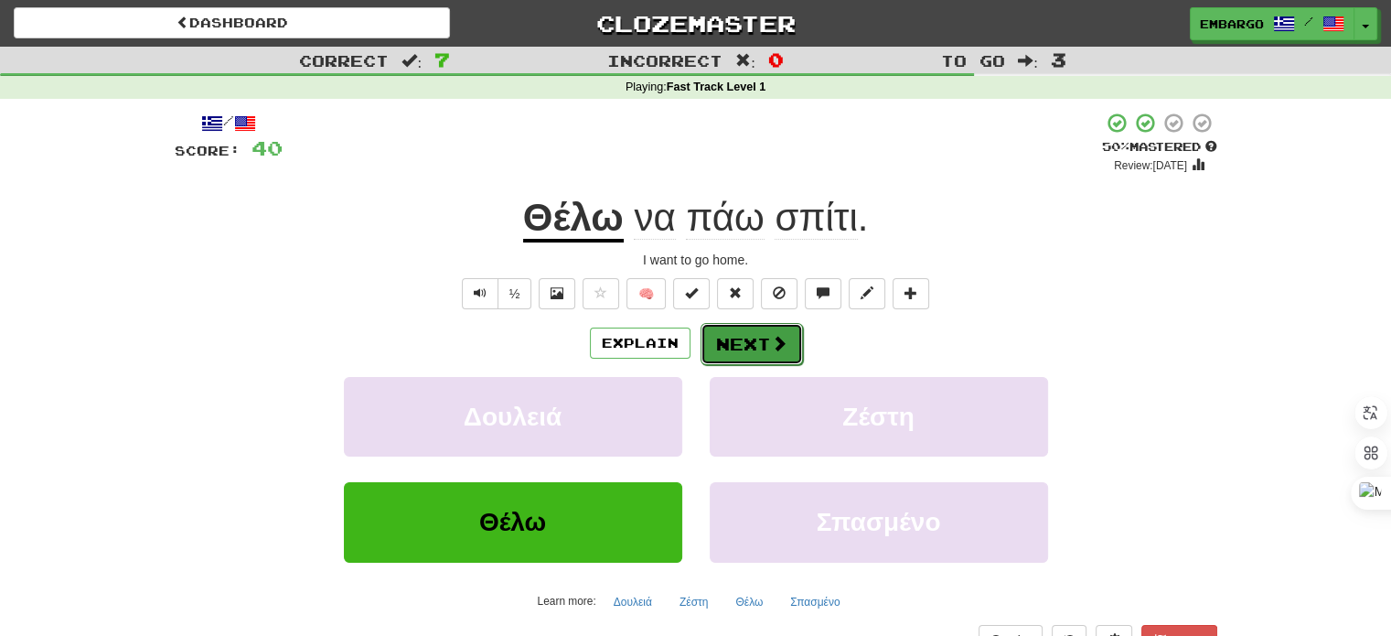
click at [738, 340] on button "Next" at bounding box center [752, 344] width 102 height 42
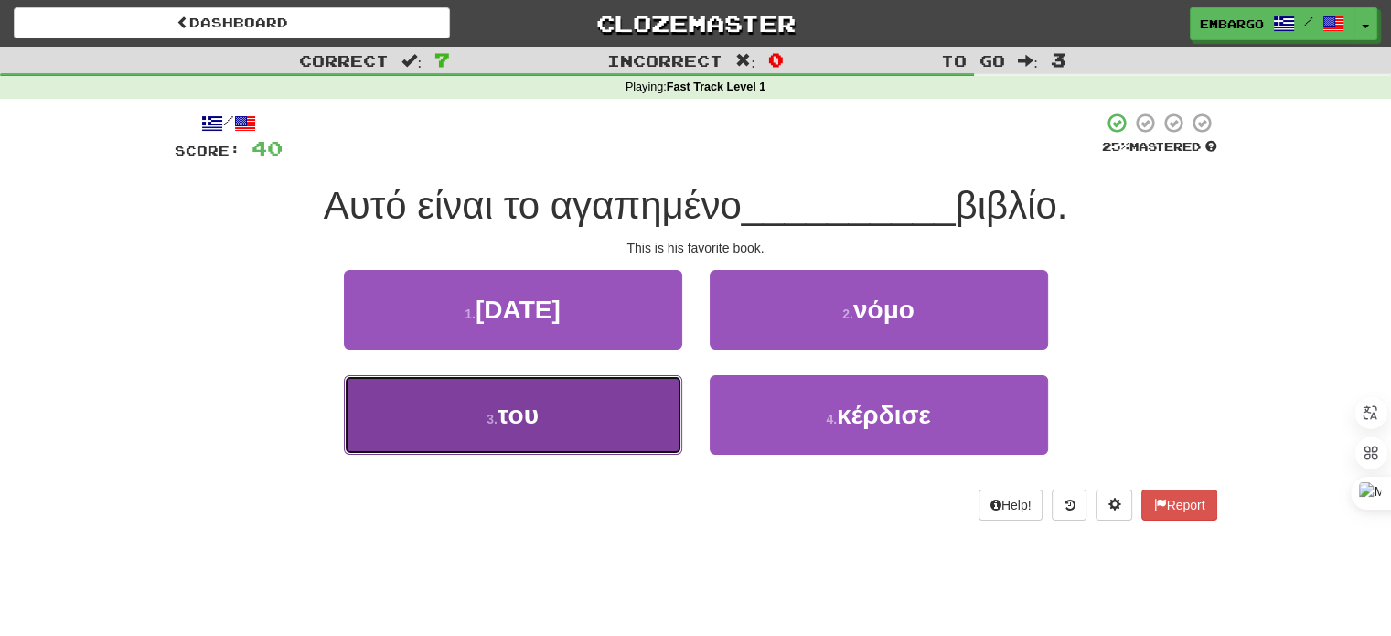
click at [556, 424] on button "3 . του" at bounding box center [513, 415] width 338 height 80
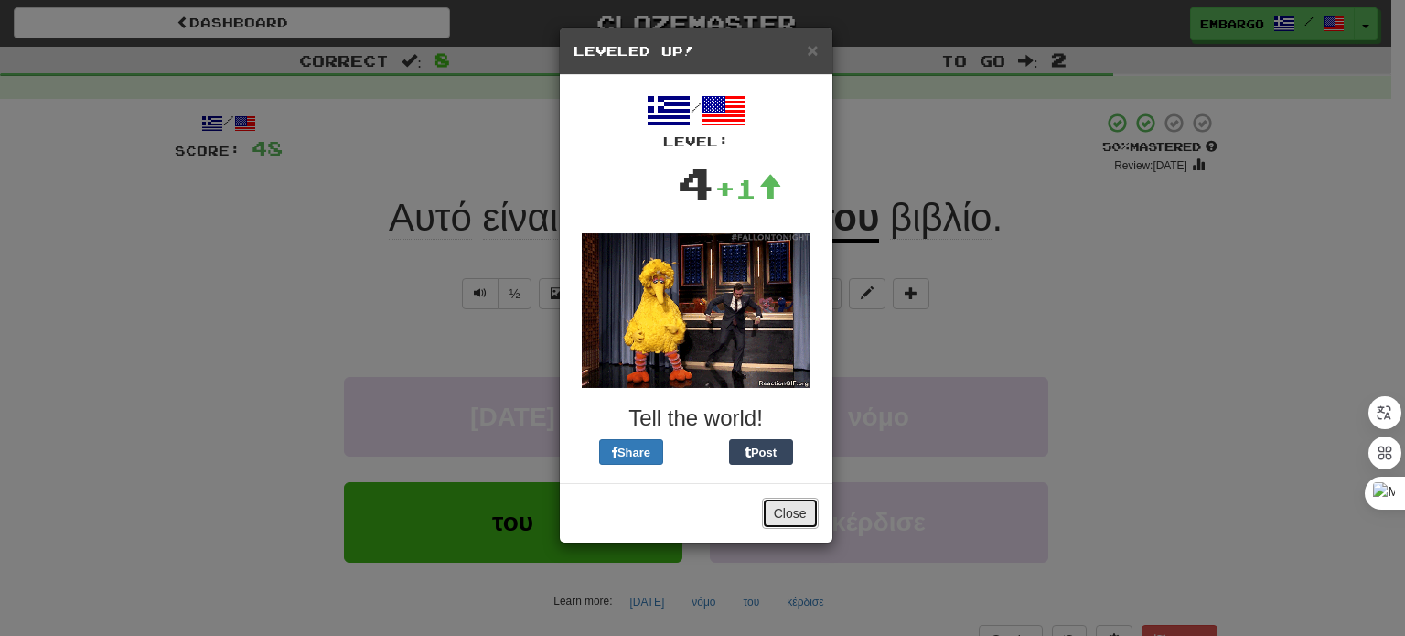
click at [774, 508] on button "Close" at bounding box center [790, 513] width 57 height 31
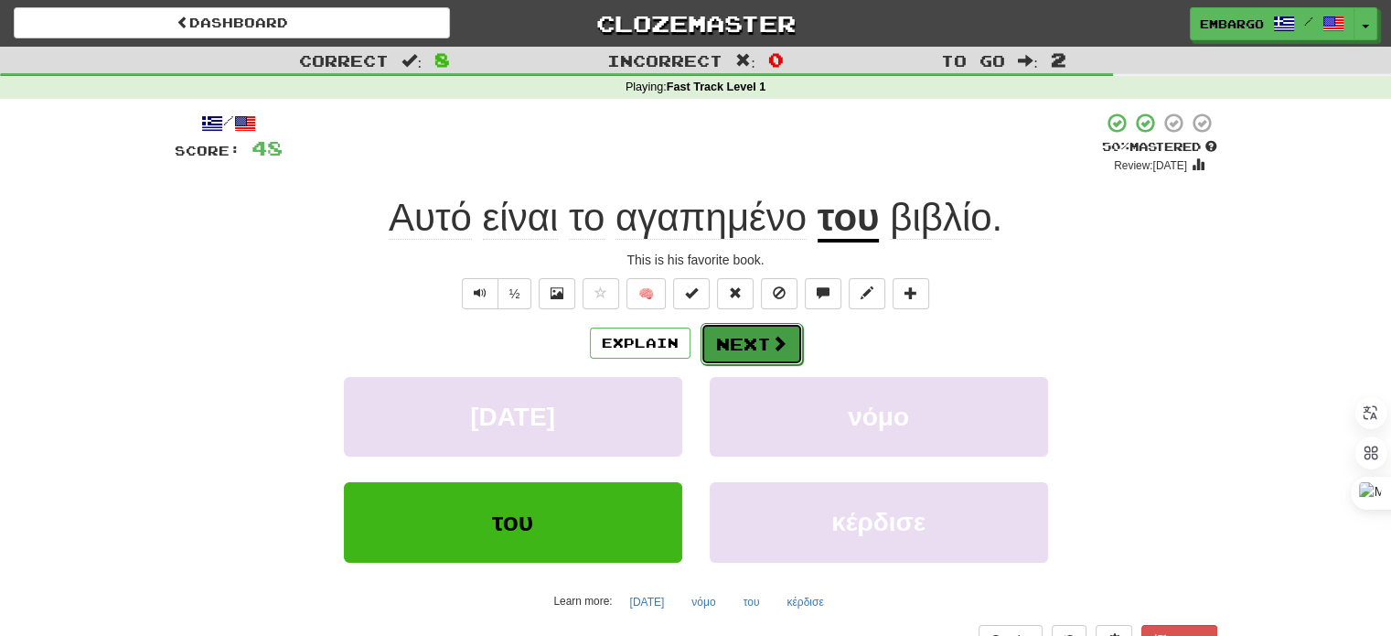
click at [744, 348] on button "Next" at bounding box center [752, 344] width 102 height 42
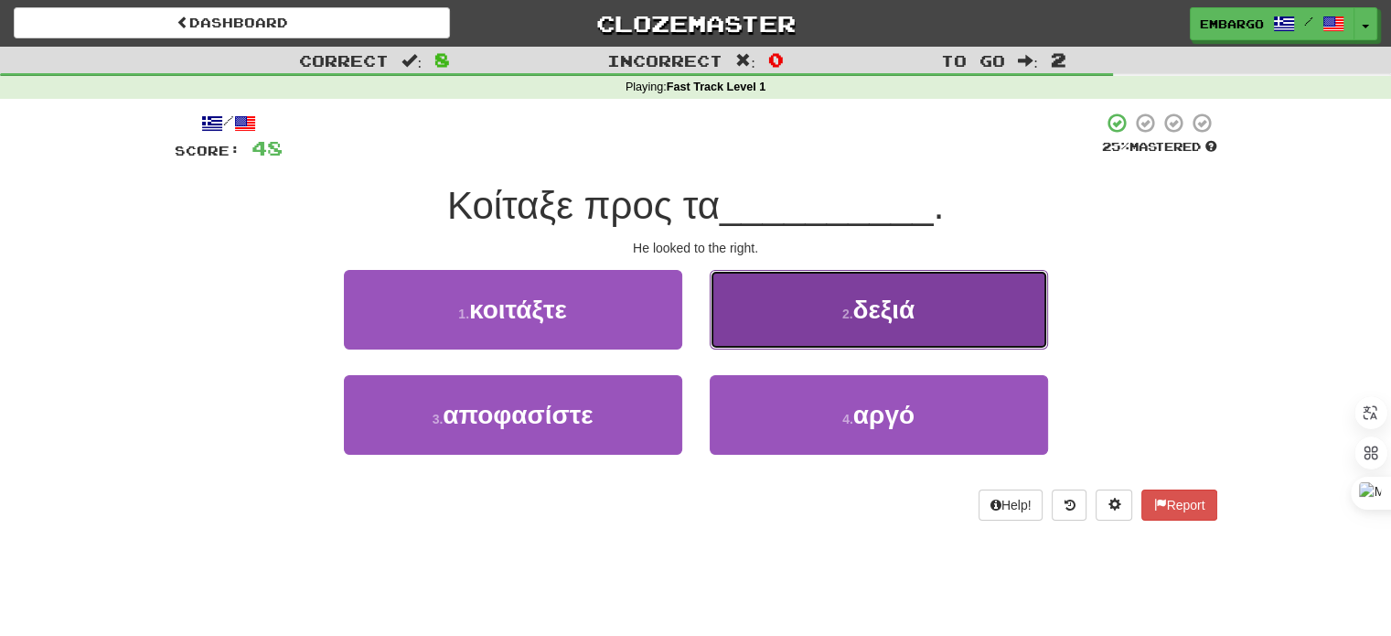
click at [842, 314] on small "2 ." at bounding box center [847, 313] width 11 height 15
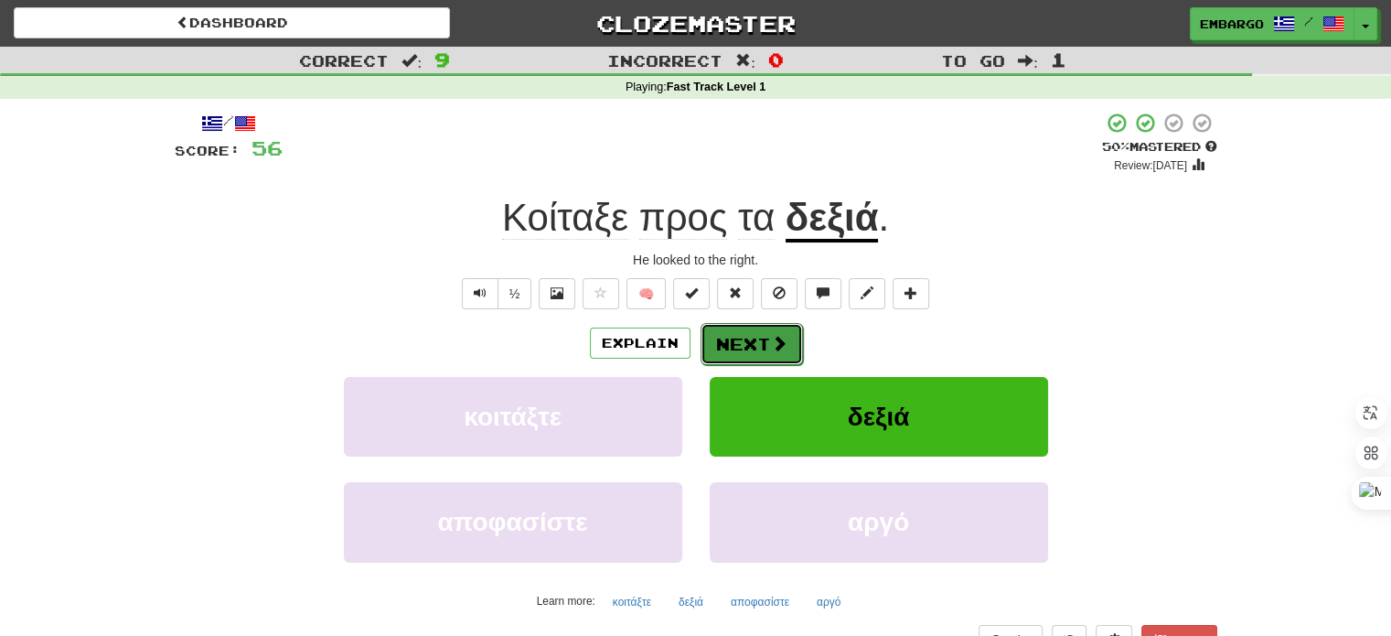
click at [743, 336] on button "Next" at bounding box center [752, 344] width 102 height 42
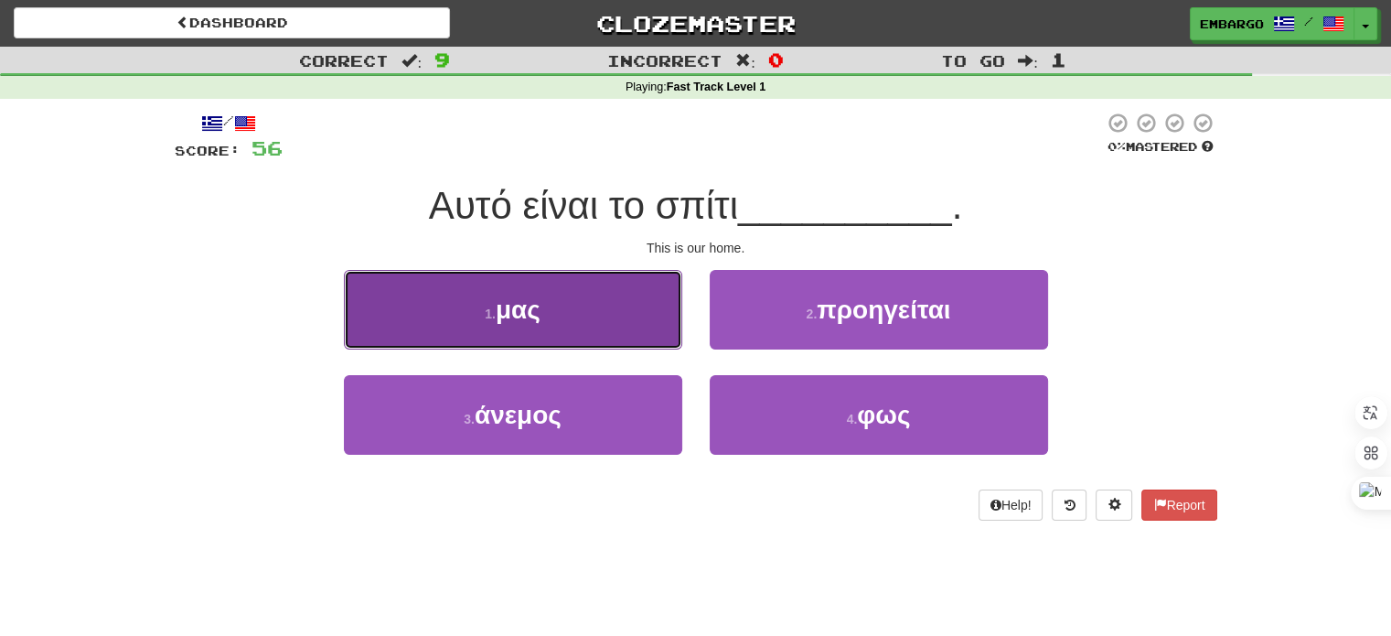
click at [571, 297] on button "1 . μας" at bounding box center [513, 310] width 338 height 80
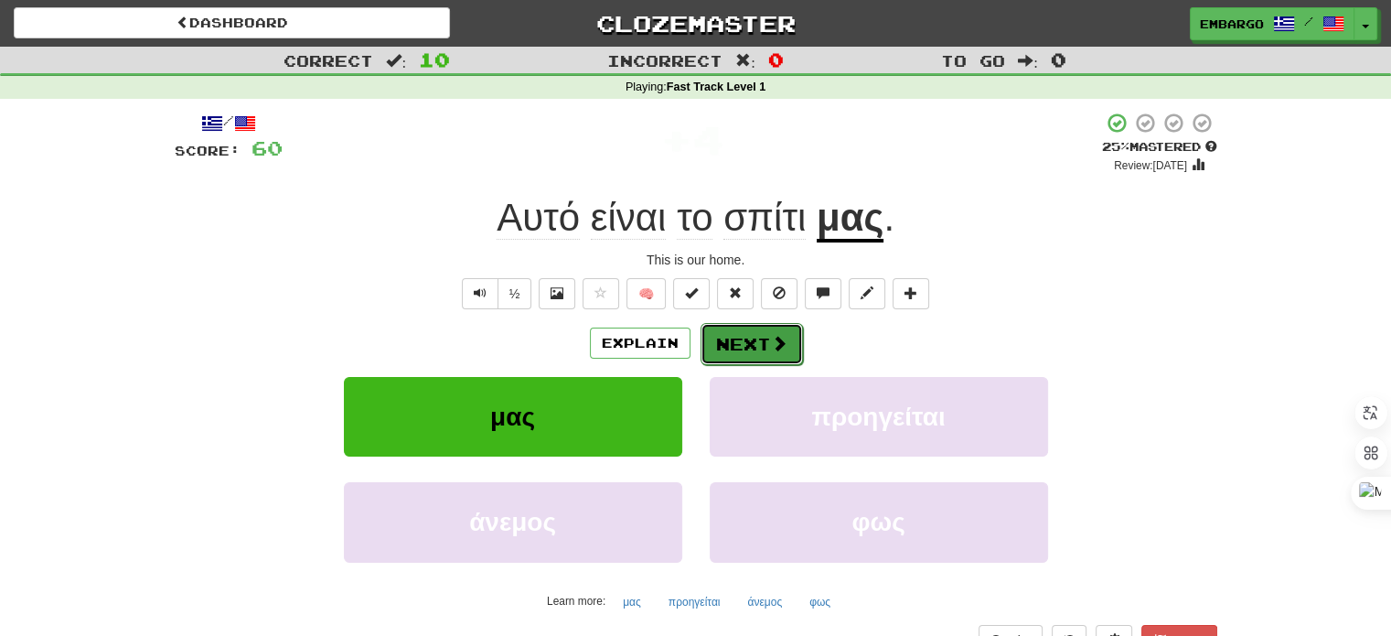
click at [763, 343] on button "Next" at bounding box center [752, 344] width 102 height 42
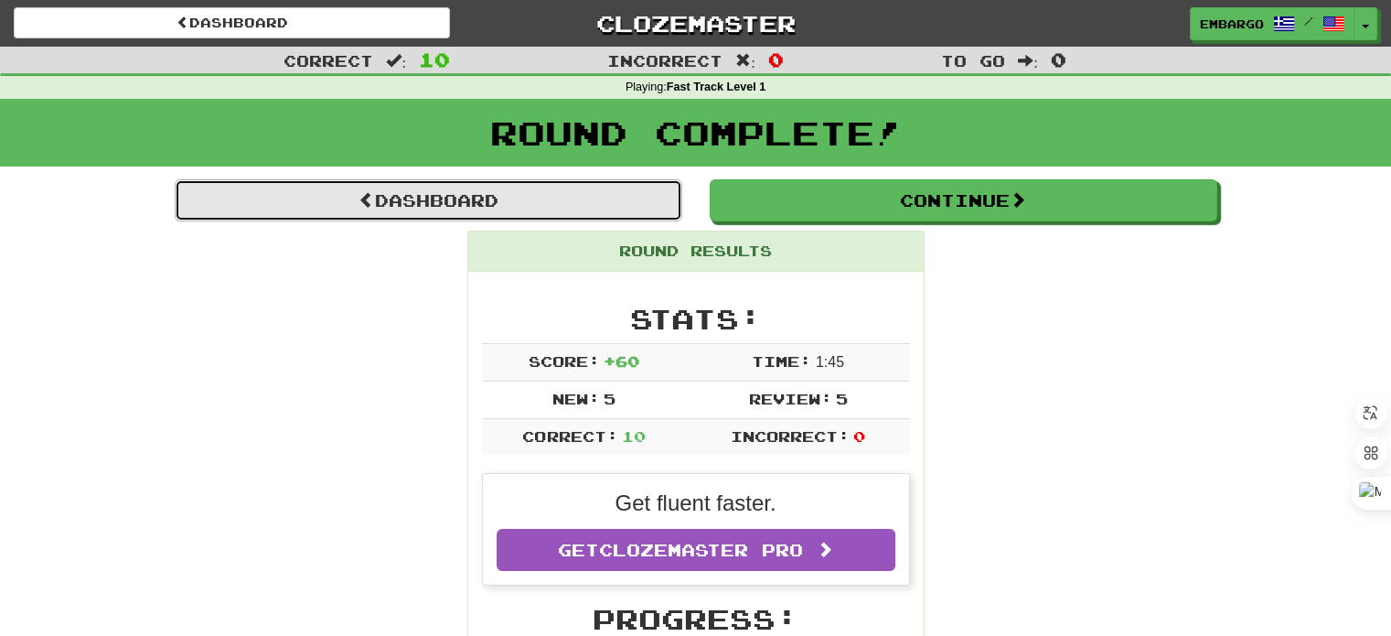
click at [402, 198] on link "Dashboard" at bounding box center [429, 200] width 508 height 42
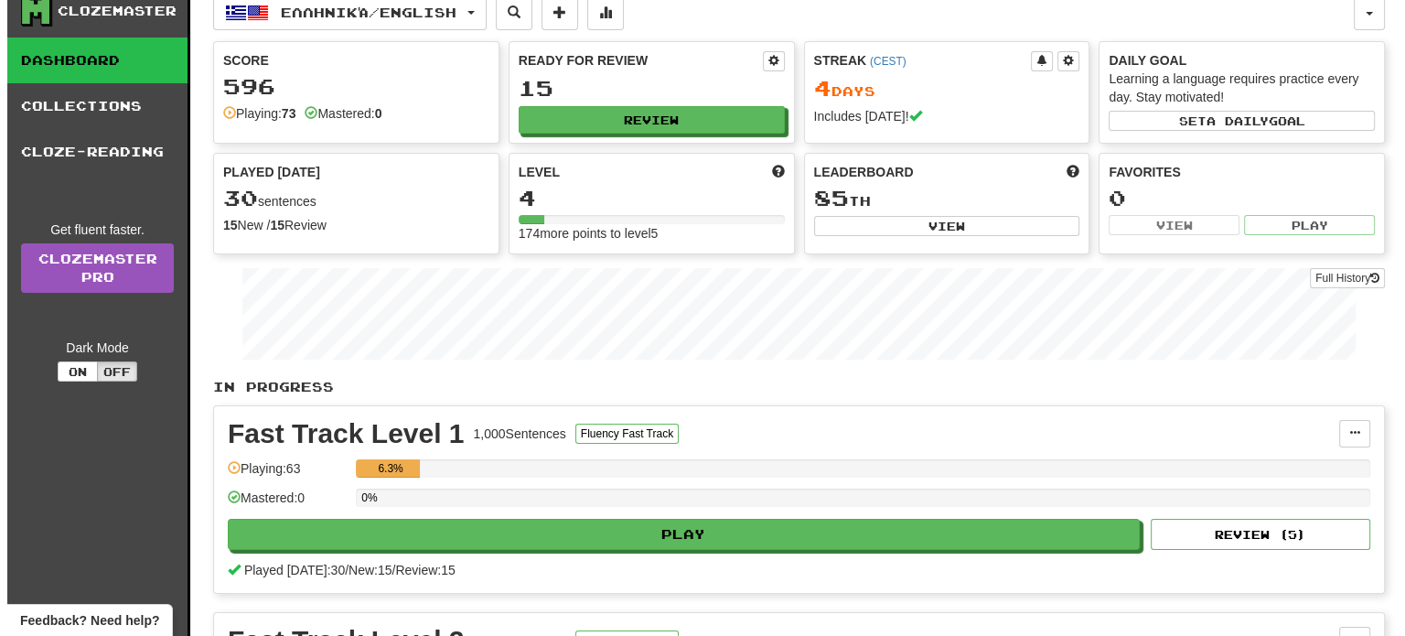
scroll to position [101, 0]
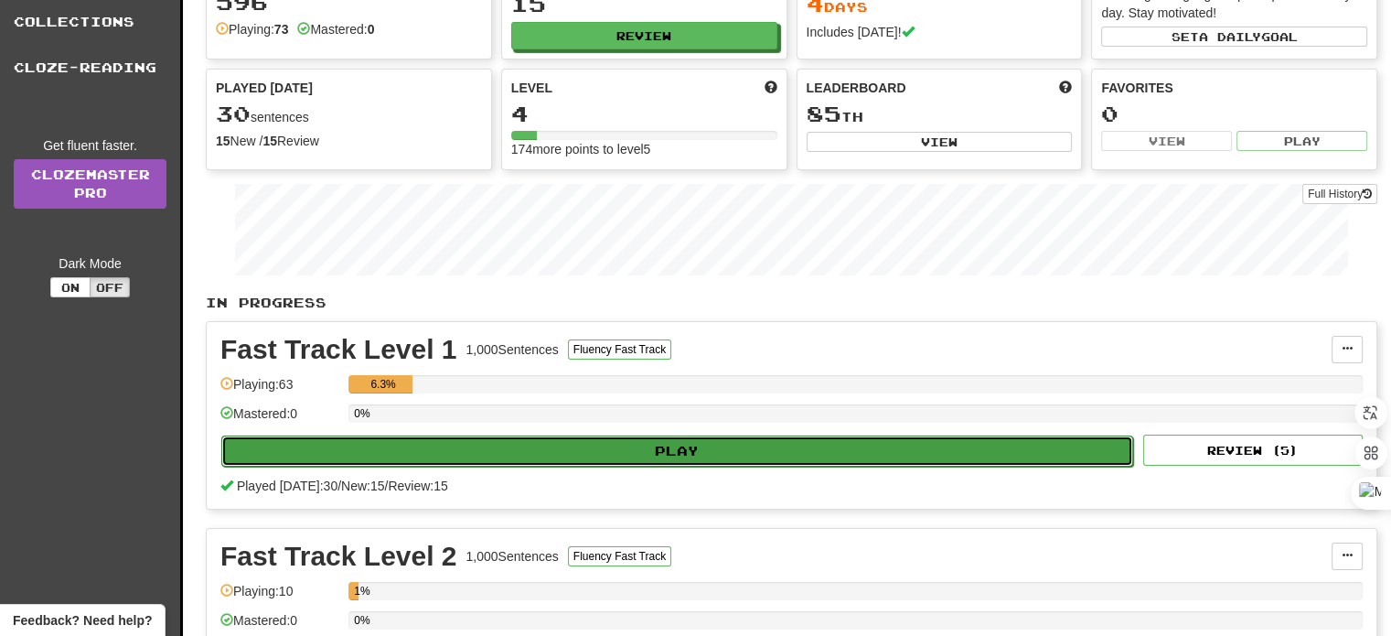
click at [693, 444] on button "Play" at bounding box center [677, 450] width 912 height 31
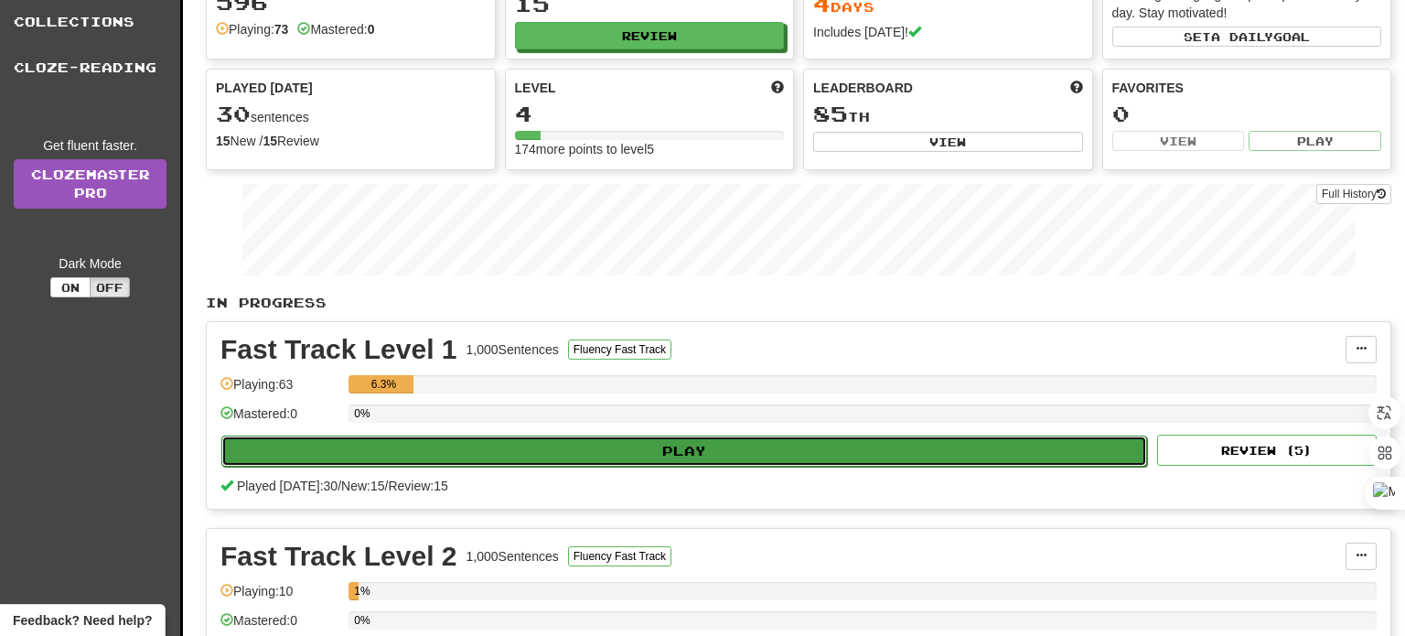
select select "**"
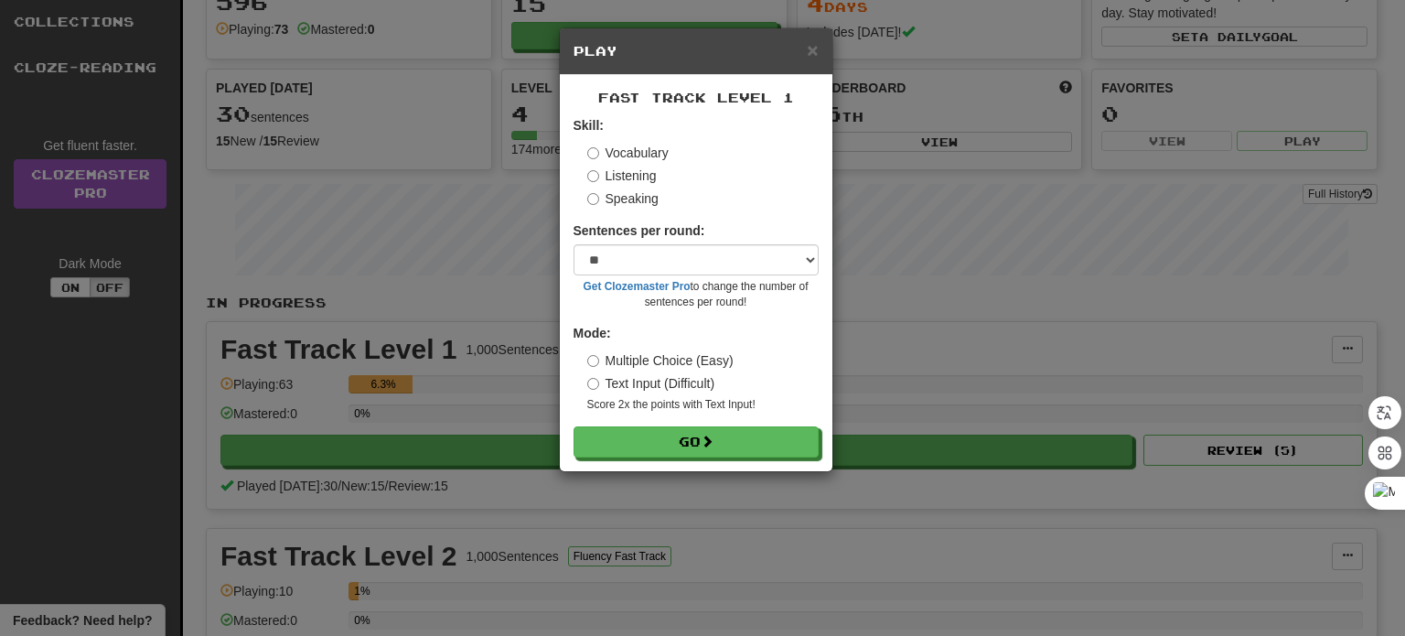
click at [612, 198] on label "Speaking" at bounding box center [622, 198] width 71 height 18
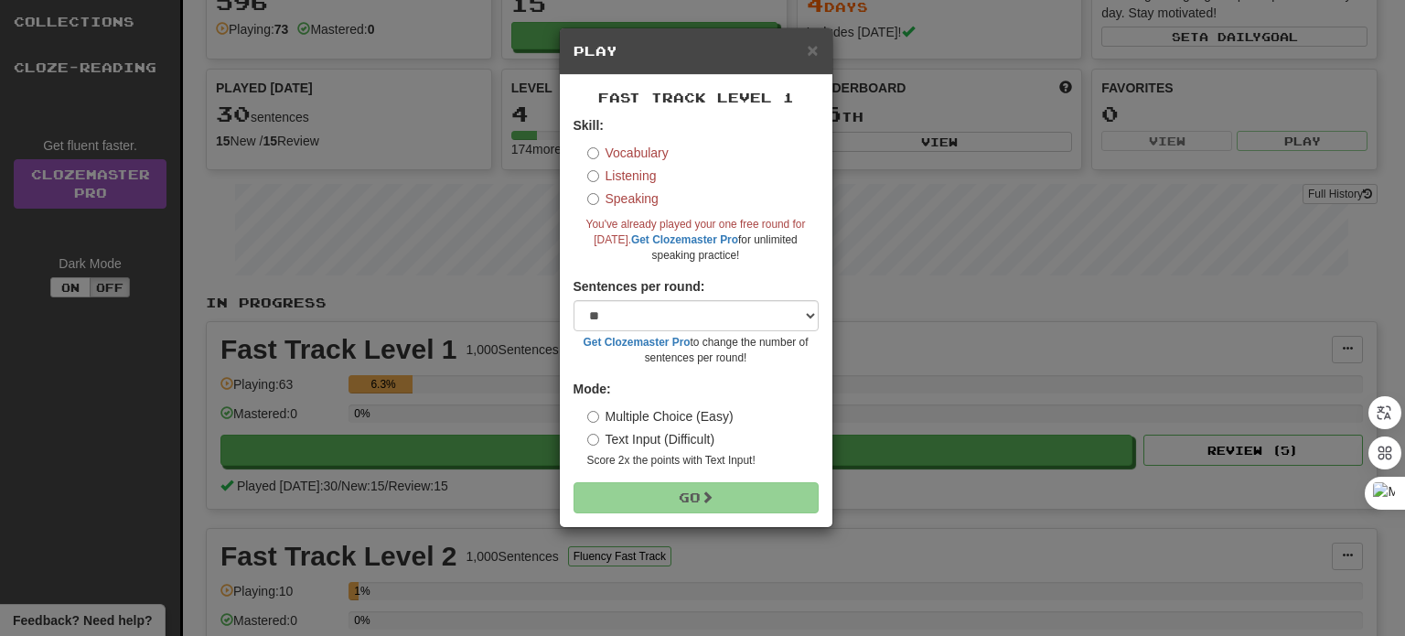
click at [633, 174] on label "Listening" at bounding box center [622, 175] width 70 height 18
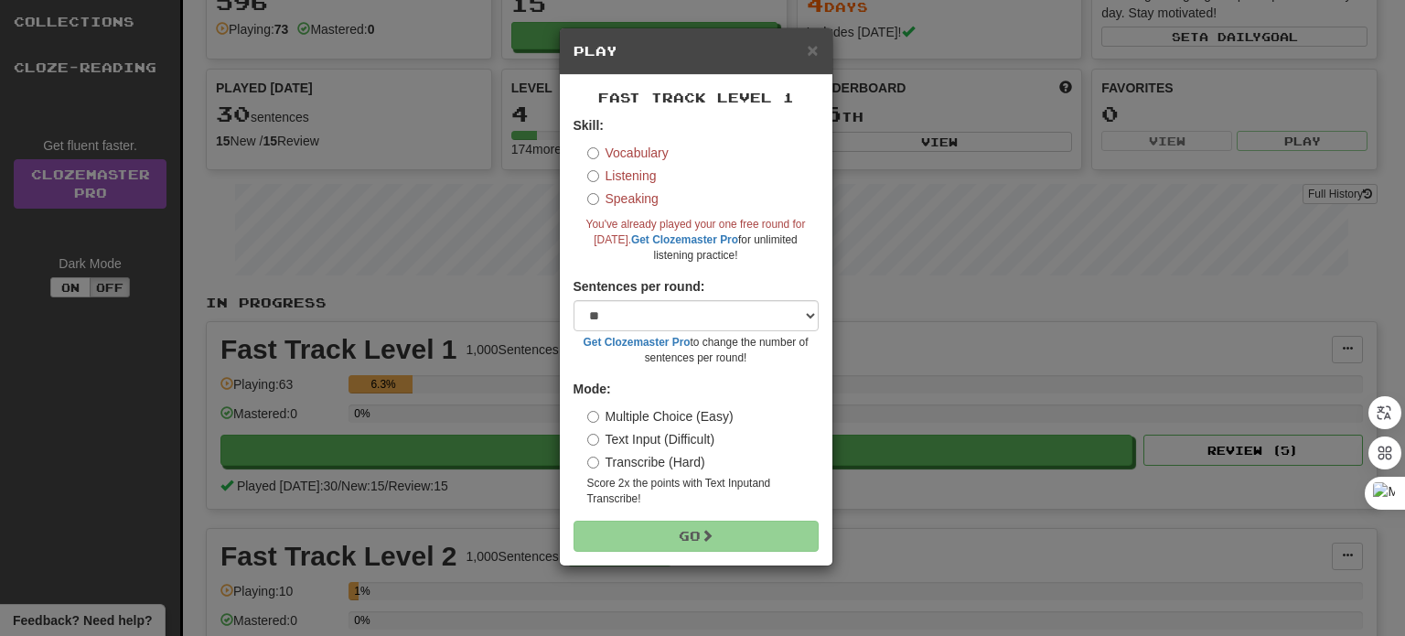
click at [626, 145] on label "Vocabulary" at bounding box center [627, 153] width 81 height 18
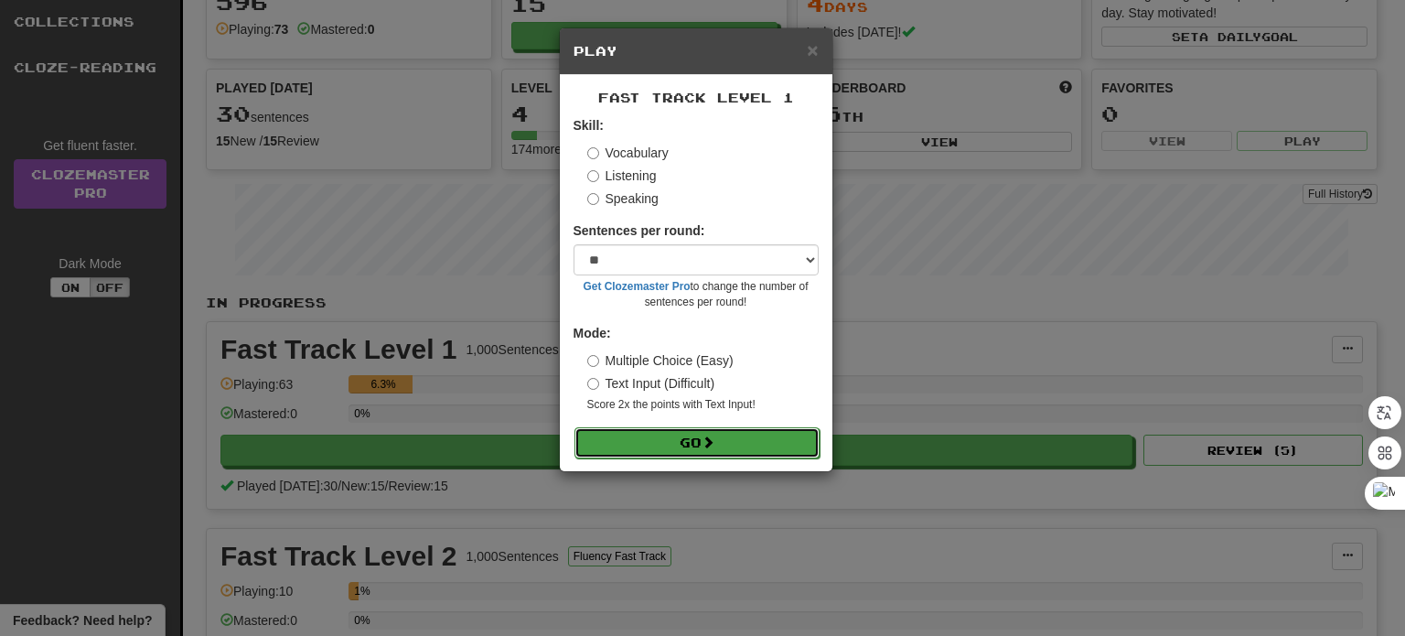
click at [707, 442] on span at bounding box center [708, 441] width 13 height 13
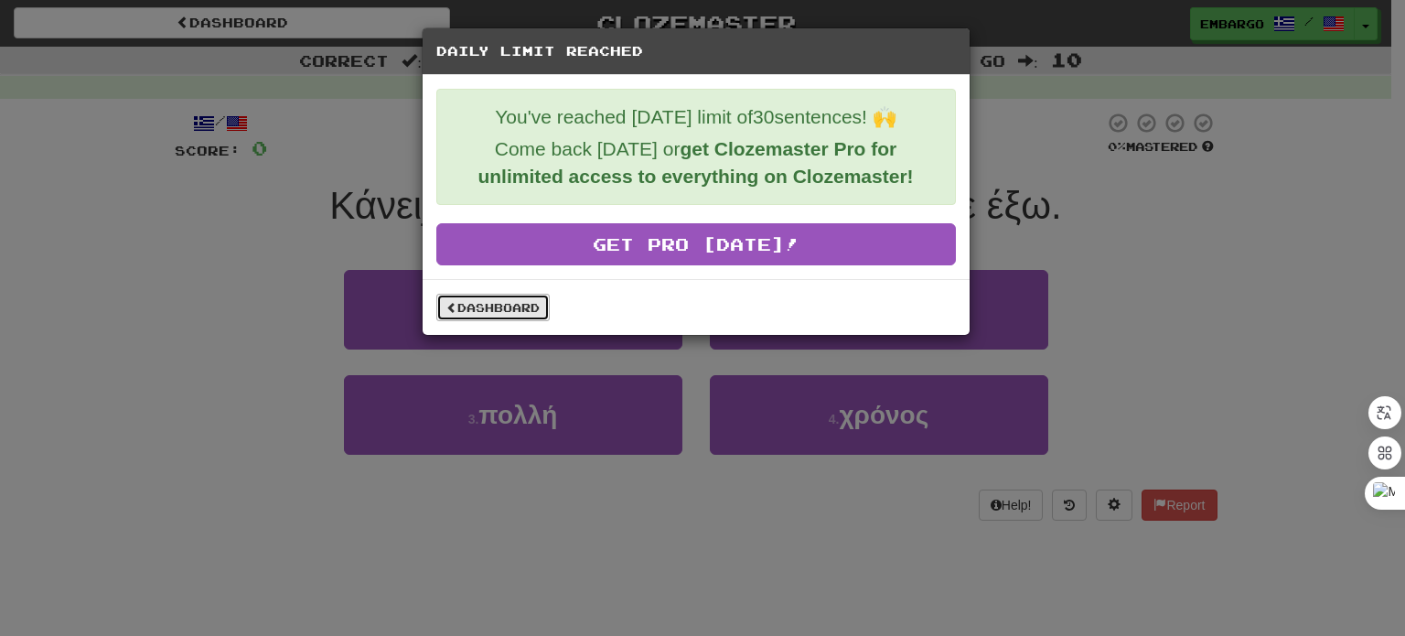
click at [527, 296] on link "Dashboard" at bounding box center [492, 307] width 113 height 27
